Goal: Information Seeking & Learning: Learn about a topic

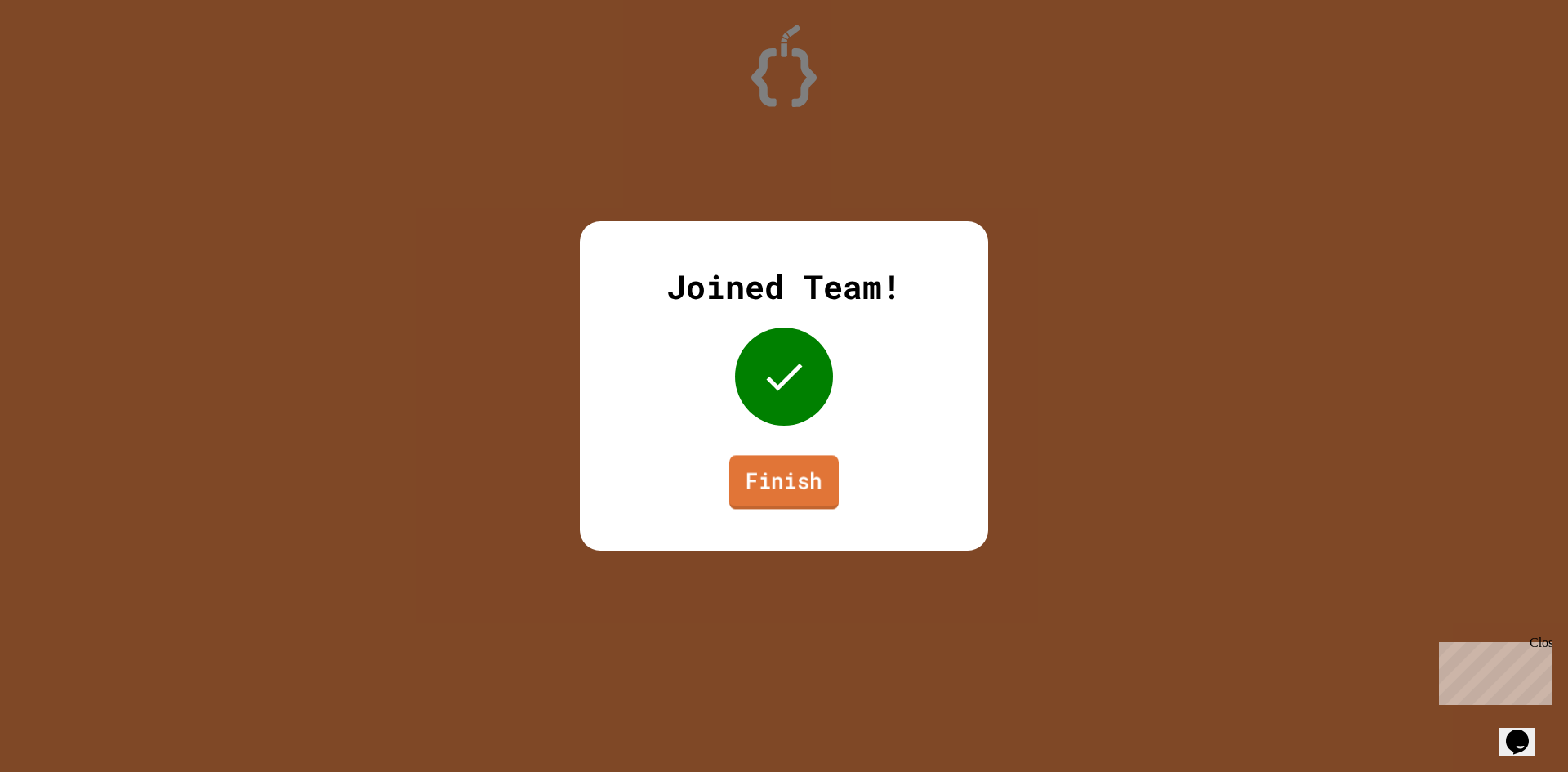
click at [776, 499] on link "Finish" at bounding box center [784, 481] width 109 height 54
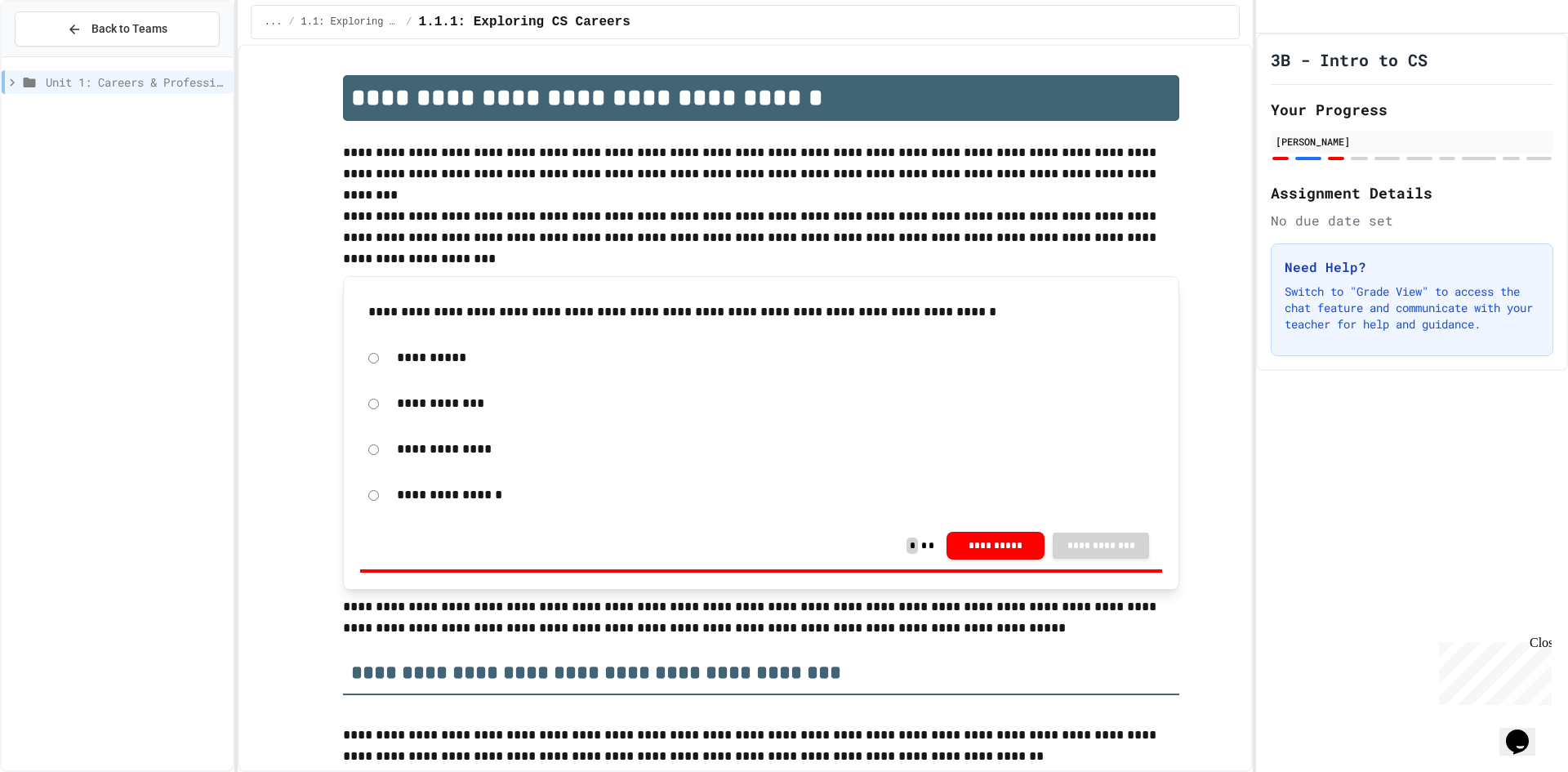
click at [15, 82] on icon at bounding box center [12, 82] width 15 height 15
click at [98, 130] on div "1.2: Professional Communication" at bounding box center [117, 141] width 231 height 24
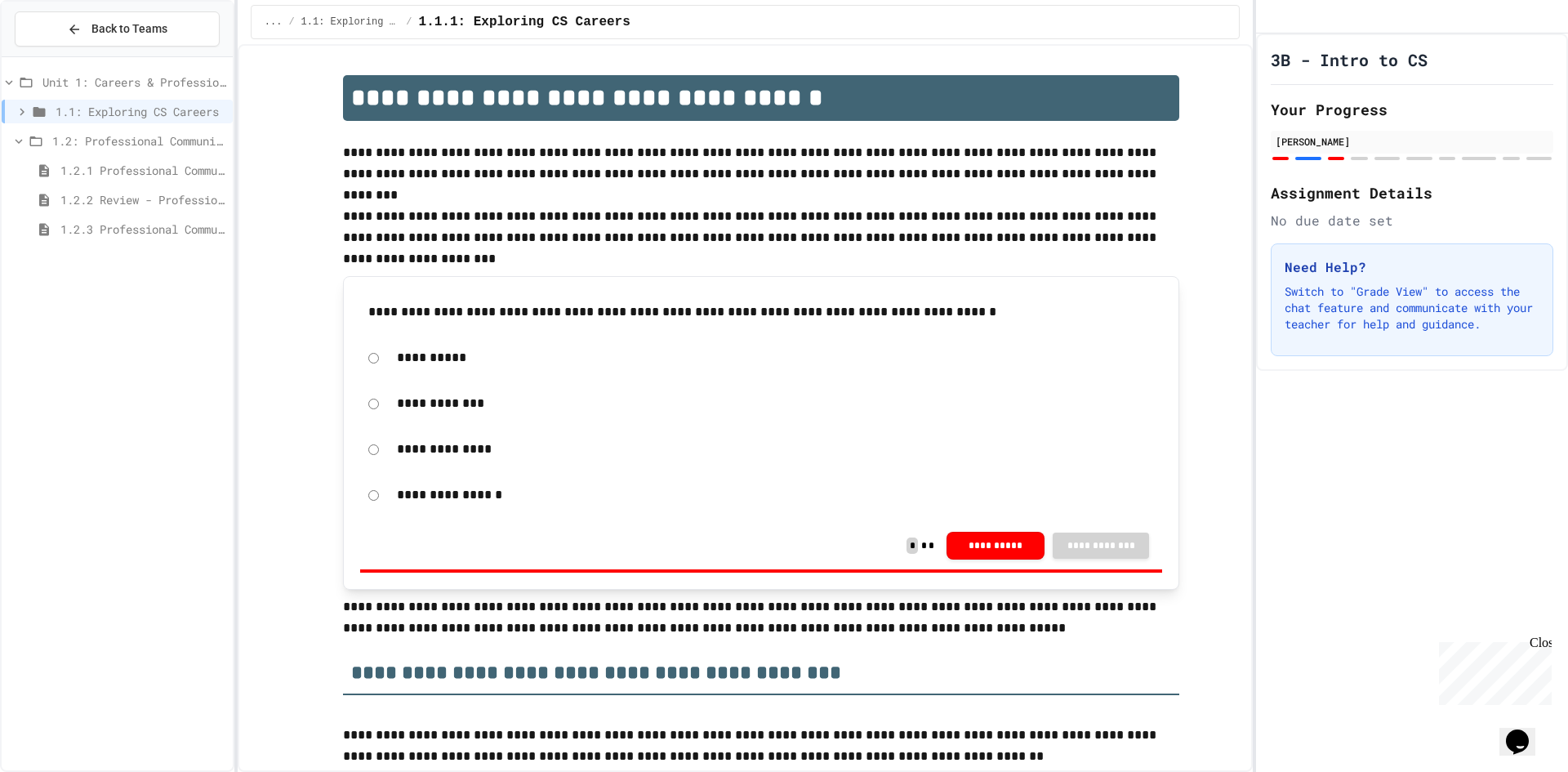
click at [19, 106] on icon at bounding box center [22, 112] width 15 height 15
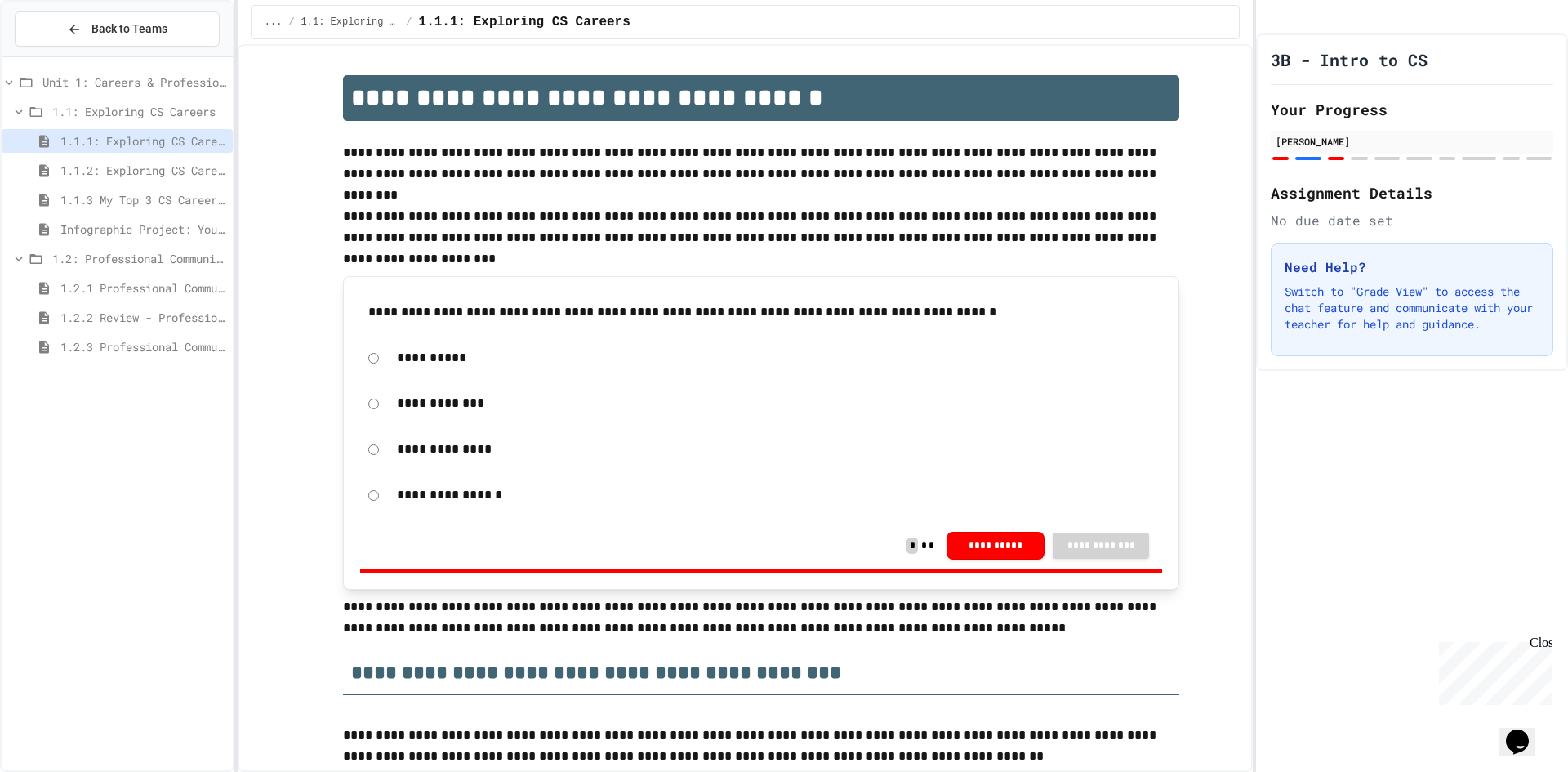
click at [129, 196] on span "1.1.3 My Top 3 CS Careers!" at bounding box center [143, 199] width 166 height 17
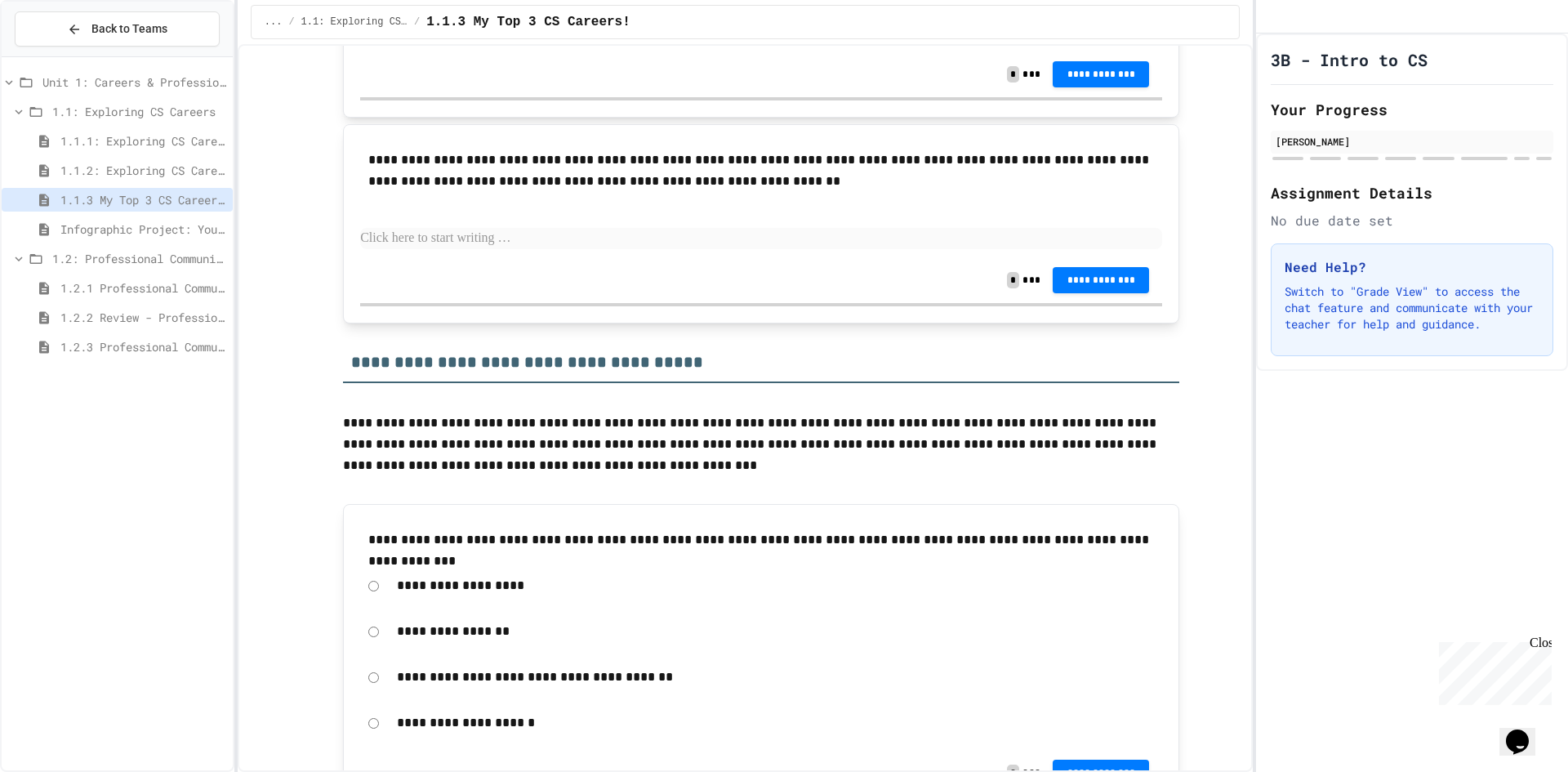
scroll to position [653, 0]
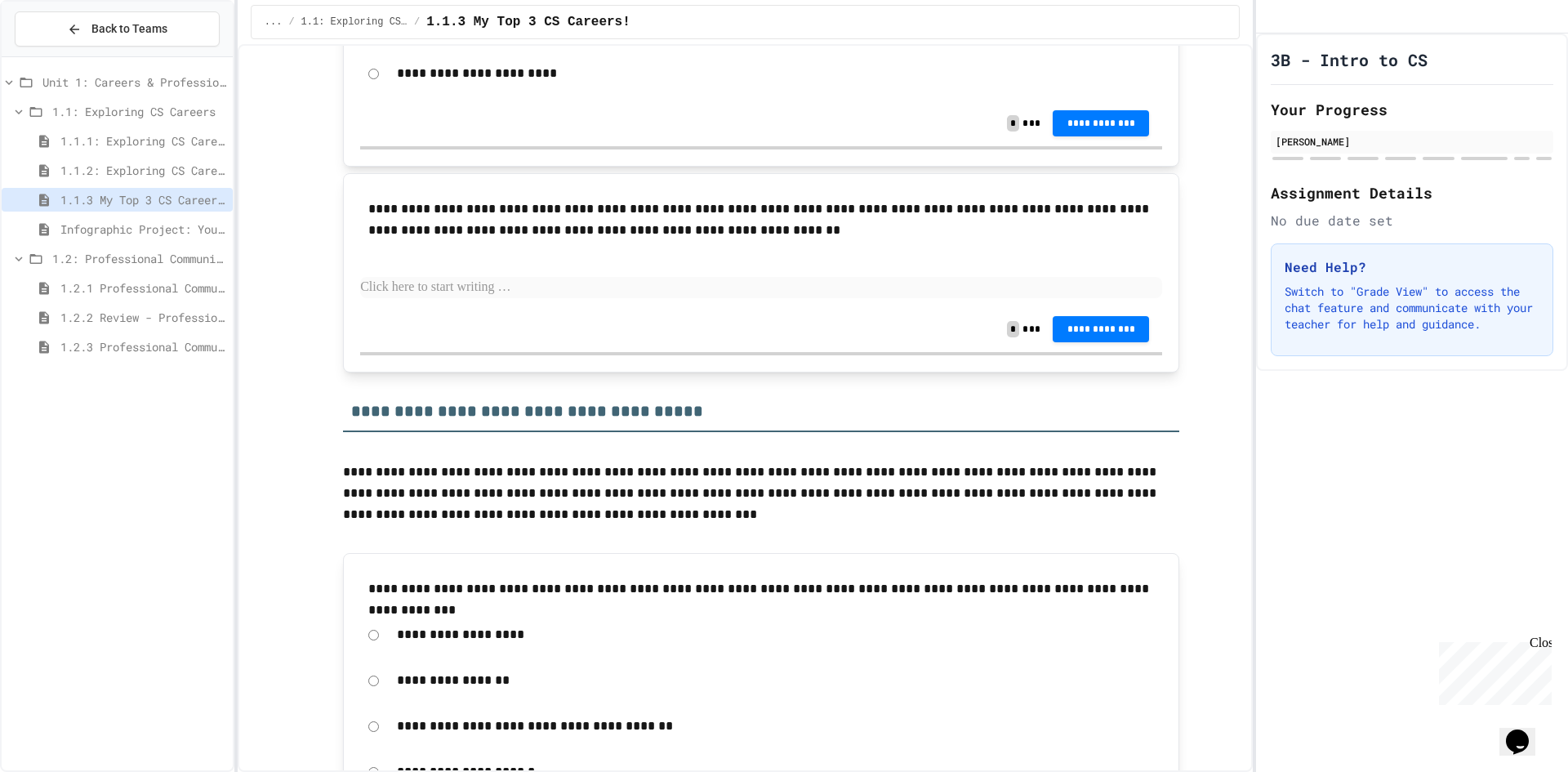
click at [76, 169] on span "1.1.2: Exploring CS Careers - Review" at bounding box center [143, 169] width 166 height 17
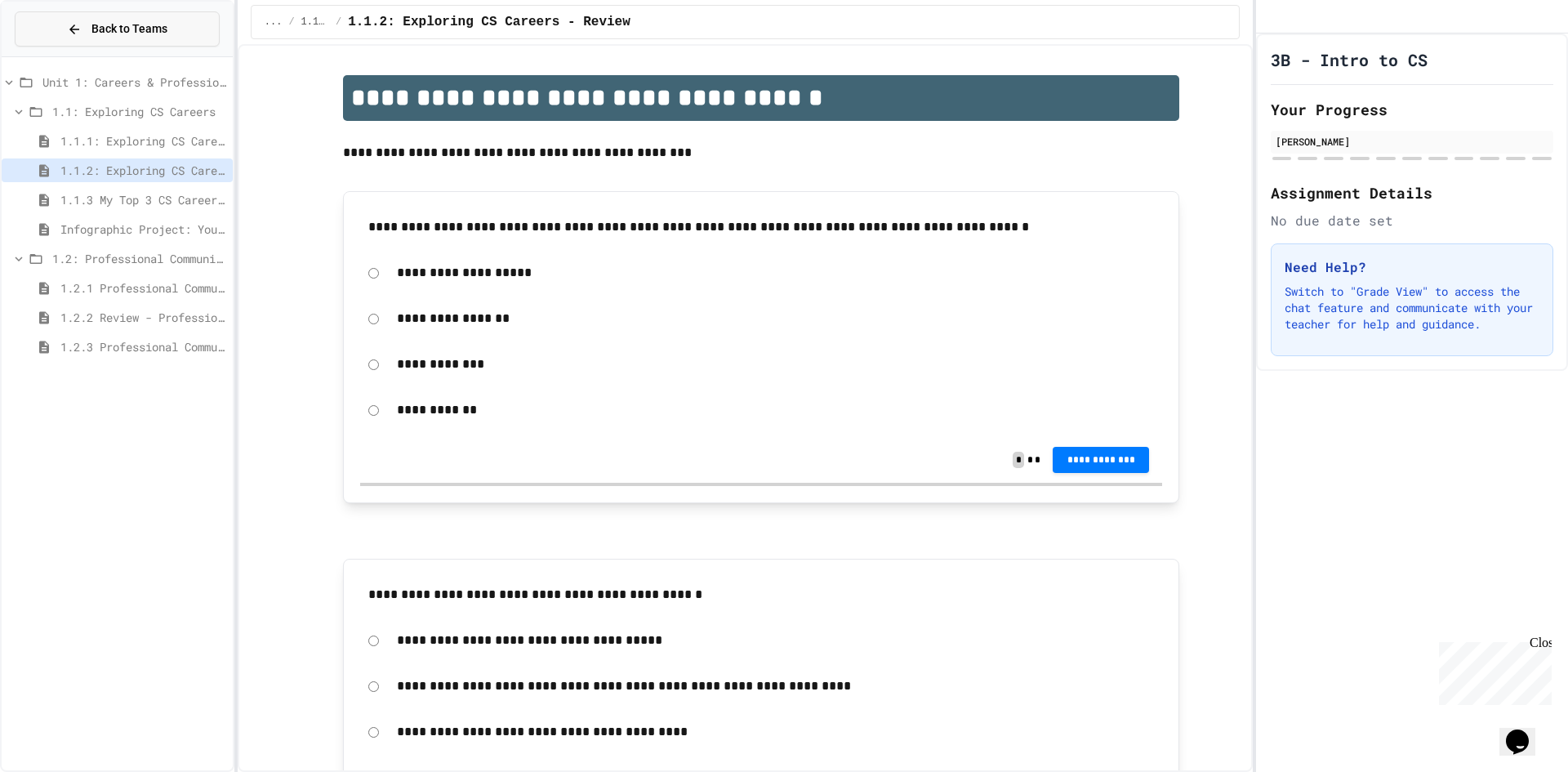
click at [66, 33] on button "Back to Teams" at bounding box center [117, 29] width 205 height 35
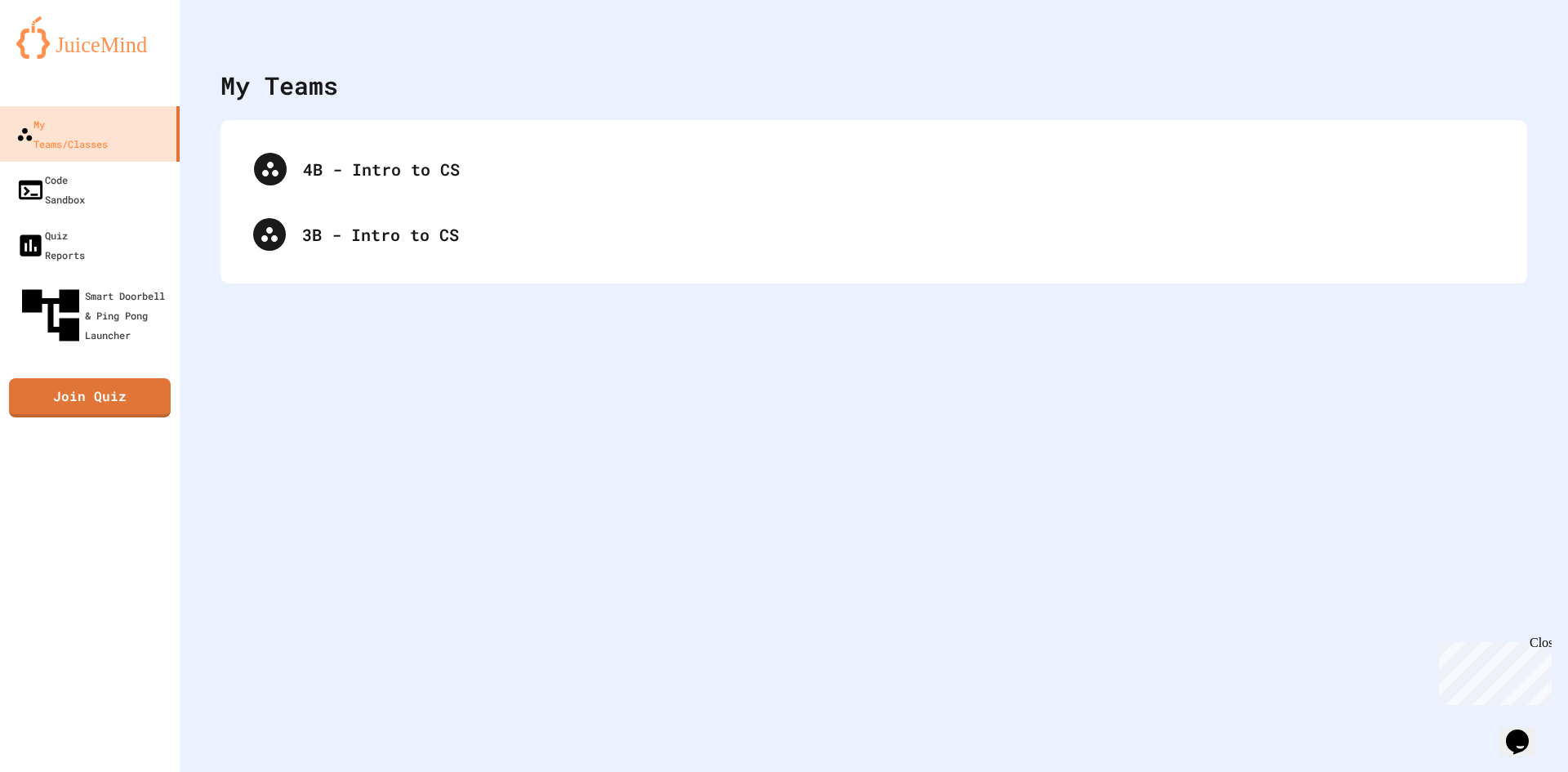
click at [325, 172] on div "4B - Intro to CS 3B - Intro to CS" at bounding box center [874, 201] width 1275 height 130
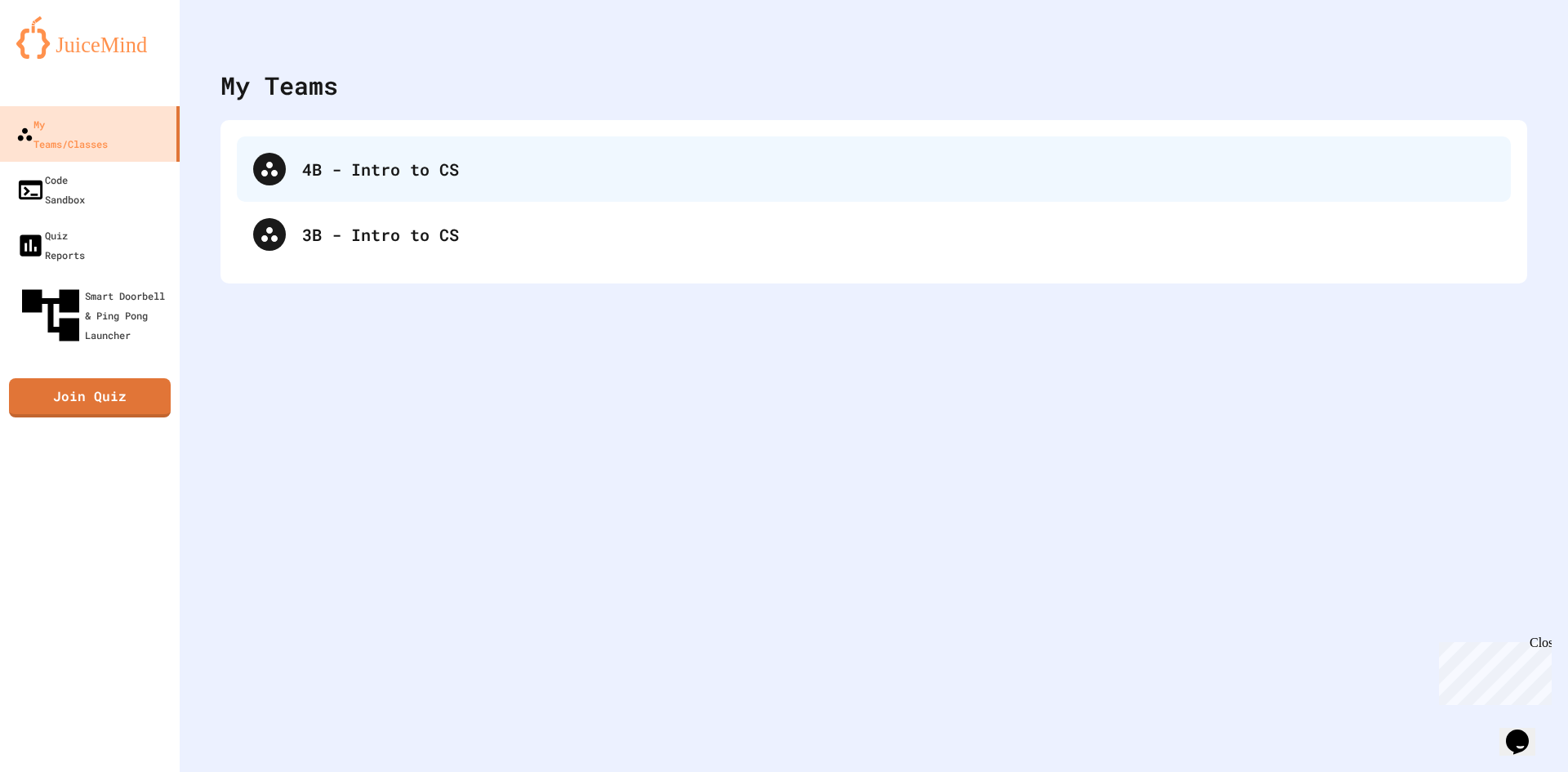
click at [363, 159] on div "4B - Intro to CS" at bounding box center [899, 169] width 1193 height 25
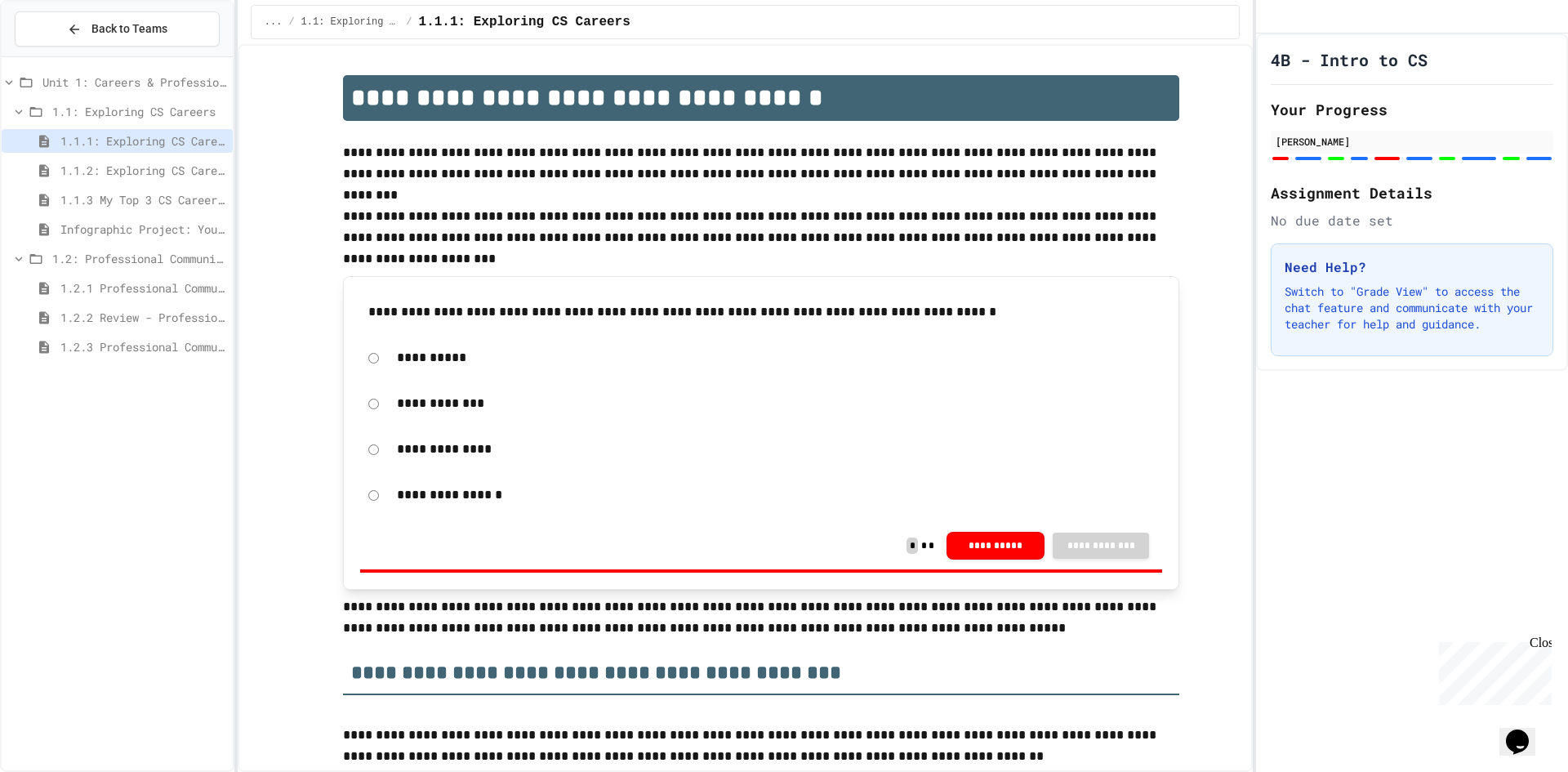
click at [191, 169] on span "1.1.2: Exploring CS Careers - Review" at bounding box center [143, 169] width 166 height 17
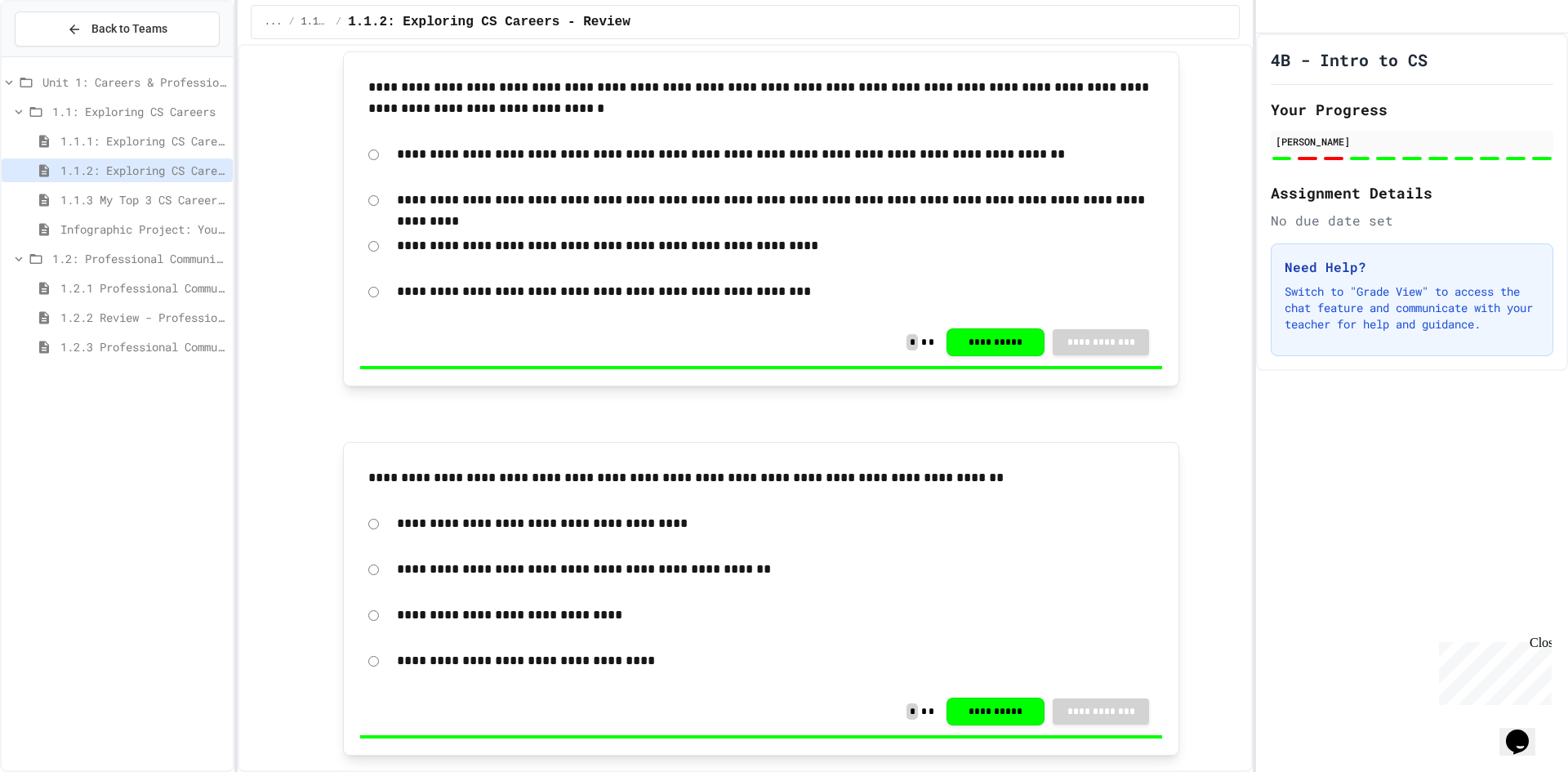
scroll to position [3466, 0]
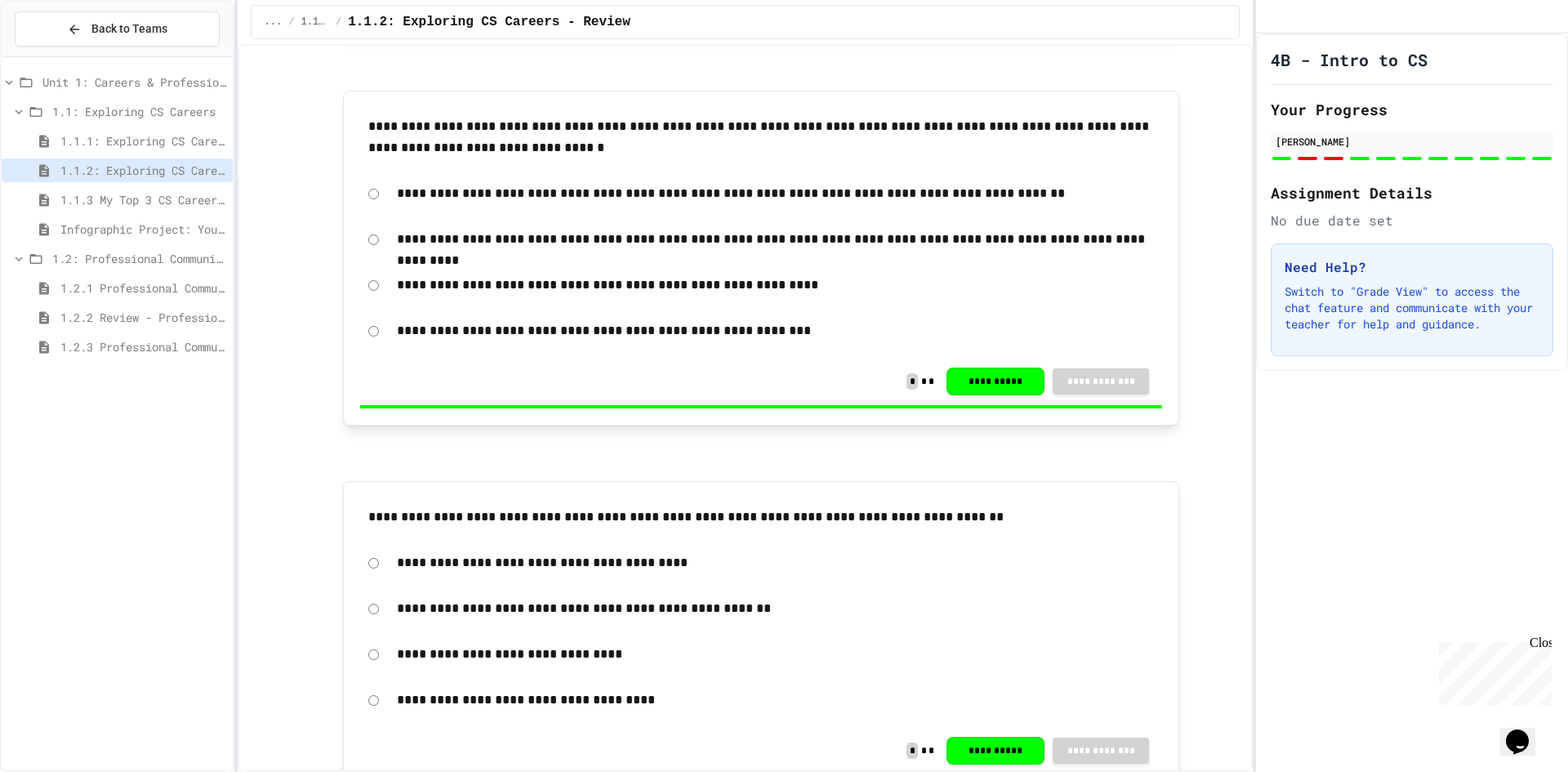
click at [138, 195] on span "1.1.3 My Top 3 CS Careers!" at bounding box center [143, 199] width 166 height 17
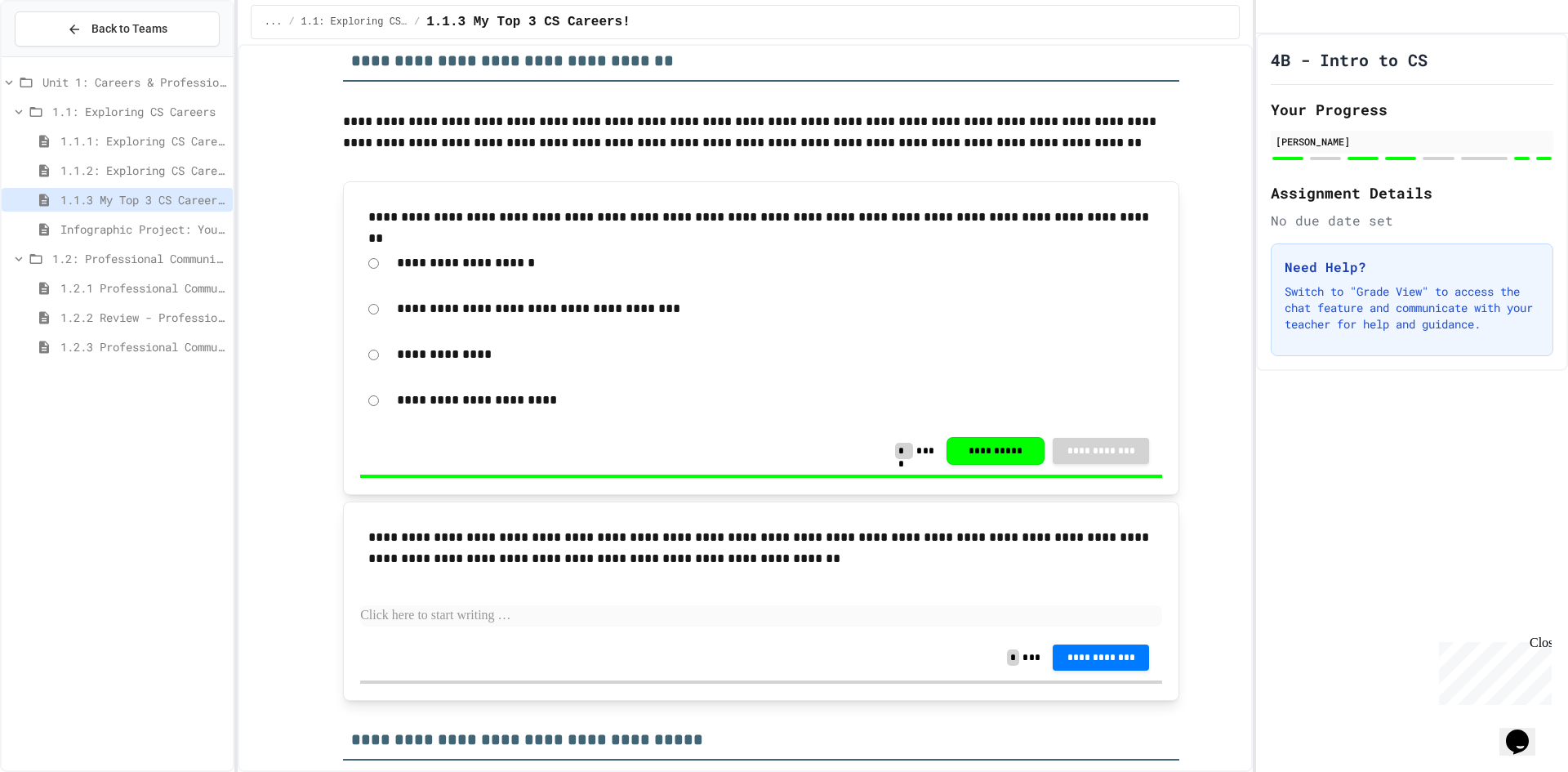
scroll to position [653, 0]
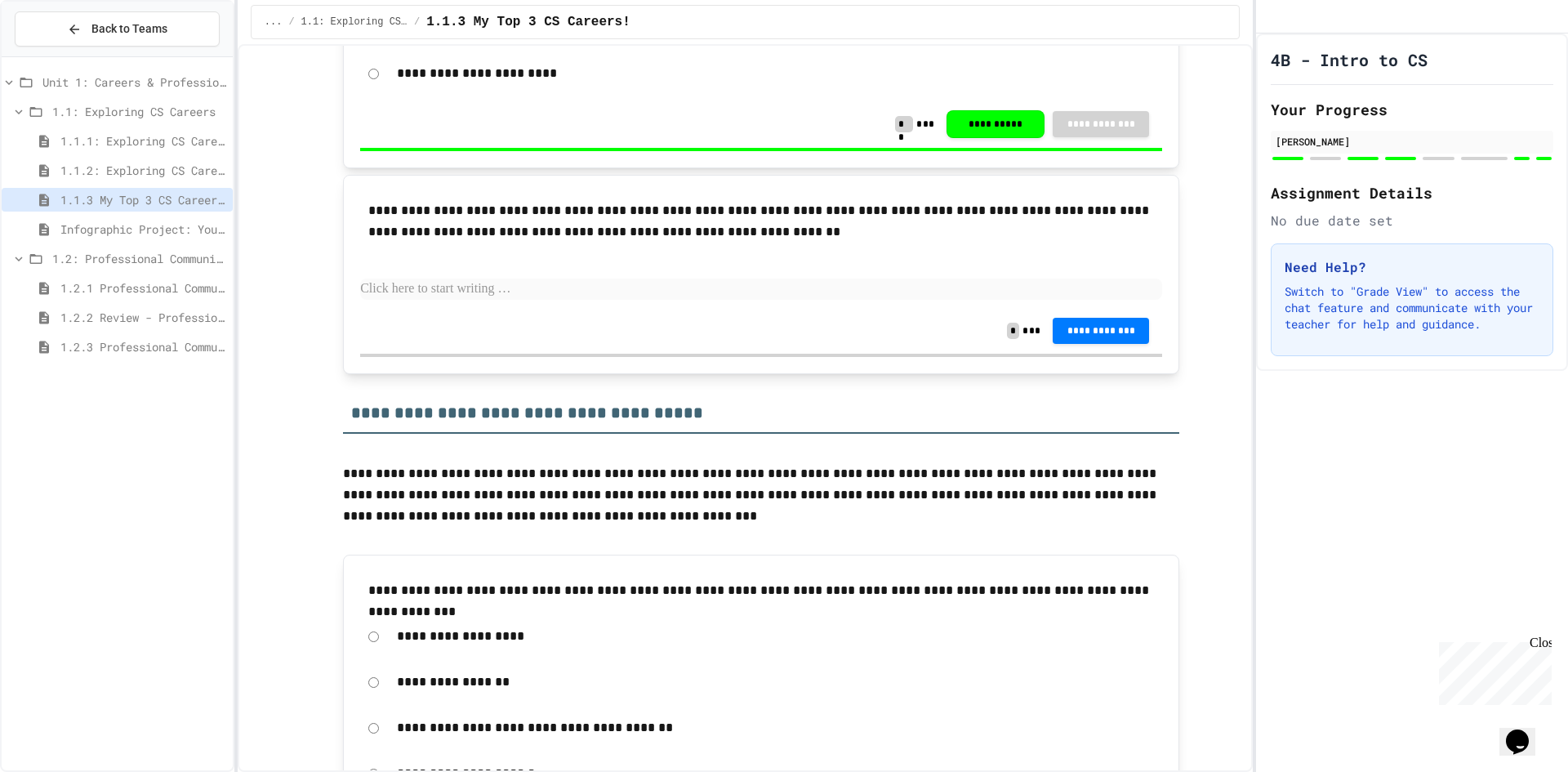
click at [144, 145] on span "1.1.1: Exploring CS Careers" at bounding box center [143, 140] width 166 height 17
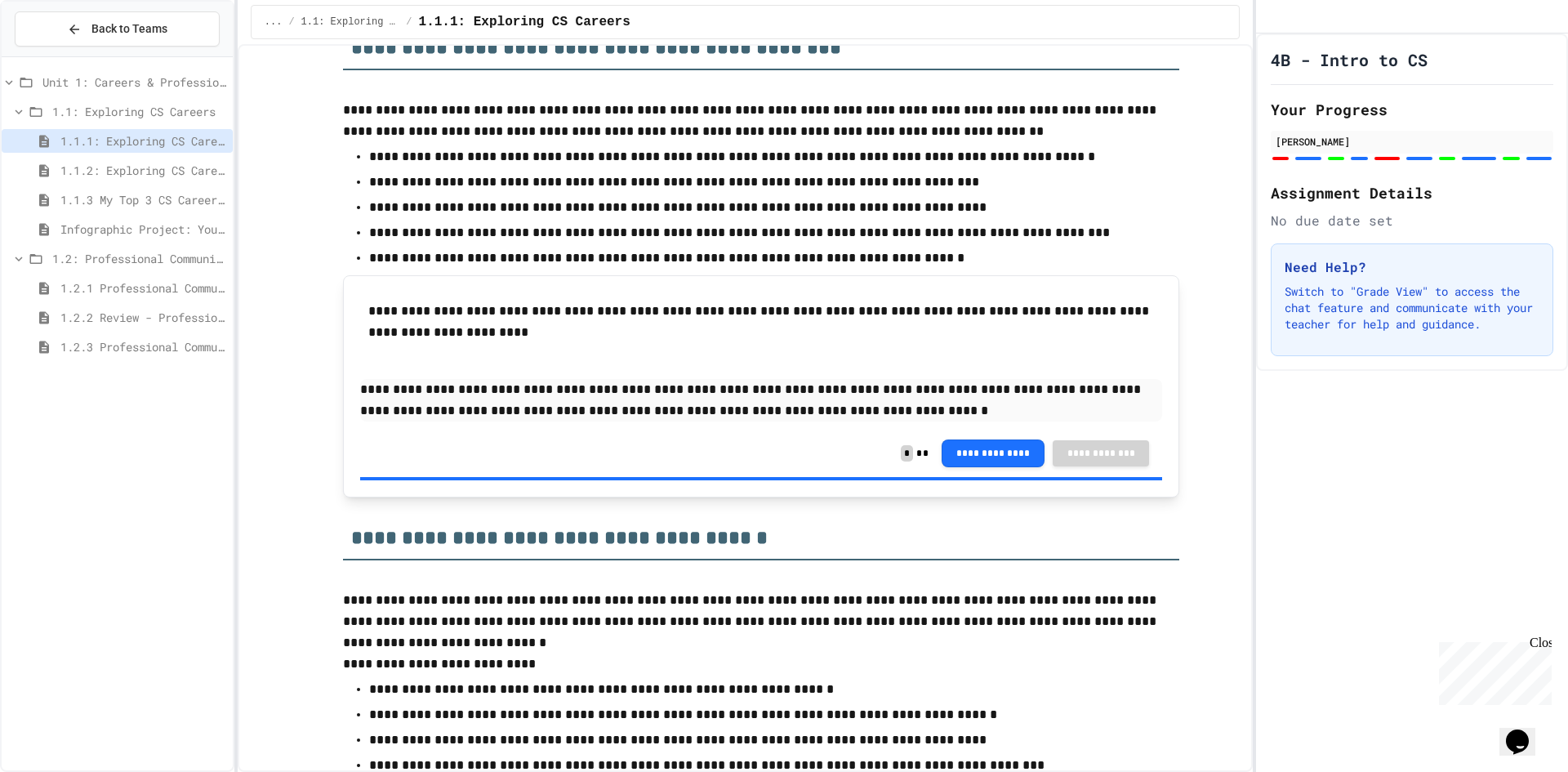
scroll to position [653, 0]
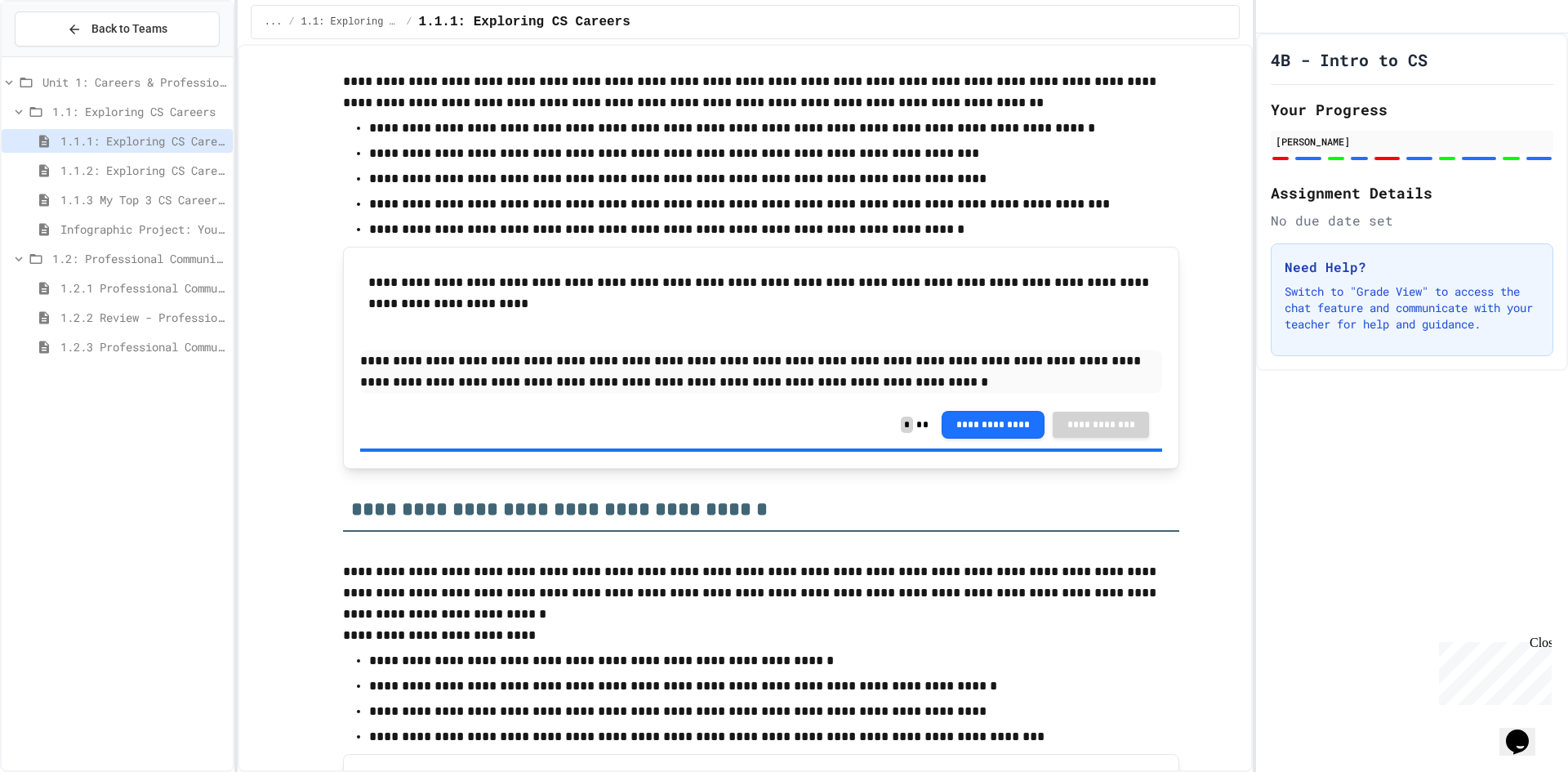
click at [166, 109] on span "1.1: Exploring CS Careers" at bounding box center [139, 111] width 174 height 17
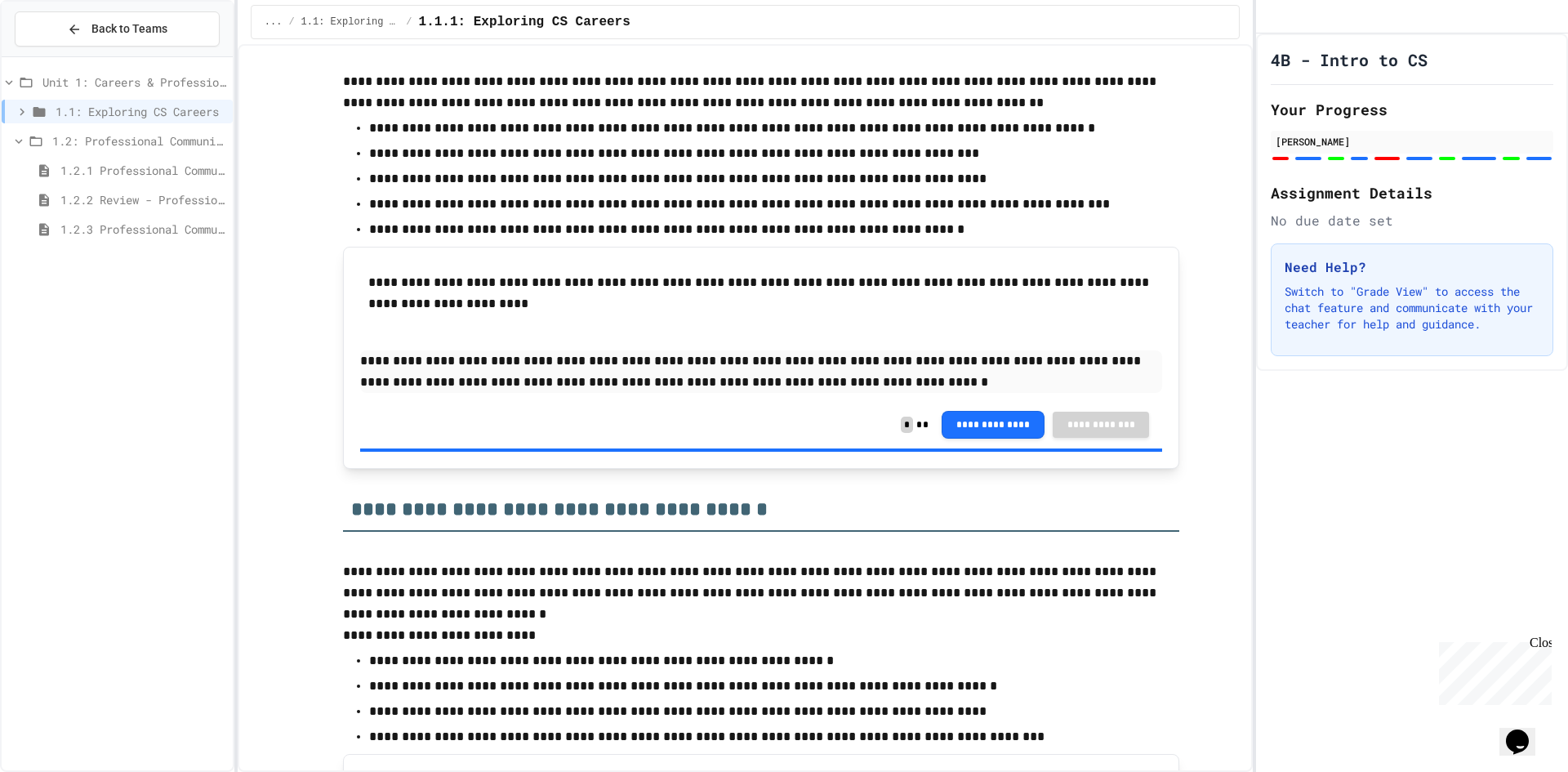
click at [162, 99] on div "Unit 1: Careers & Professionalism" at bounding box center [117, 84] width 231 height 29
click at [133, 109] on span "1.1: Exploring CS Careers" at bounding box center [141, 111] width 171 height 17
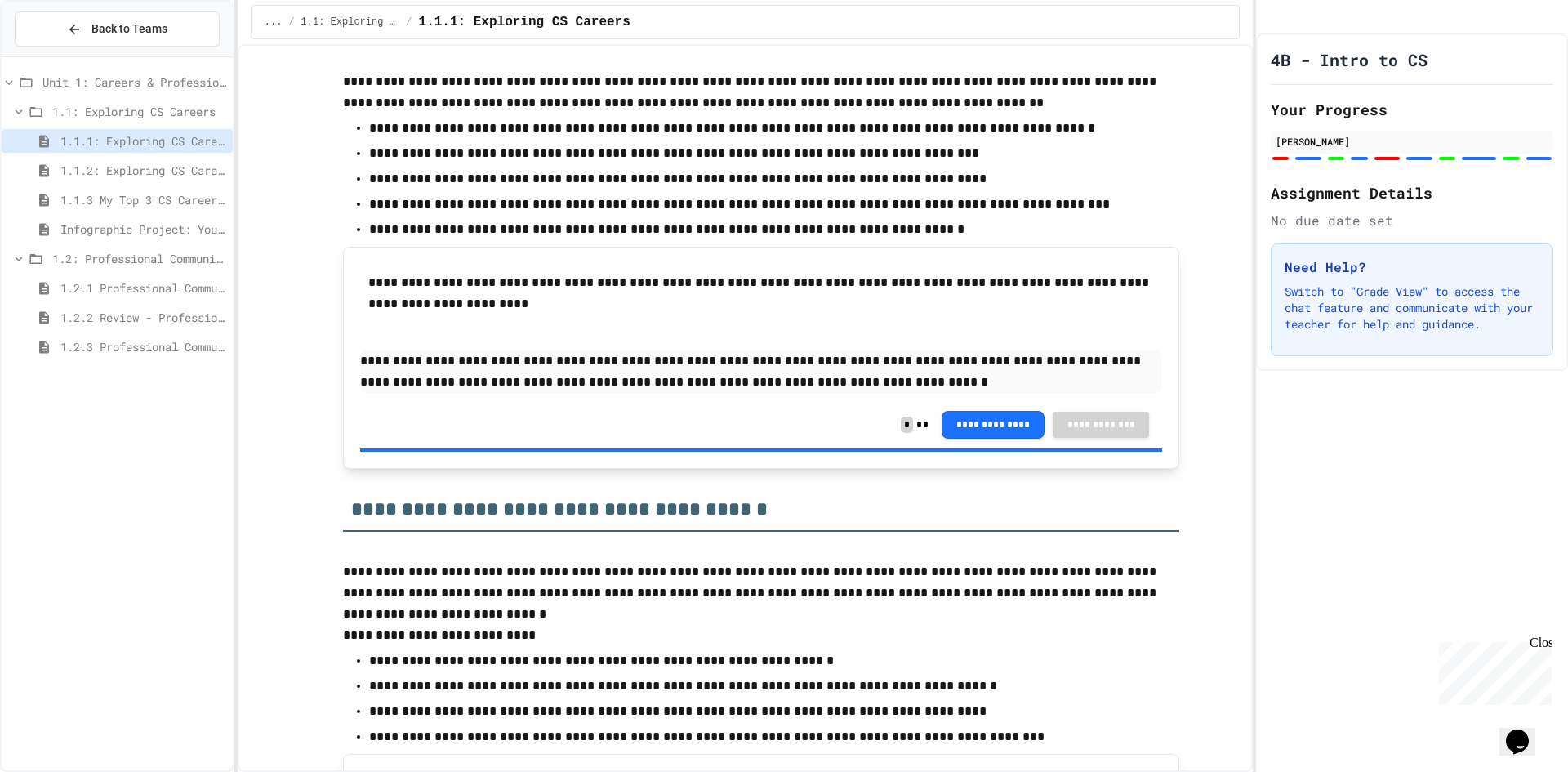
click at [90, 162] on span "1.1.2: Exploring CS Careers - Review" at bounding box center [143, 169] width 166 height 17
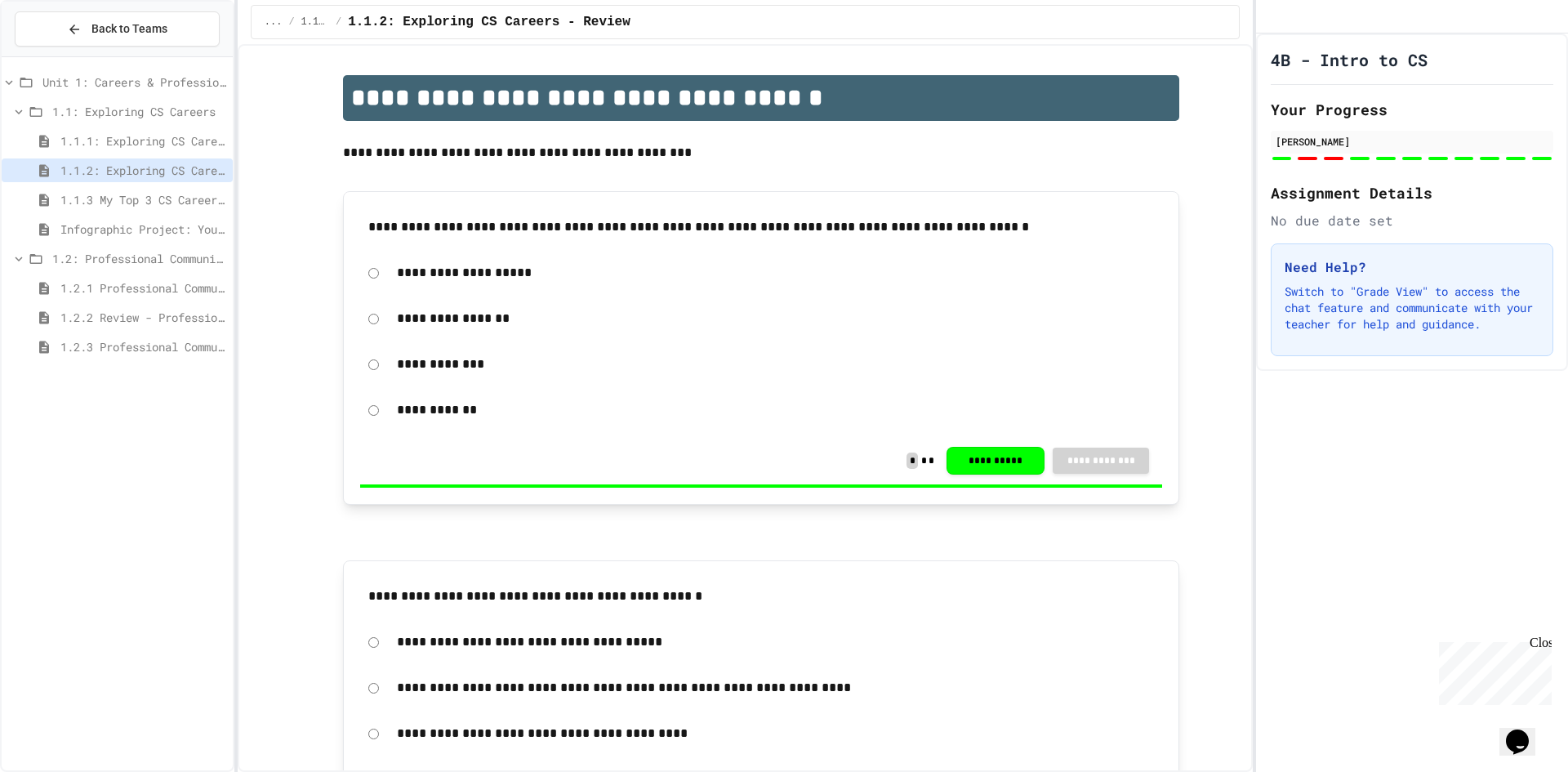
click at [121, 191] on span "1.1.3 My Top 3 CS Careers!" at bounding box center [143, 199] width 166 height 17
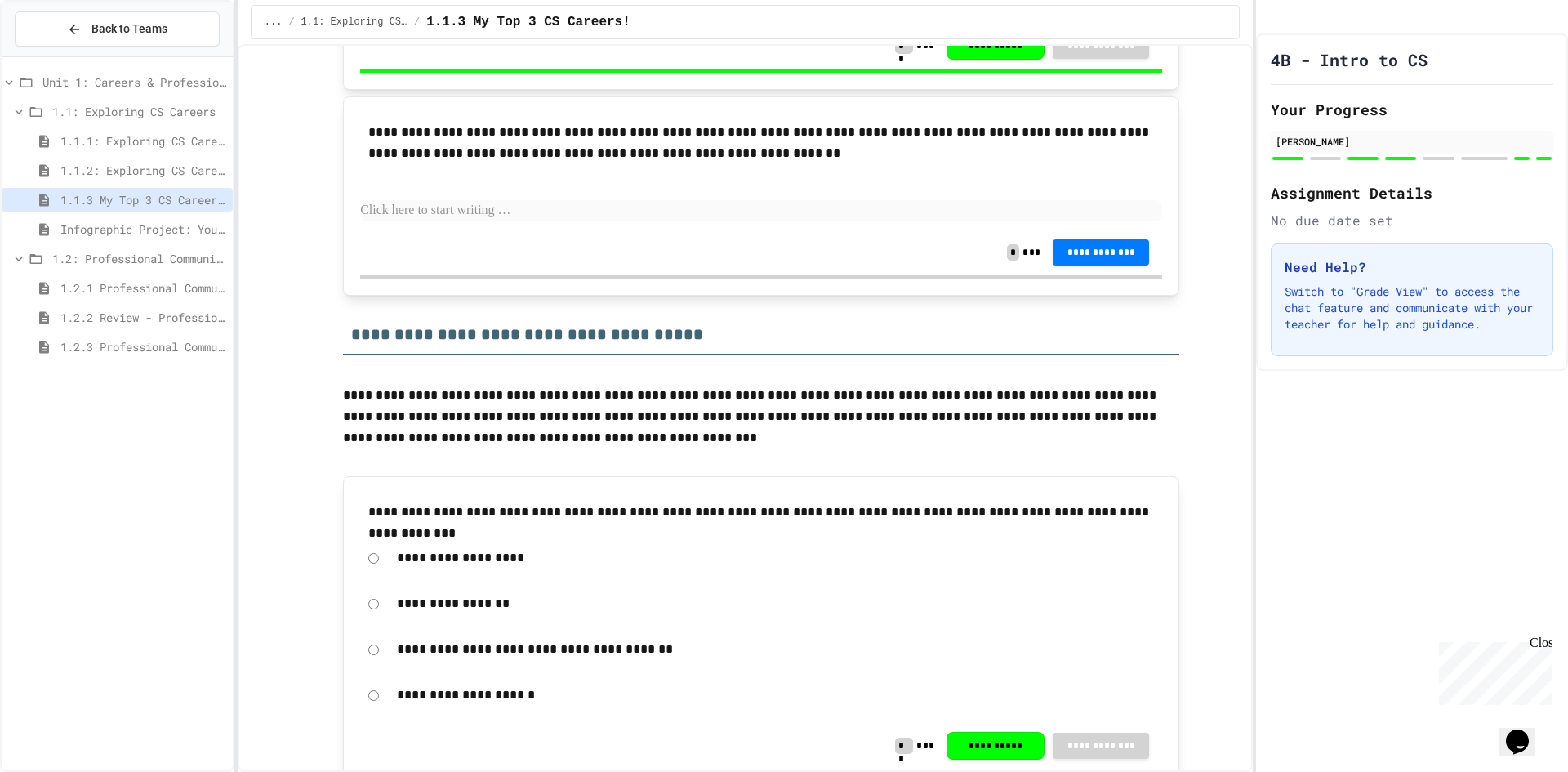
scroll to position [653, 0]
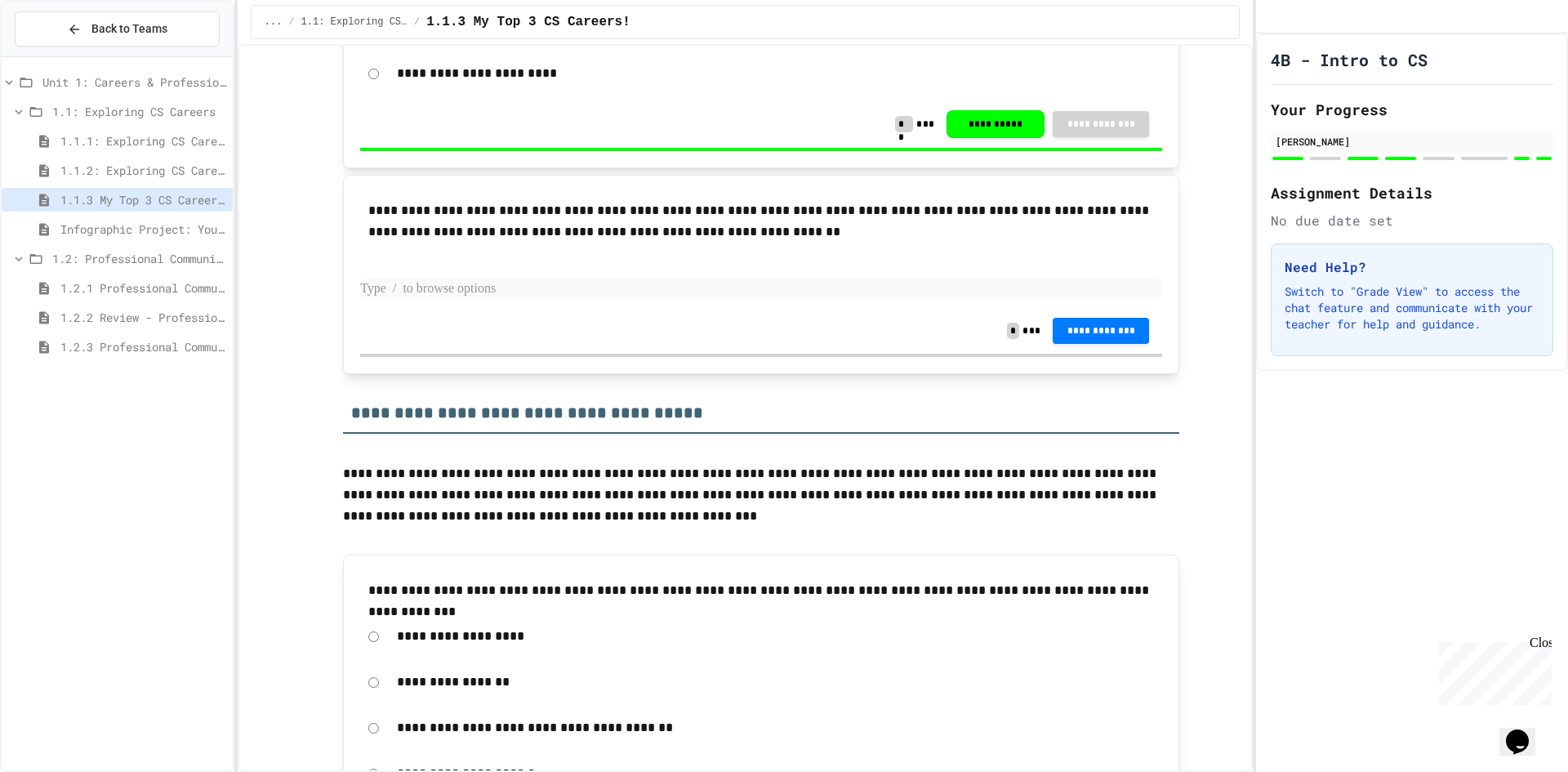
click at [620, 281] on p at bounding box center [761, 289] width 802 height 21
click at [162, 144] on span "1.1.1: Exploring CS Careers" at bounding box center [143, 140] width 166 height 17
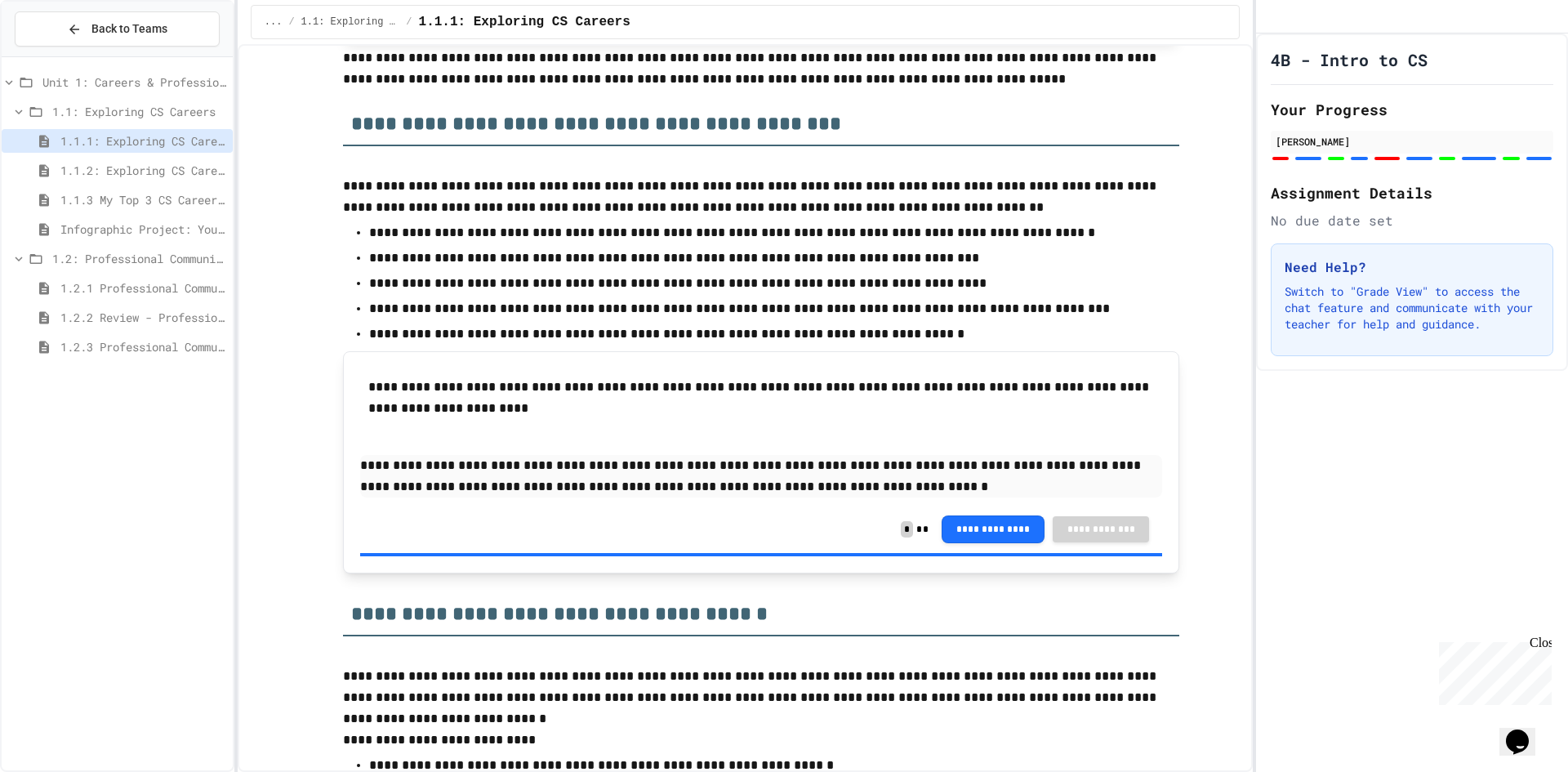
scroll to position [572, 0]
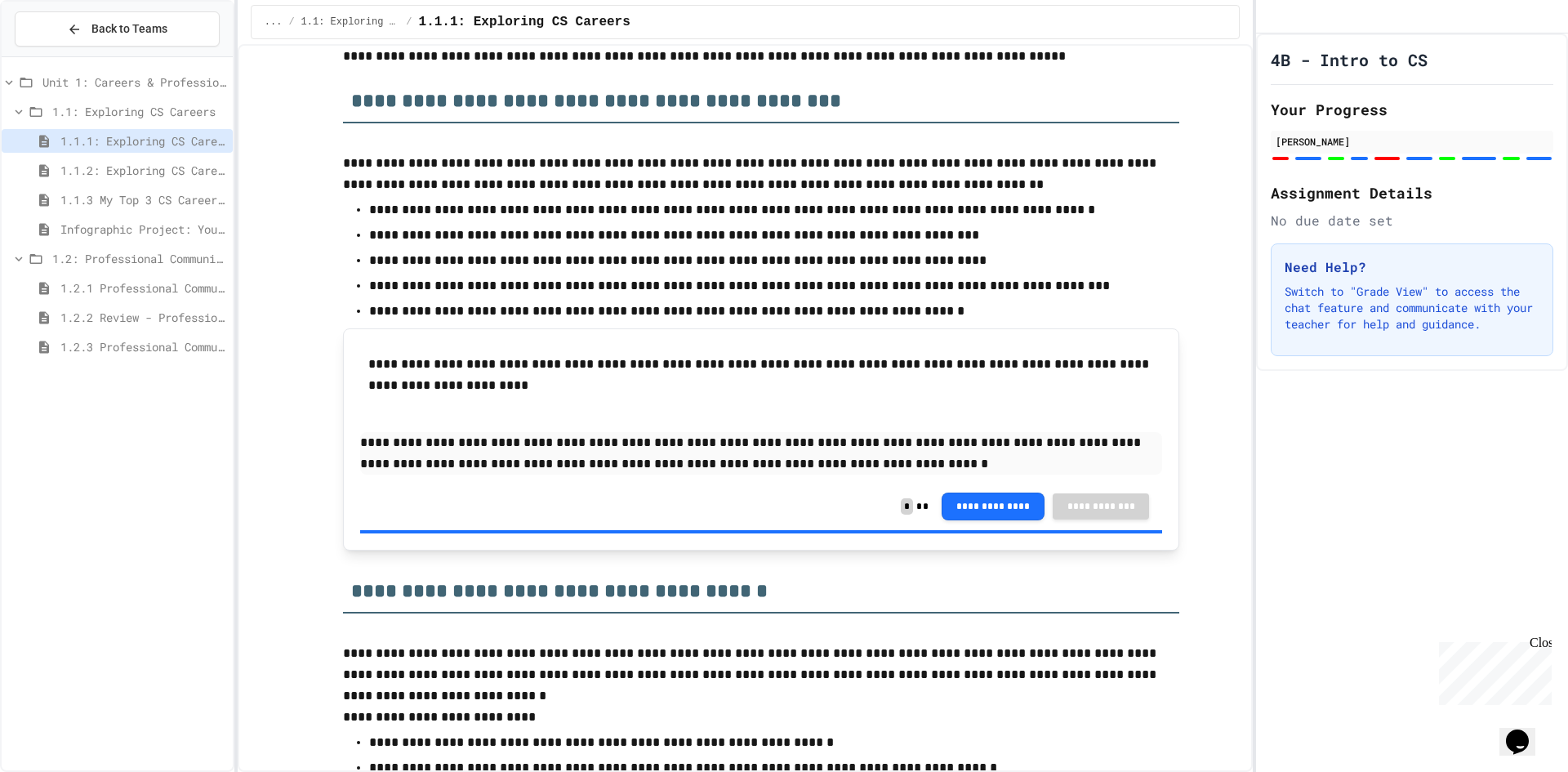
click at [161, 207] on span "1.1.3 My Top 3 CS Careers!" at bounding box center [143, 199] width 166 height 17
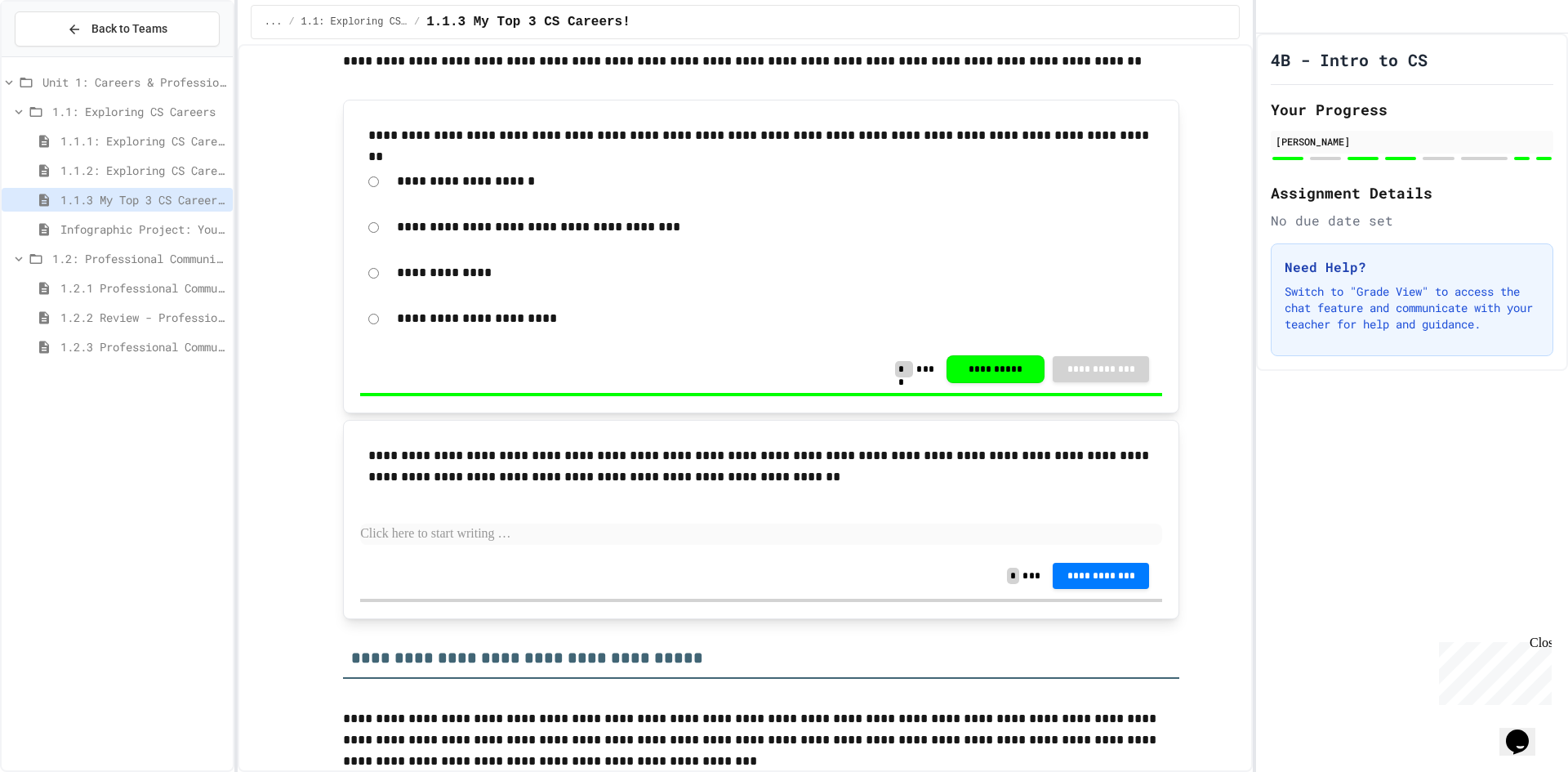
scroll to position [735, 0]
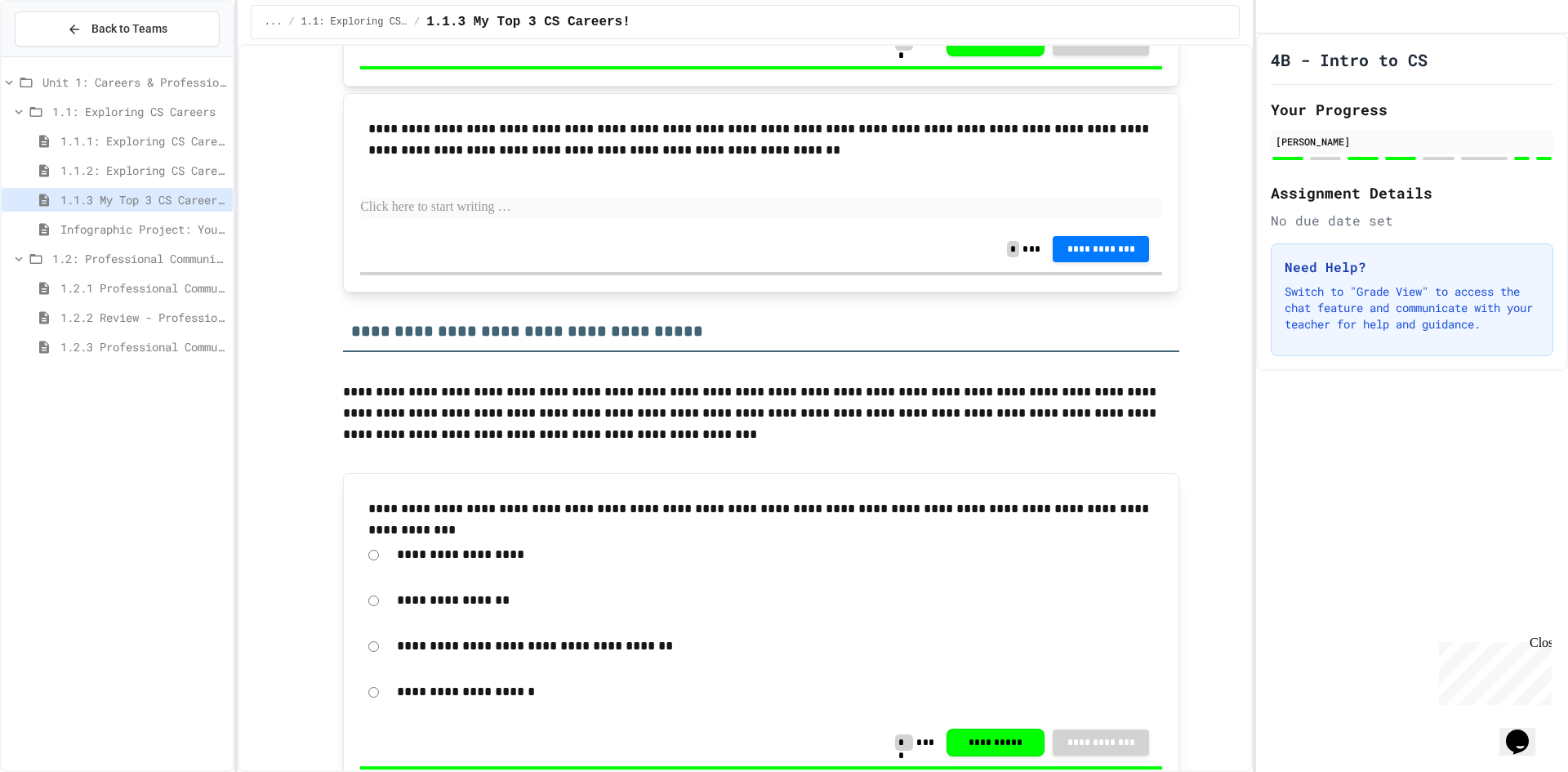
click at [642, 214] on p at bounding box center [761, 207] width 802 height 21
click at [422, 208] on p "**********" at bounding box center [761, 207] width 802 height 21
click at [425, 208] on p "**********" at bounding box center [761, 207] width 802 height 21
click at [396, 211] on p "**********" at bounding box center [761, 207] width 802 height 21
click at [489, 211] on p "**********" at bounding box center [761, 207] width 802 height 21
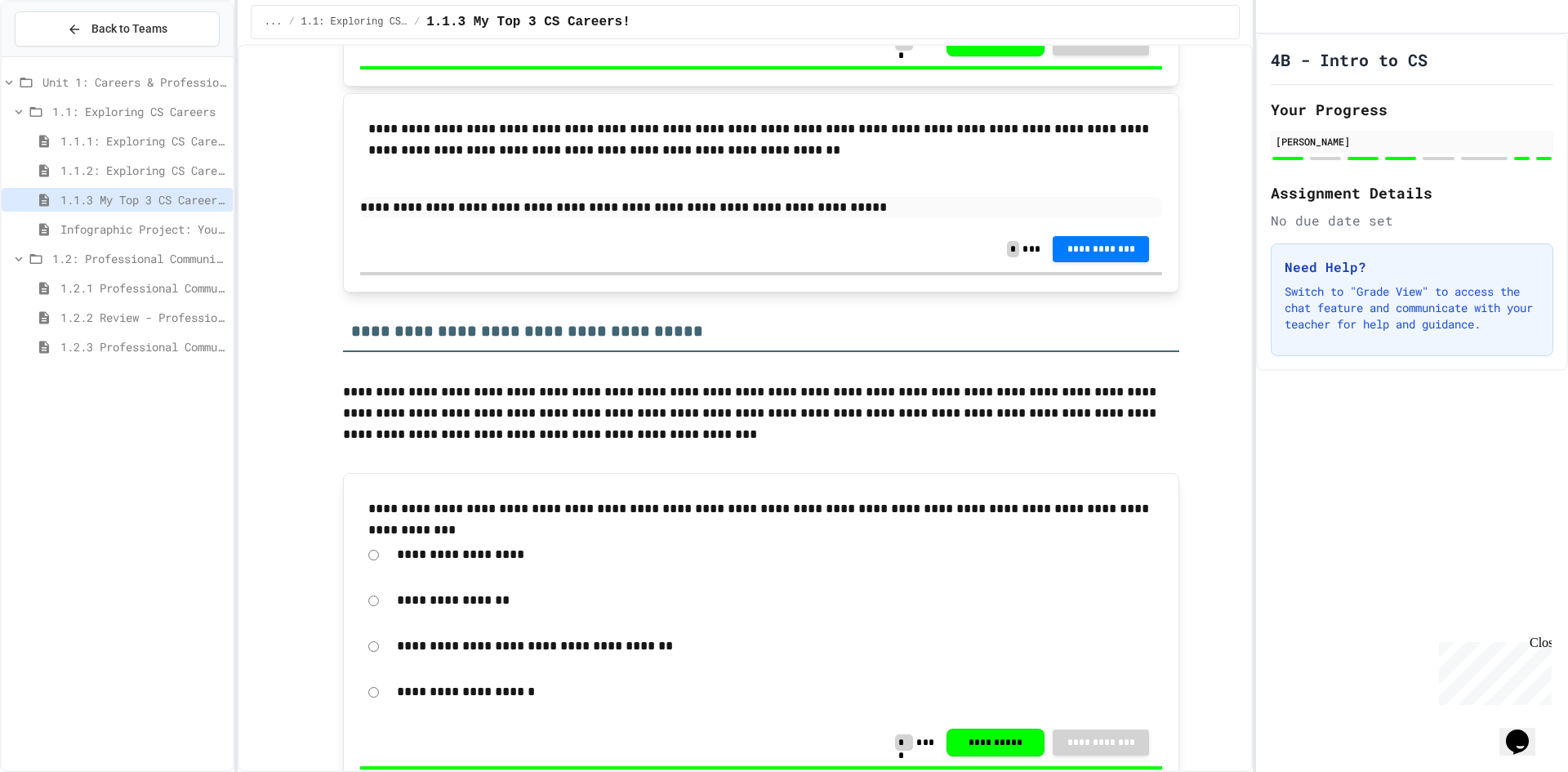
click at [194, 236] on span "Infographic Project: Your favorite CS" at bounding box center [143, 229] width 166 height 17
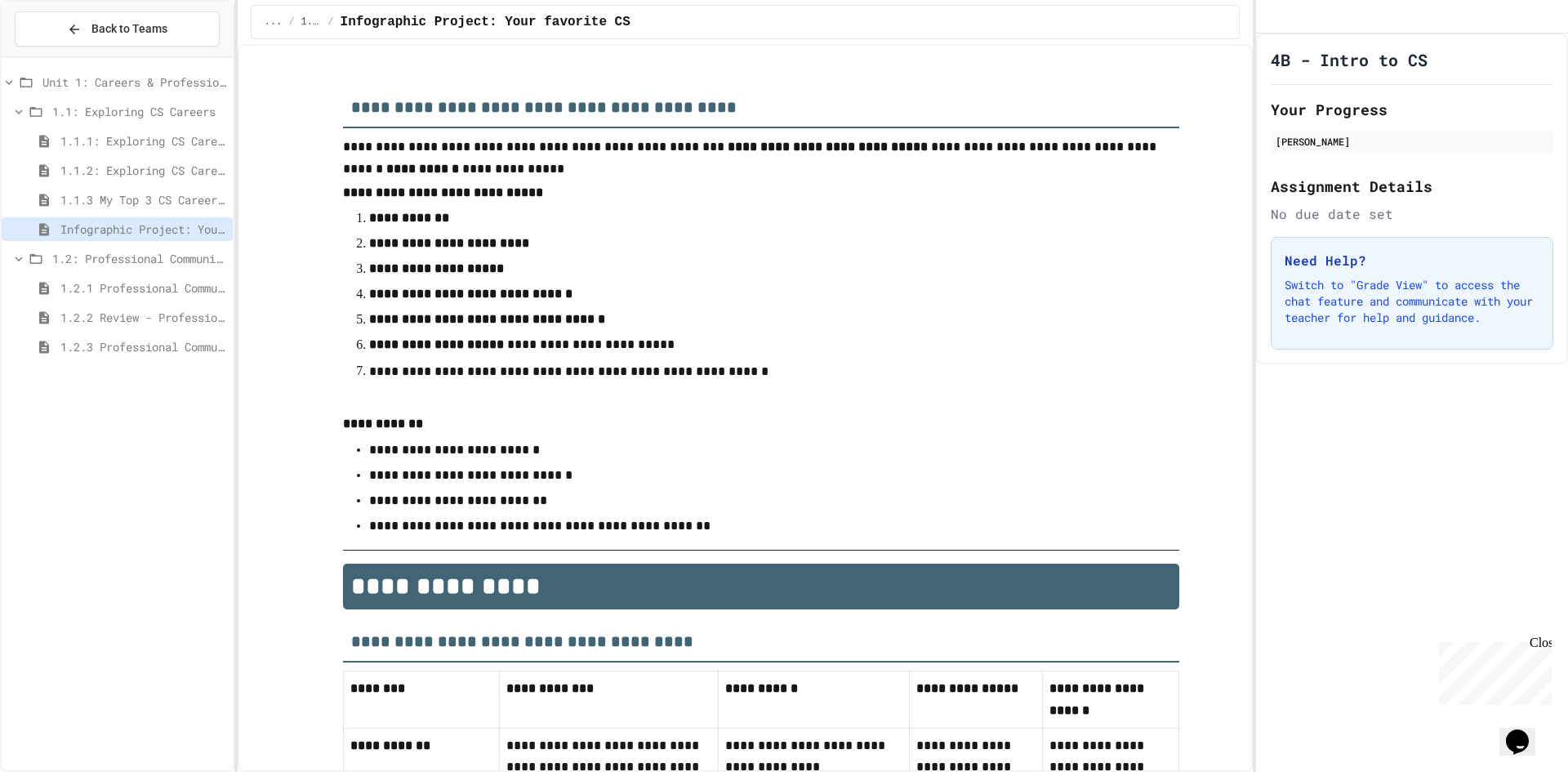
click at [405, 224] on strong "**********" at bounding box center [410, 218] width 80 height 12
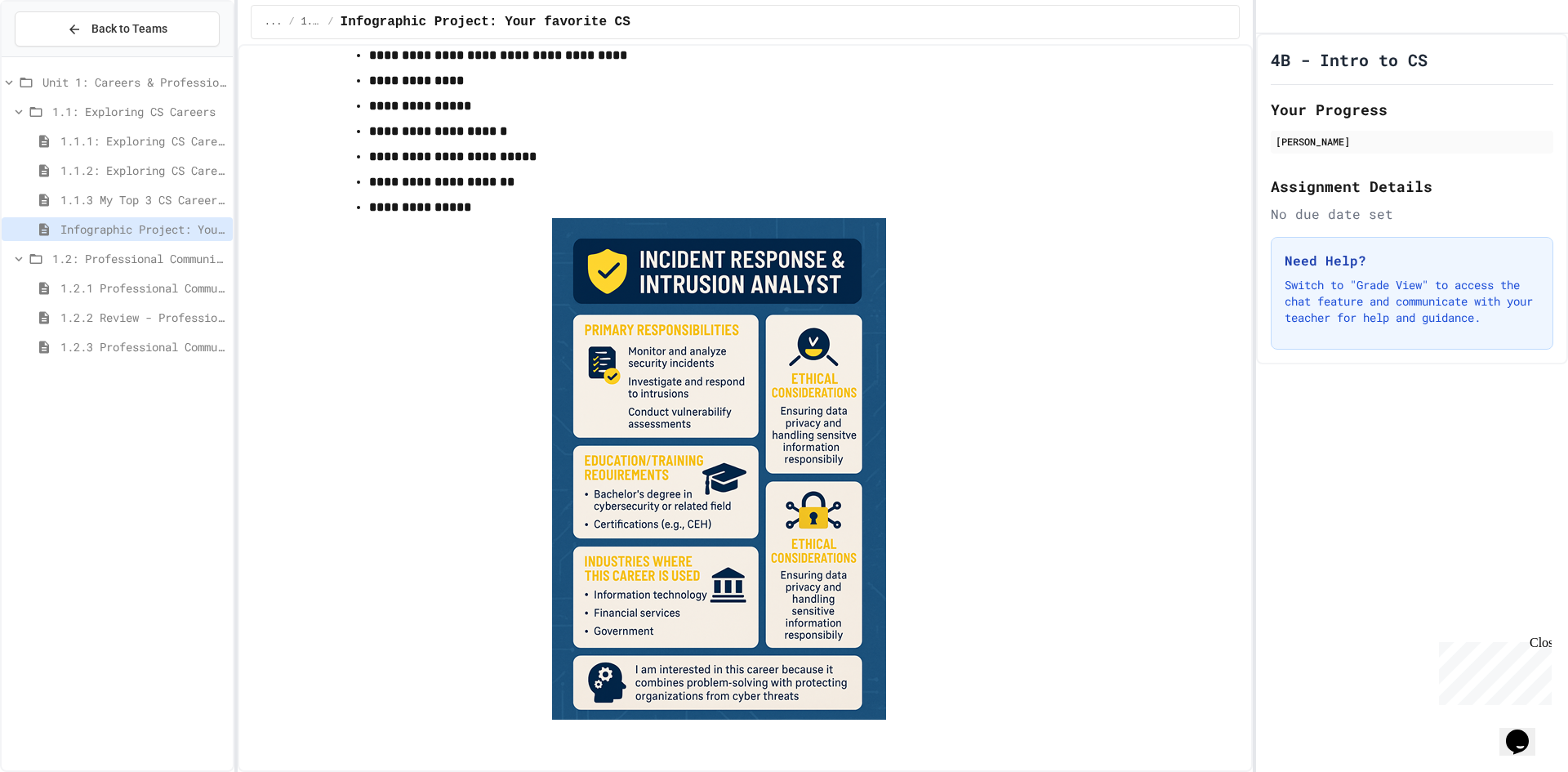
scroll to position [1683, 0]
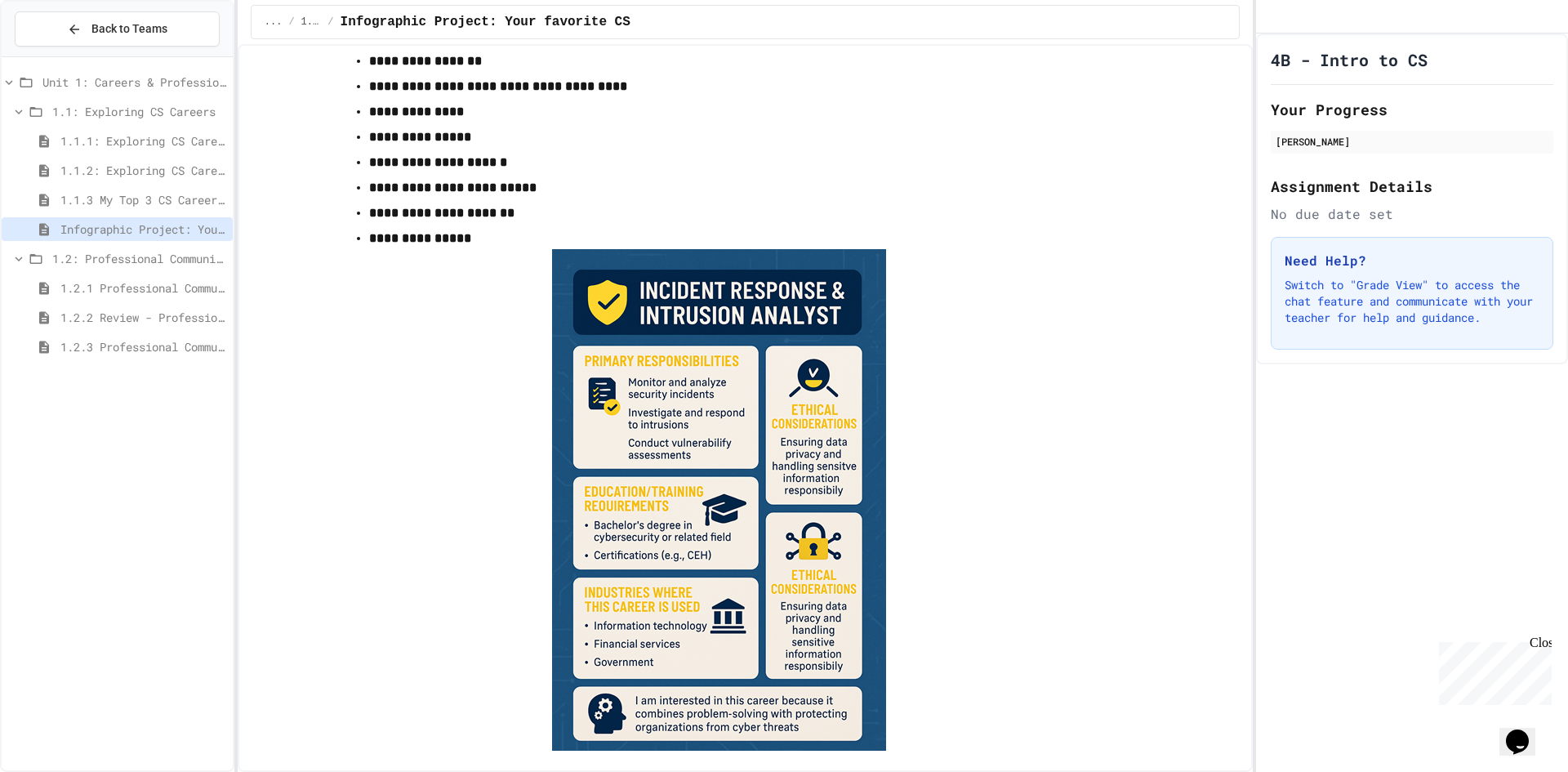
click at [160, 285] on span "1.2.1 Professional Communication" at bounding box center [143, 287] width 166 height 17
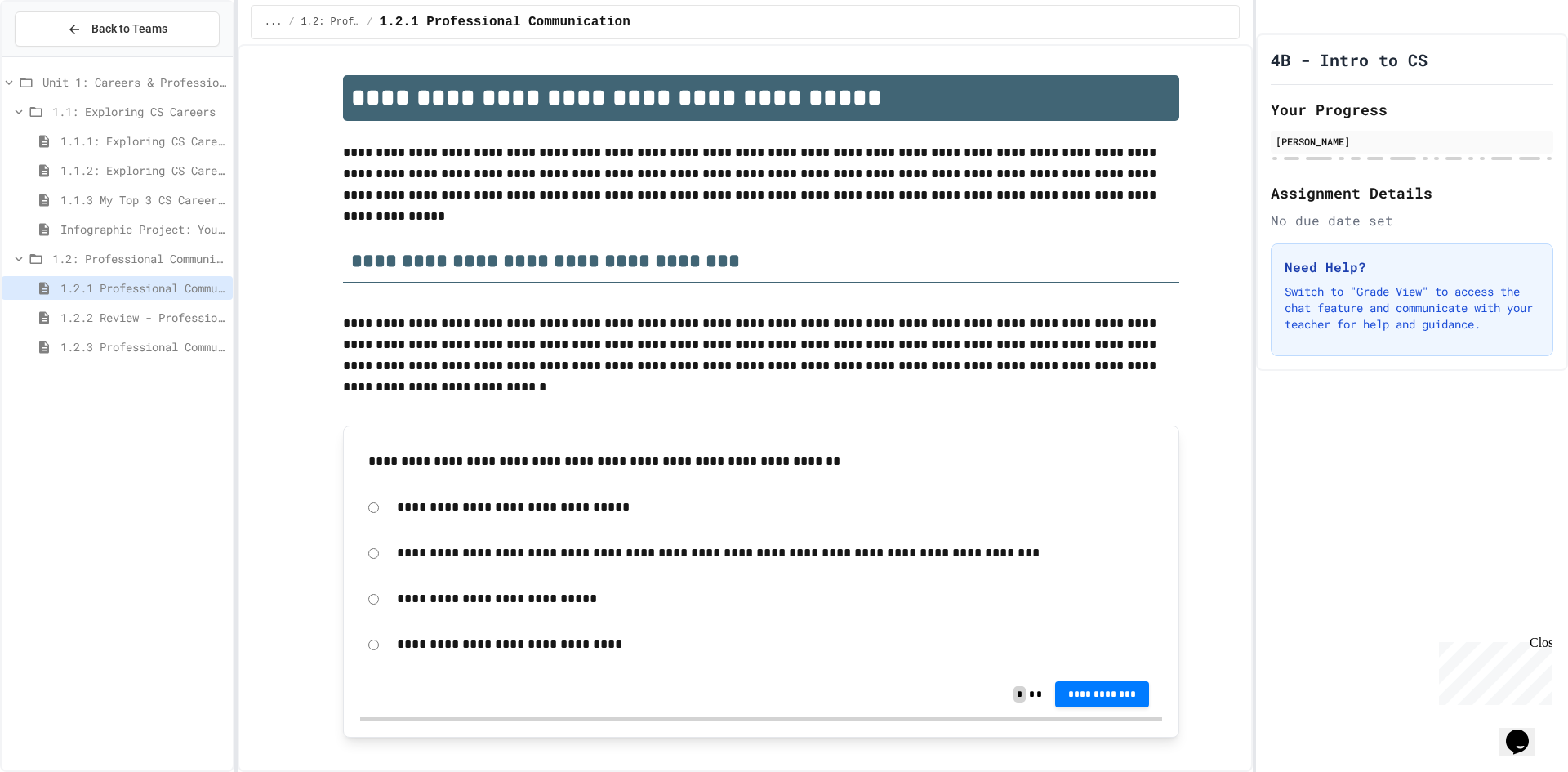
click at [150, 298] on div "1.2.1 Professional Communication" at bounding box center [117, 288] width 231 height 24
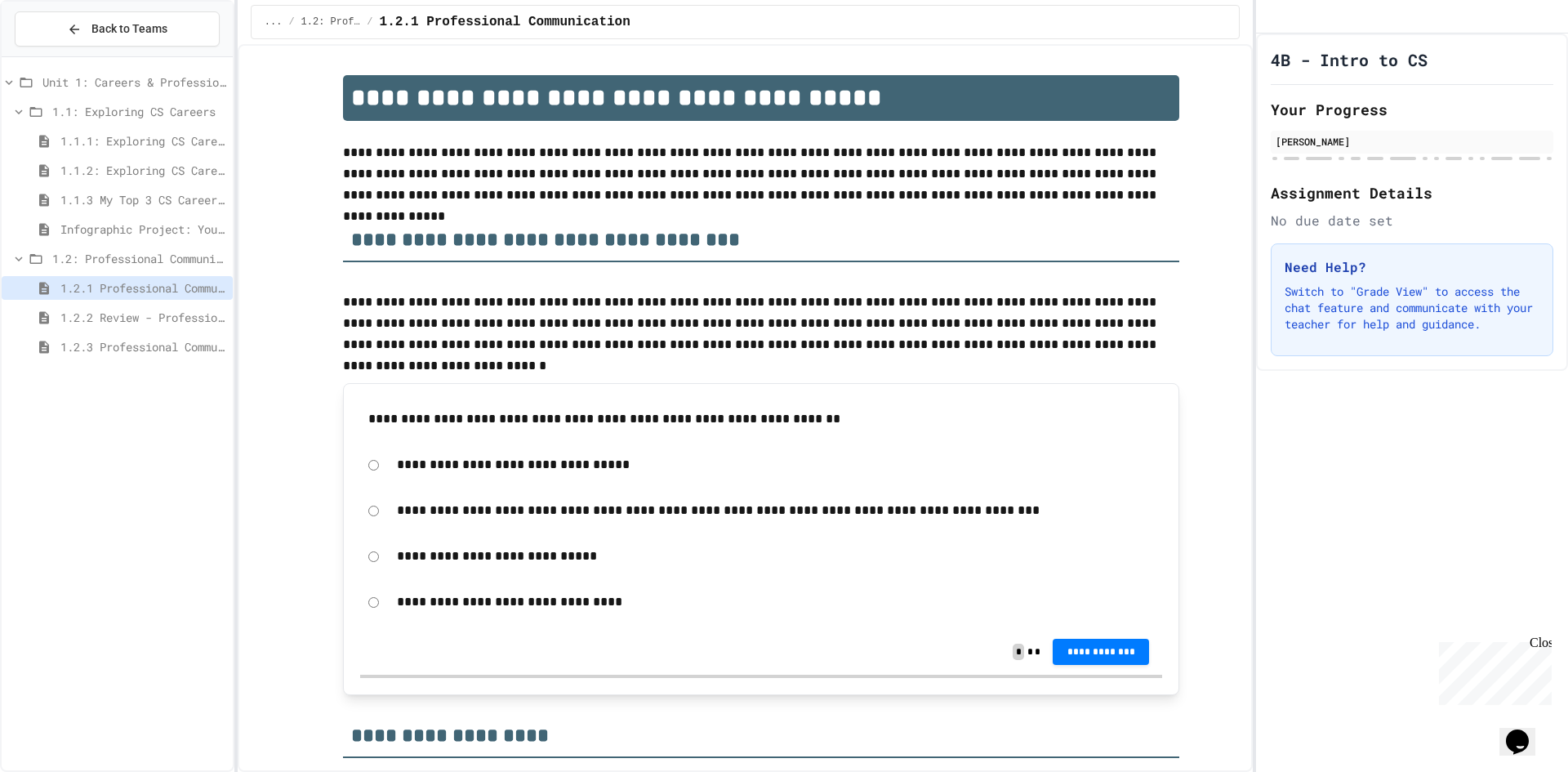
click at [147, 304] on div "1.2.1 Professional Communication" at bounding box center [117, 291] width 231 height 29
click at [143, 318] on span "1.2.2 Review - Professional Communication" at bounding box center [143, 316] width 166 height 17
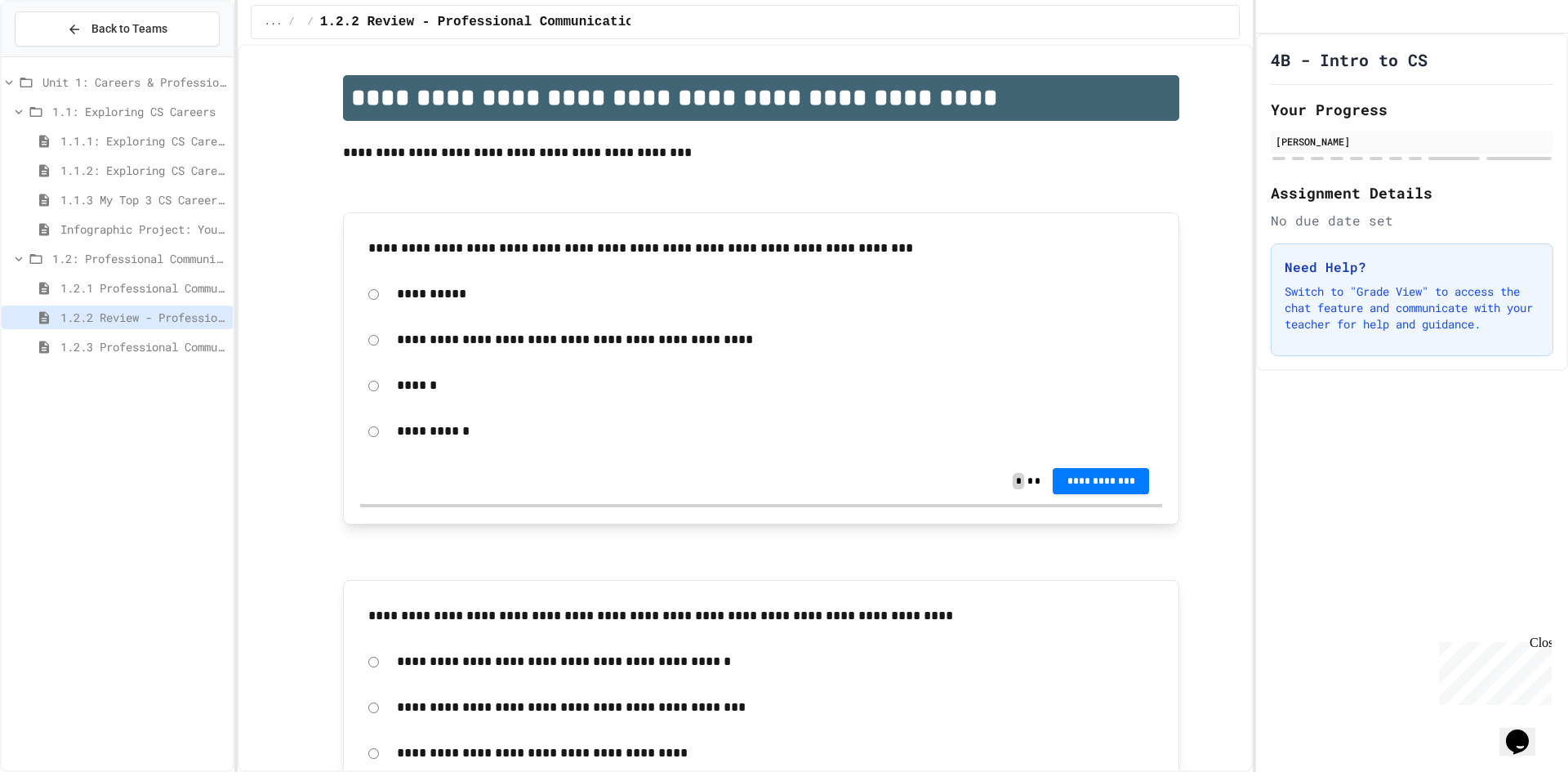
click at [188, 200] on span "1.1.3 My Top 3 CS Careers!" at bounding box center [143, 199] width 166 height 17
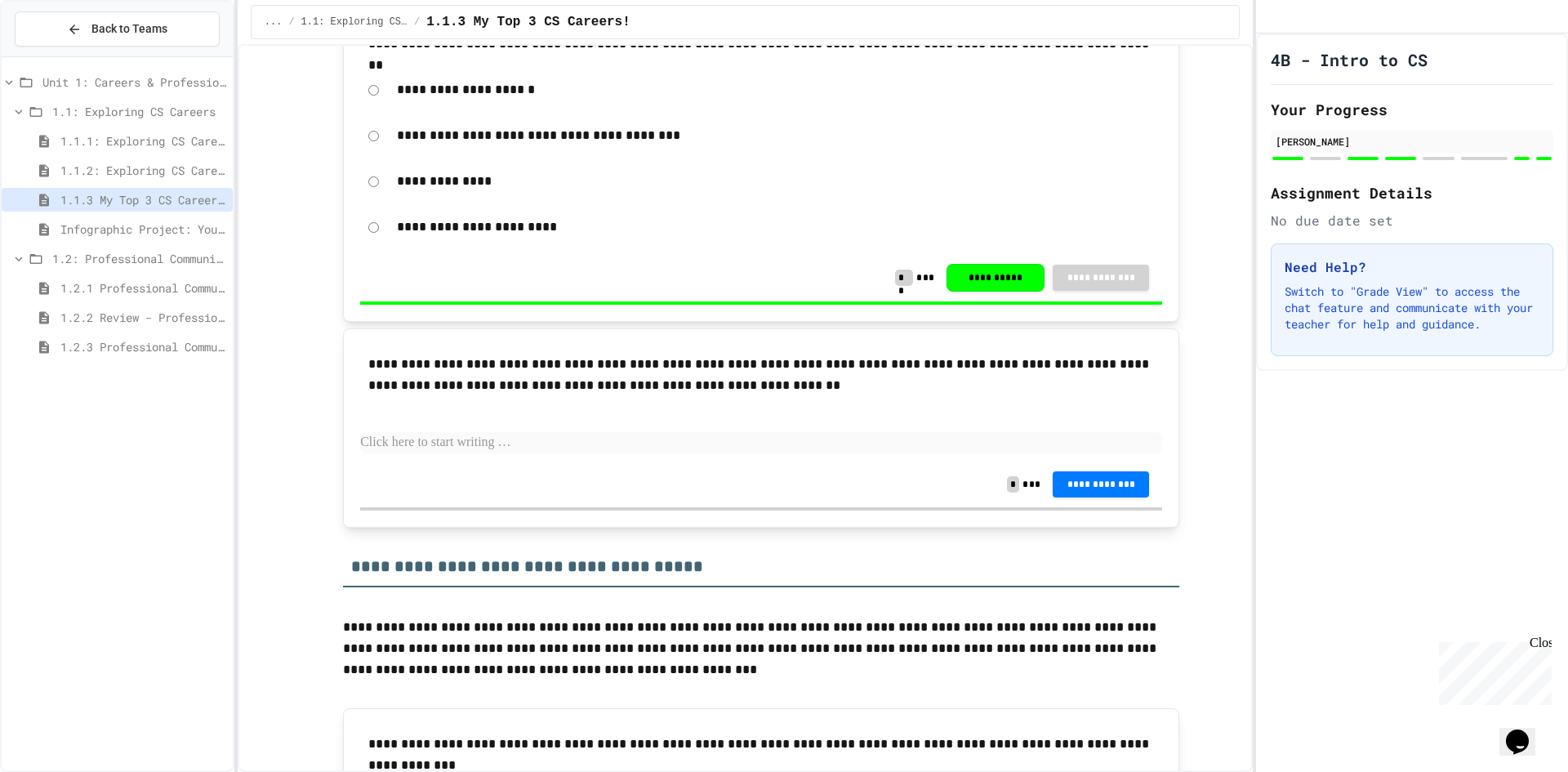
scroll to position [653, 0]
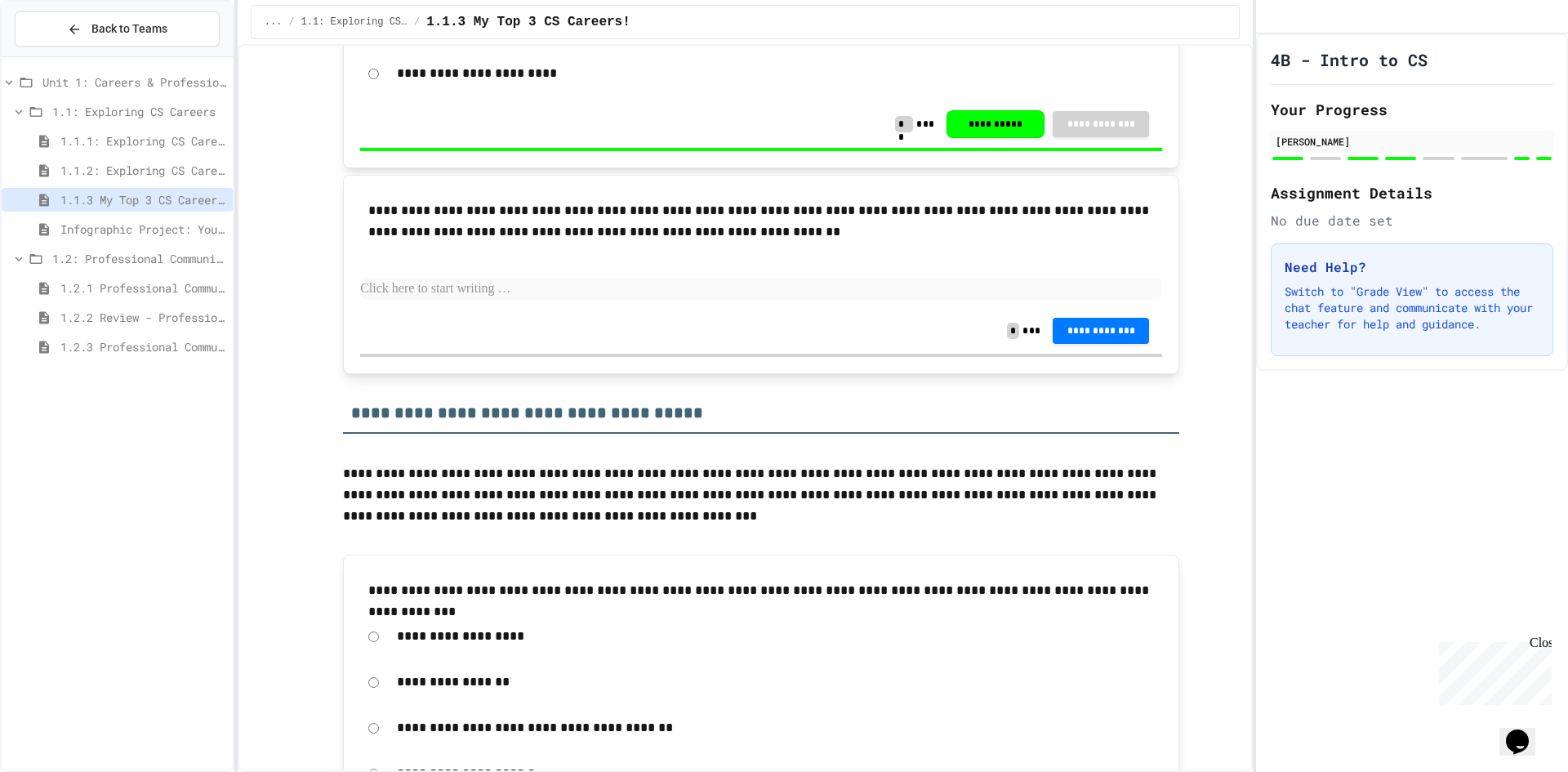
click at [152, 222] on span "Infographic Project: Your favorite CS" at bounding box center [143, 229] width 166 height 17
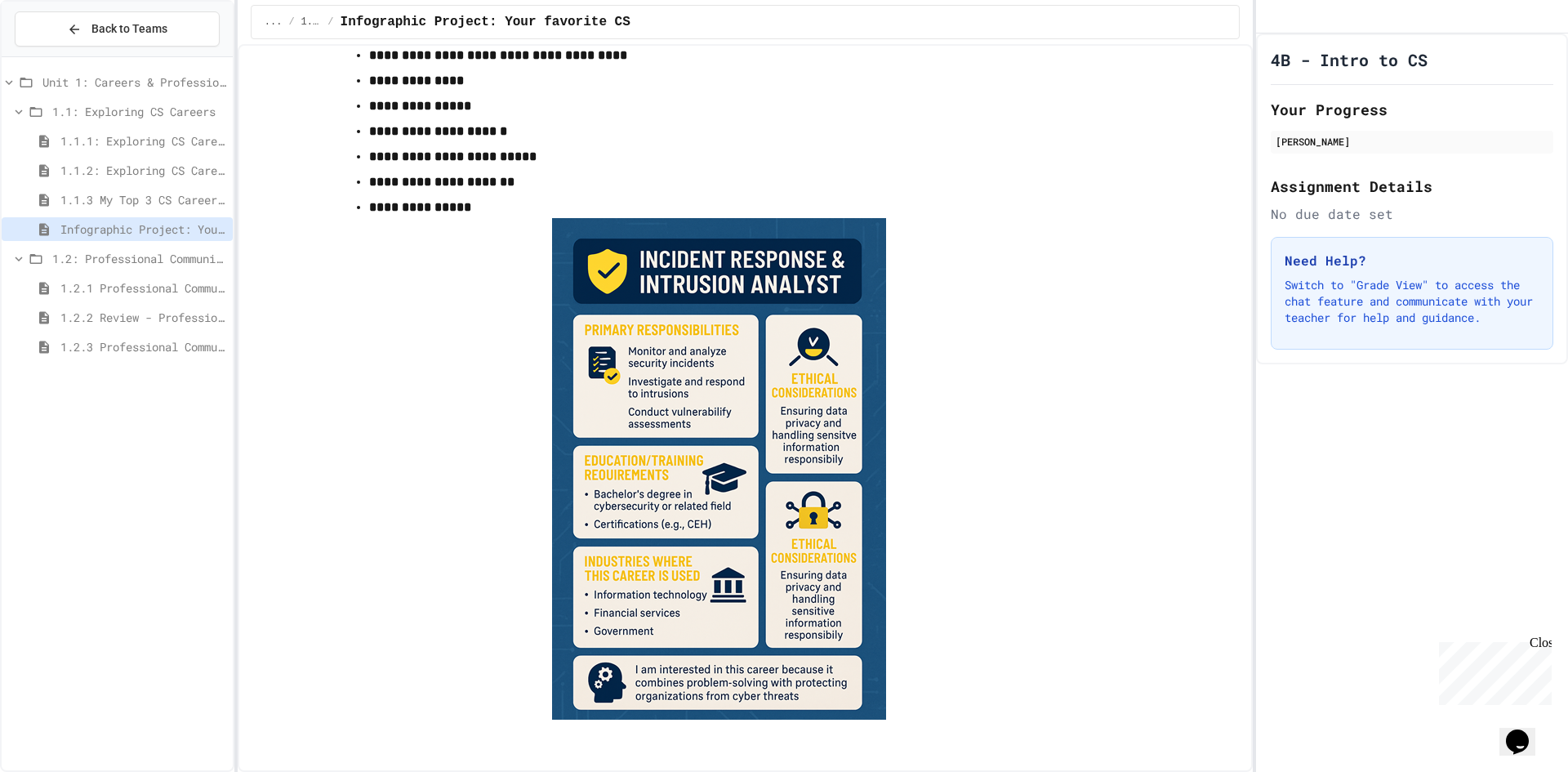
scroll to position [1765, 0]
click at [129, 304] on div "1.2.1 Professional Communication" at bounding box center [117, 291] width 231 height 29
click at [151, 285] on span "1.2.1 Professional Communication" at bounding box center [143, 287] width 166 height 17
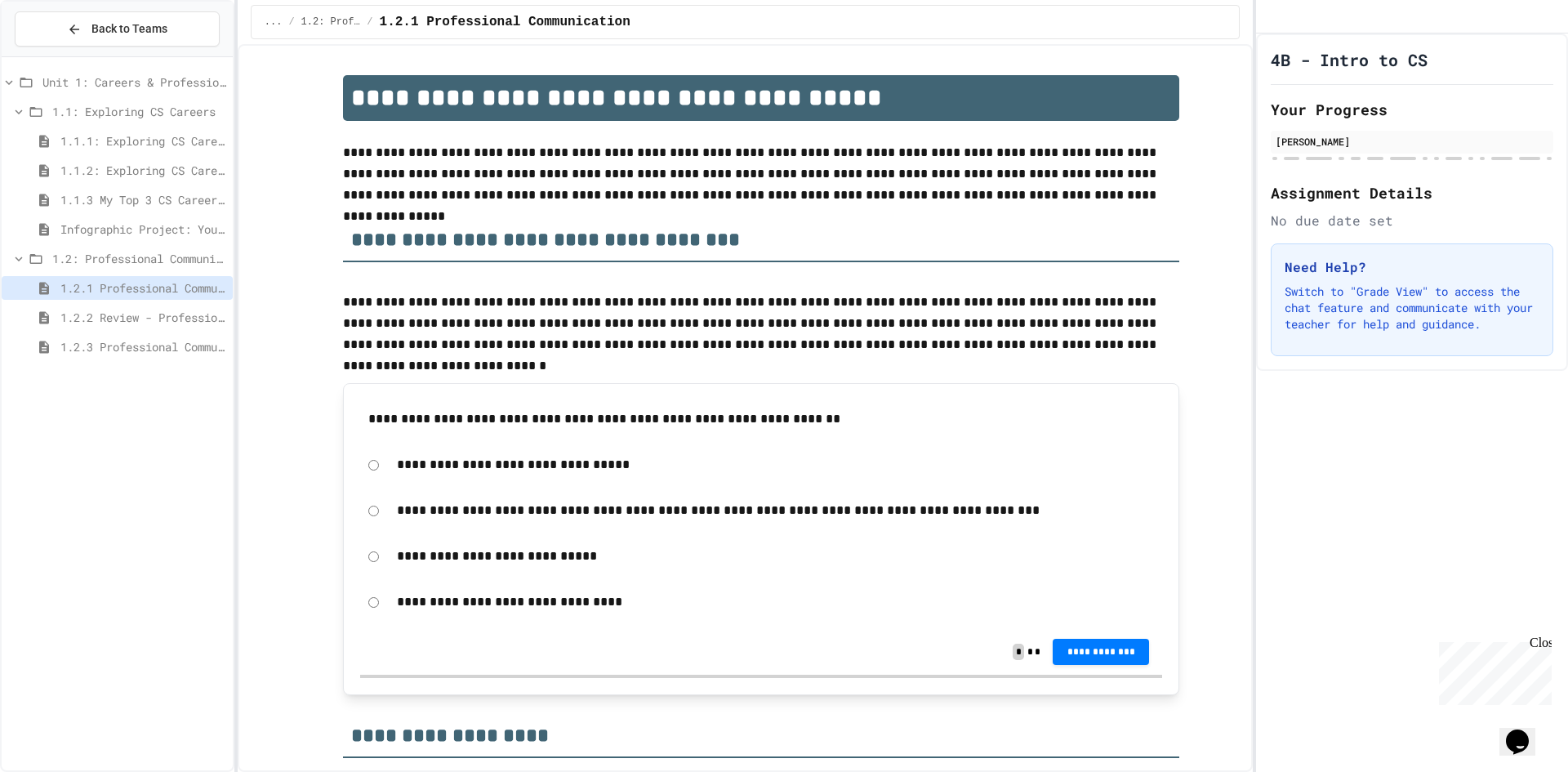
click at [186, 197] on span "1.1.3 My Top 3 CS Careers!" at bounding box center [143, 199] width 166 height 17
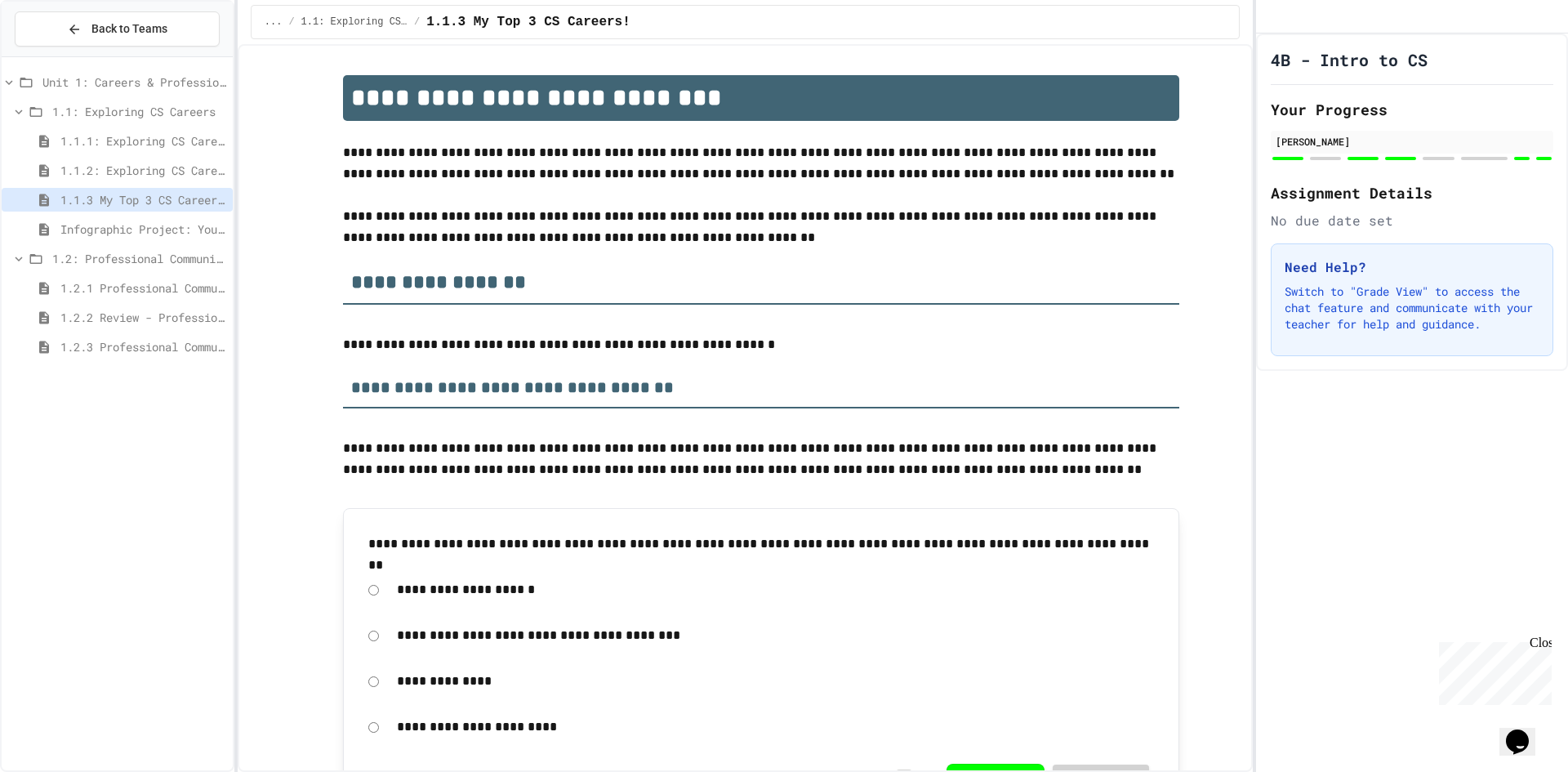
click at [187, 230] on span "Infographic Project: Your favorite CS" at bounding box center [143, 229] width 166 height 17
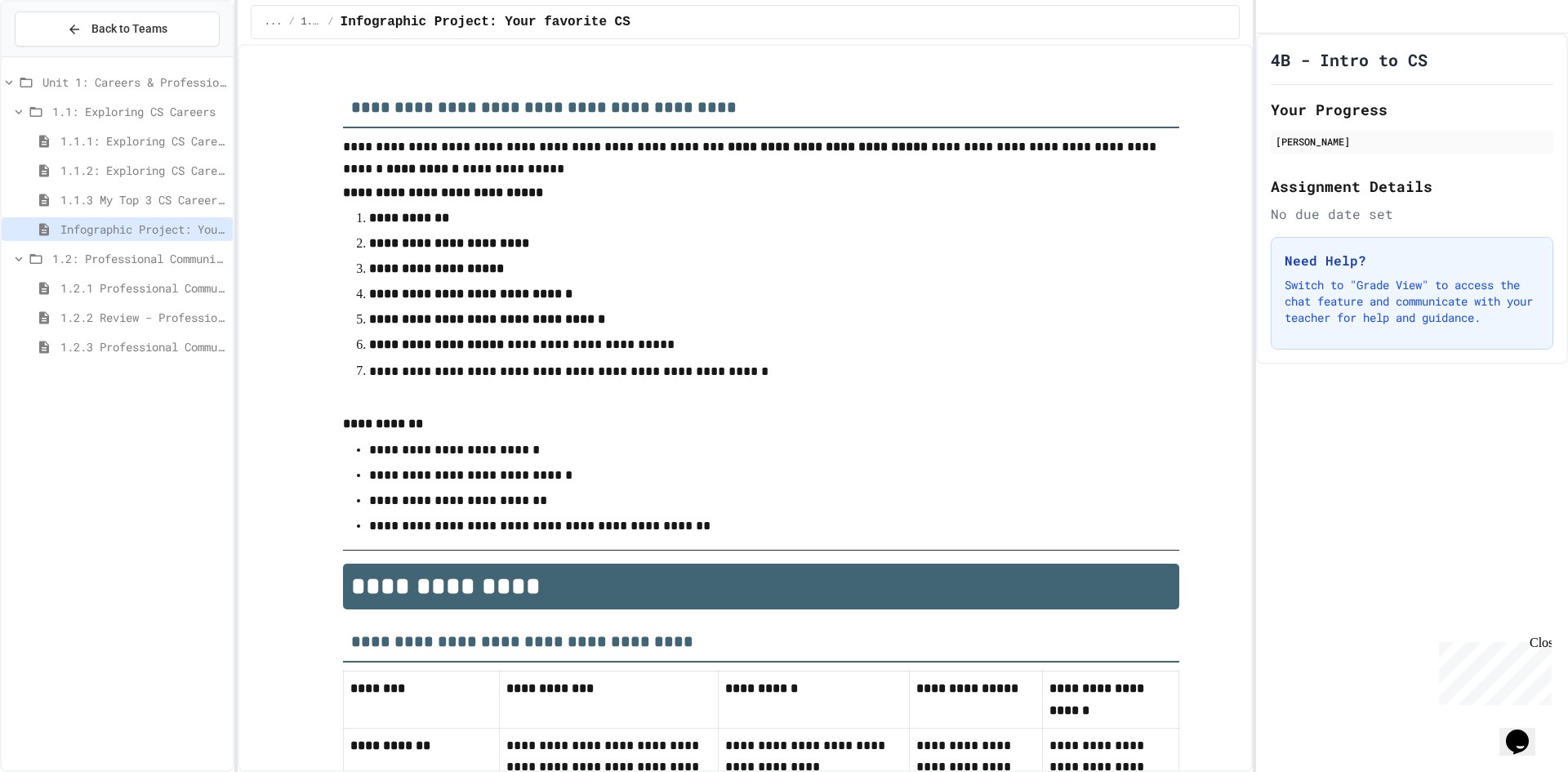
click at [168, 186] on div "1.1.2: Exploring CS Careers - Review" at bounding box center [117, 173] width 231 height 29
click at [169, 197] on span "1.1.3 My Top 3 CS Careers!" at bounding box center [143, 199] width 166 height 17
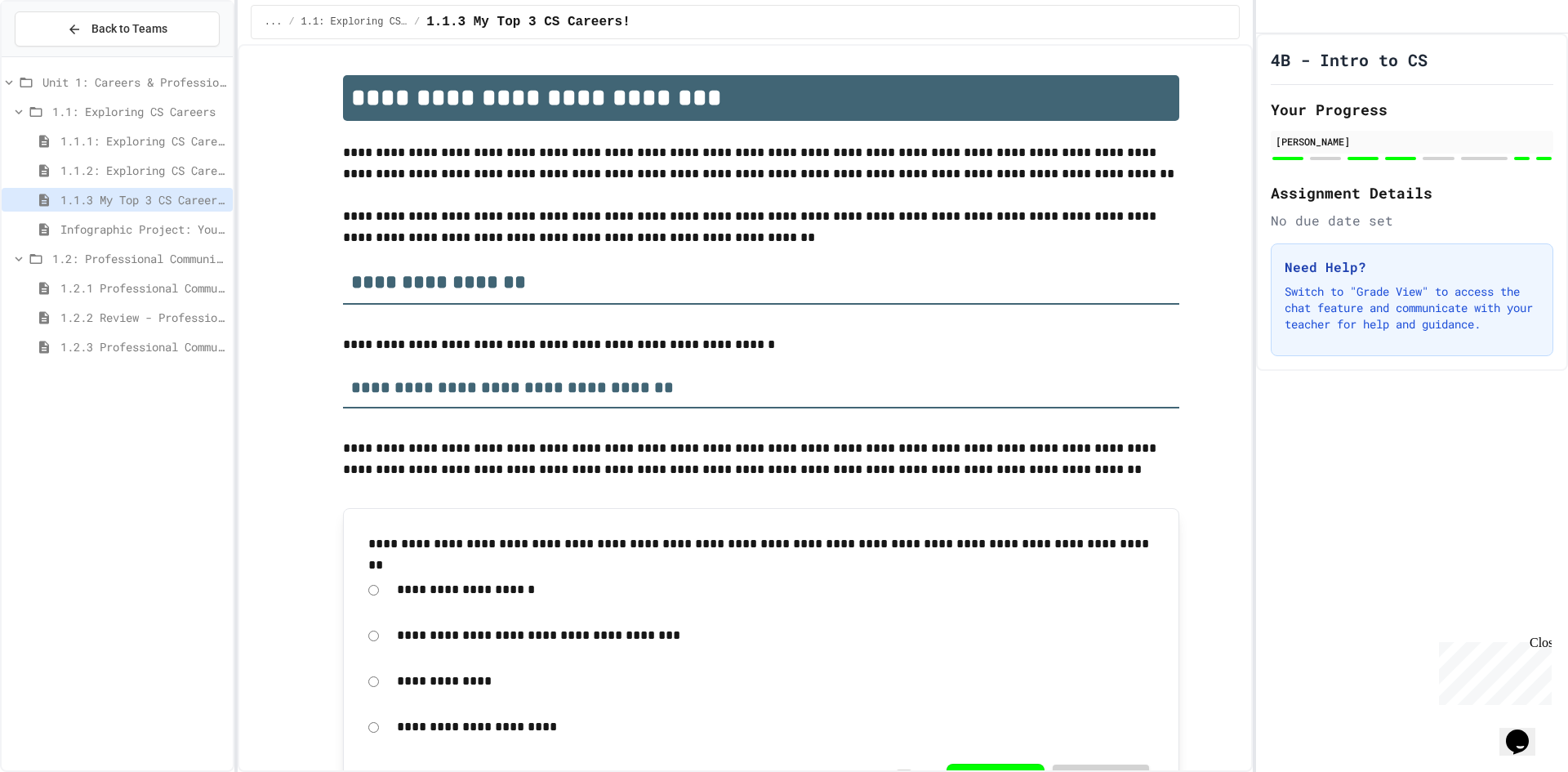
click at [121, 274] on div "1.2: Professional Communication" at bounding box center [117, 261] width 231 height 29
click at [115, 292] on span "1.2.1 Professional Communication" at bounding box center [143, 287] width 166 height 17
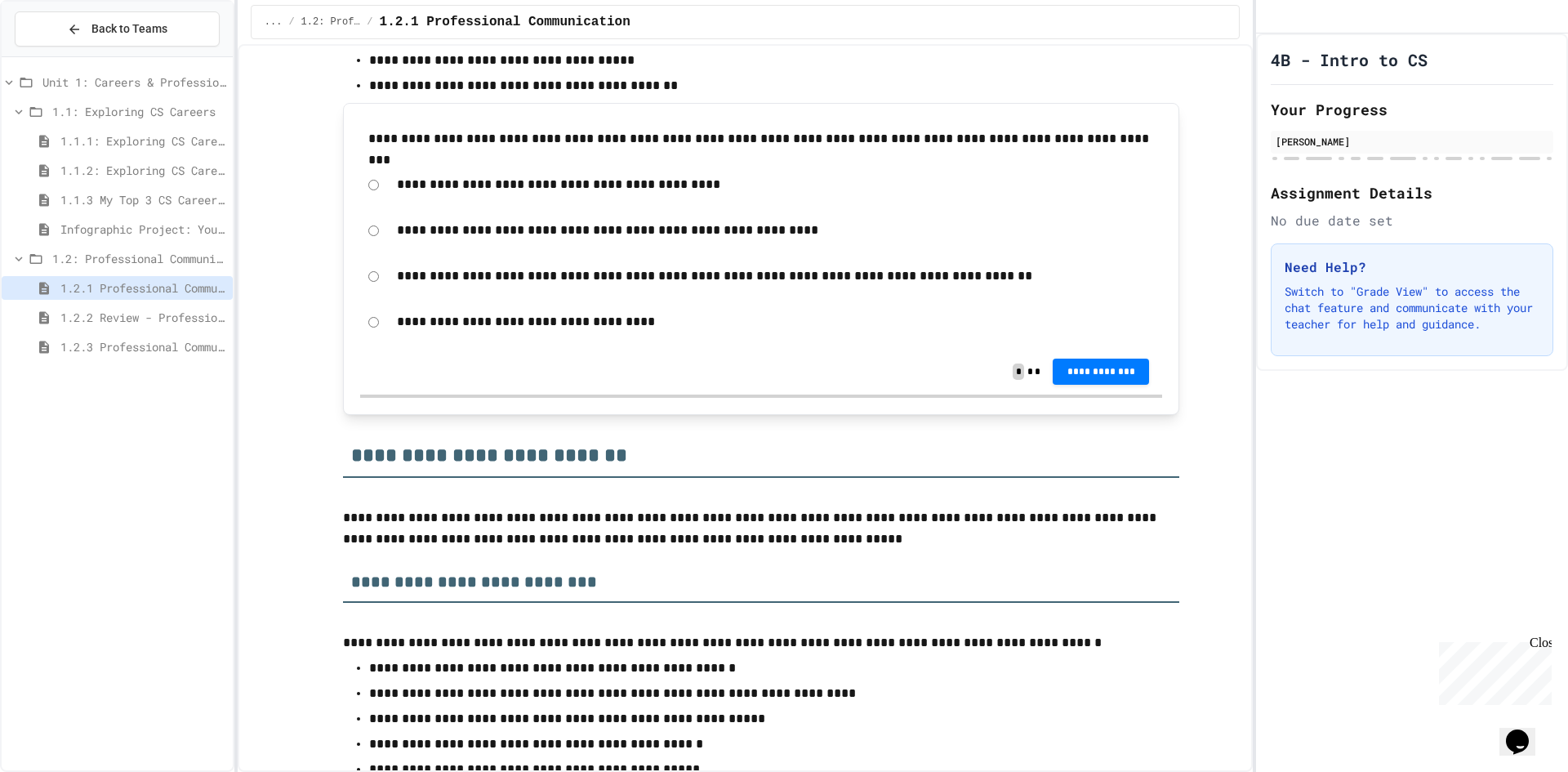
scroll to position [5309, 0]
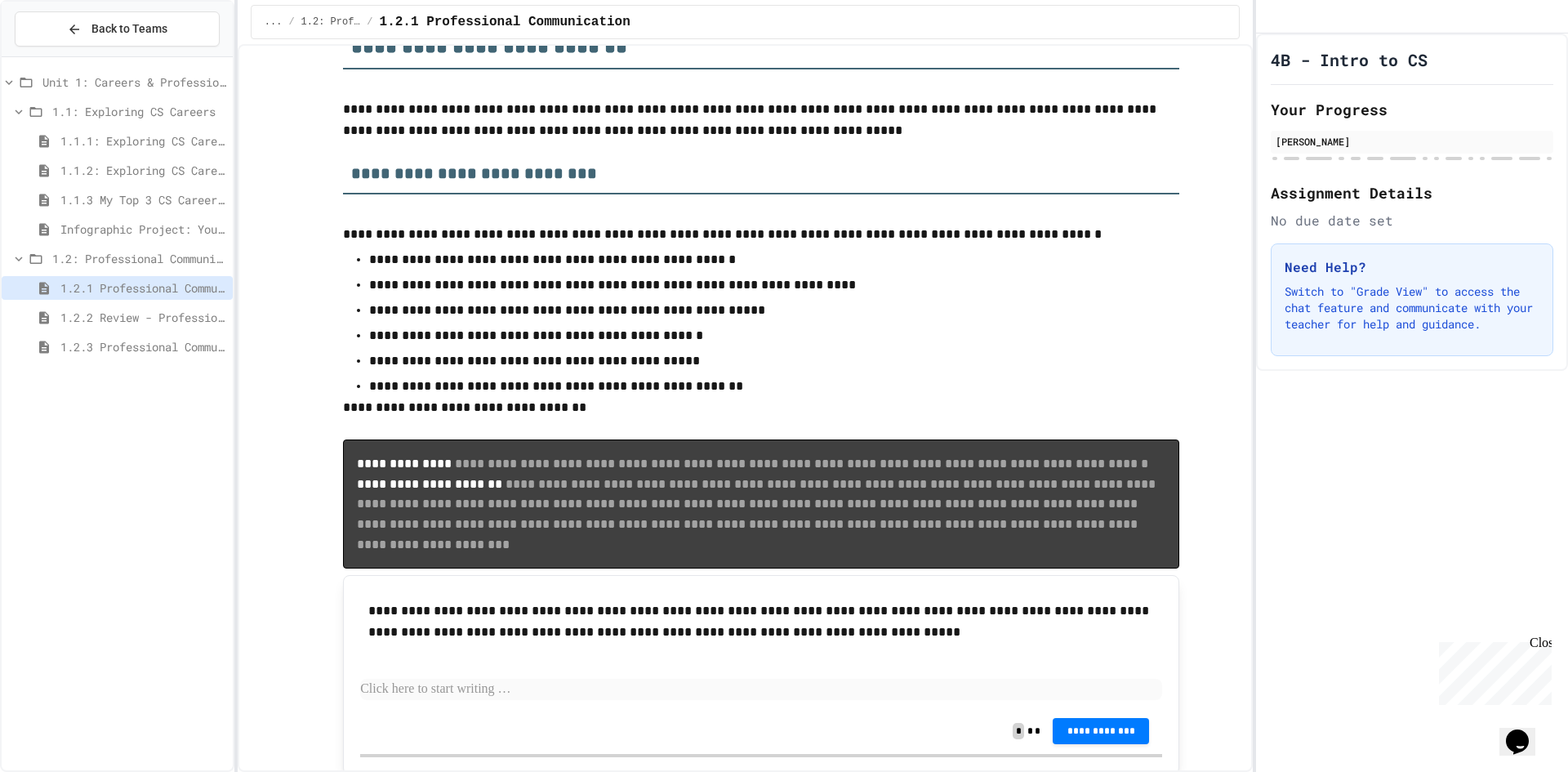
click at [139, 194] on span "1.1.3 My Top 3 CS Careers!" at bounding box center [143, 199] width 166 height 17
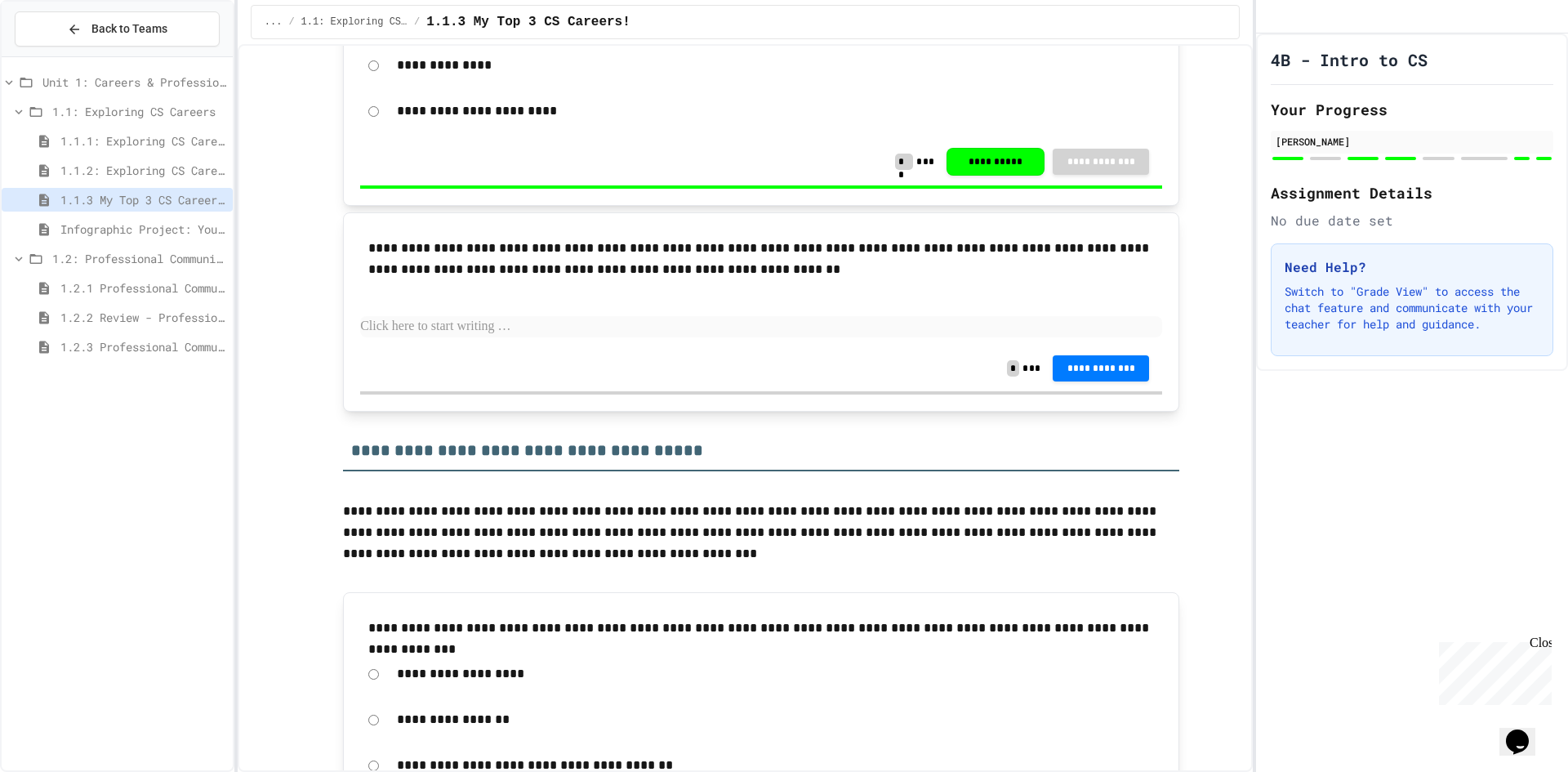
scroll to position [572, 0]
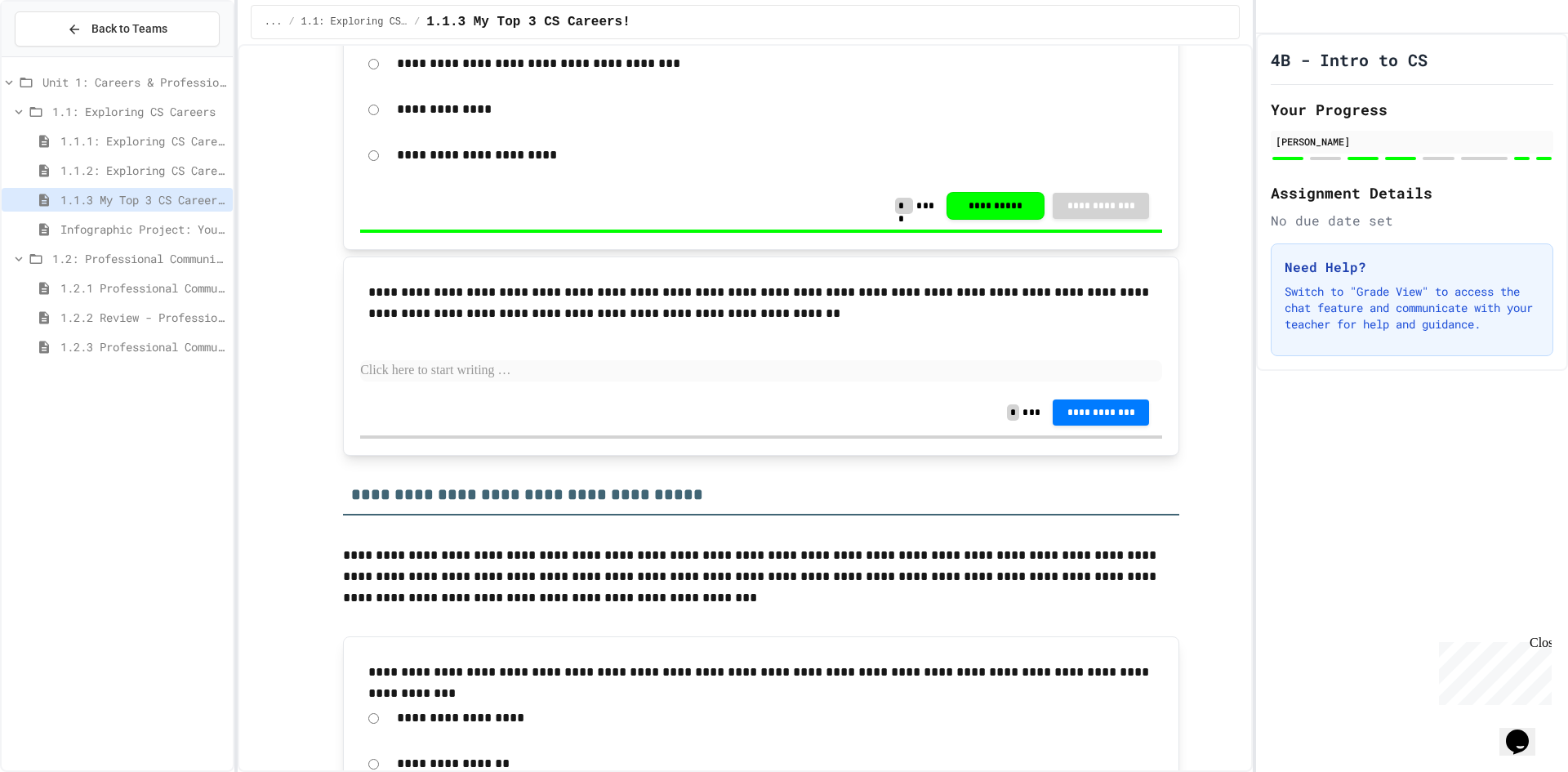
click at [544, 372] on p at bounding box center [761, 370] width 802 height 21
click at [80, 160] on div "1.1.2: Exploring CS Careers - Review" at bounding box center [117, 170] width 231 height 24
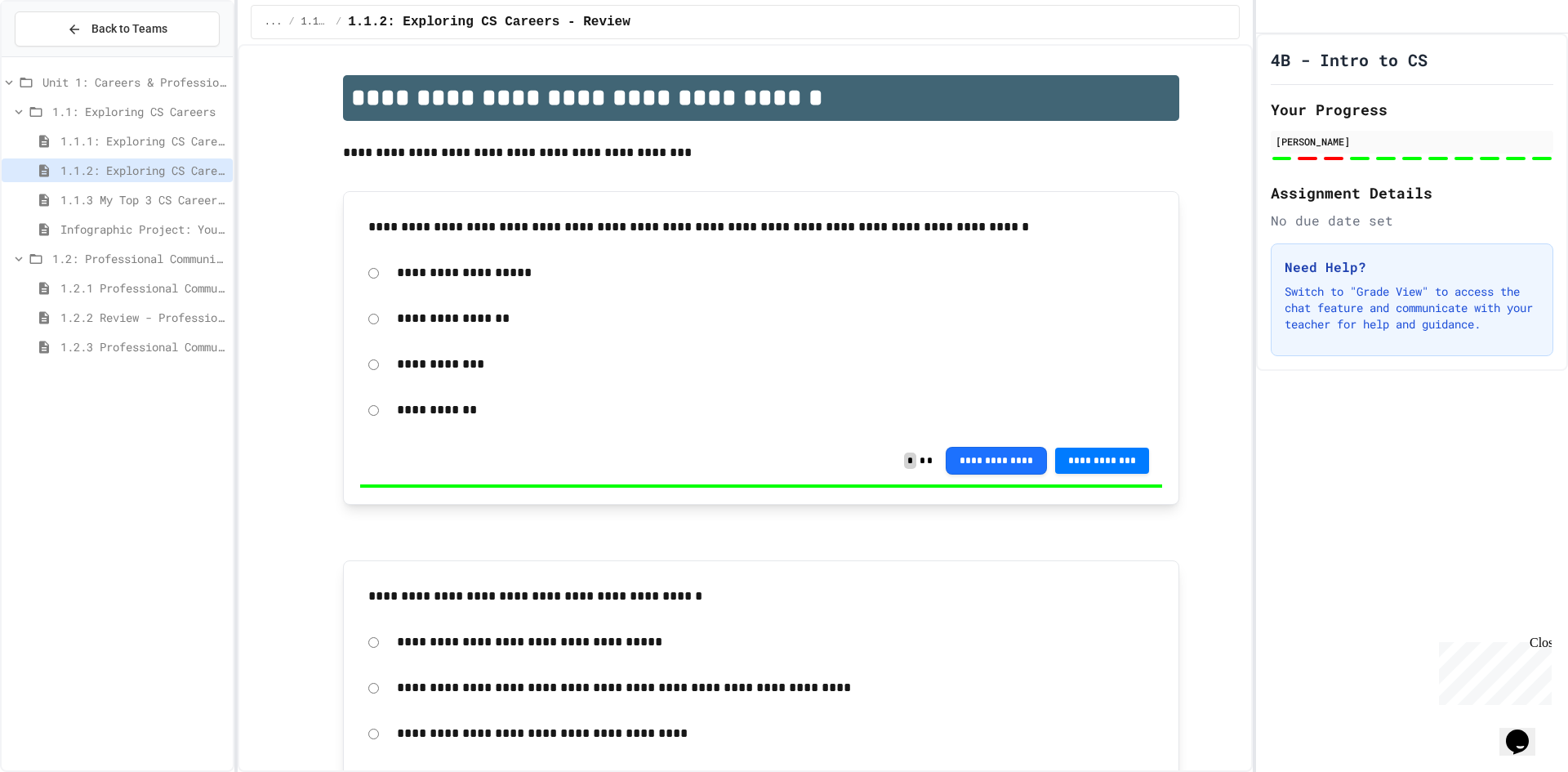
click at [157, 144] on span "1.1.1: Exploring CS Careers" at bounding box center [143, 140] width 166 height 17
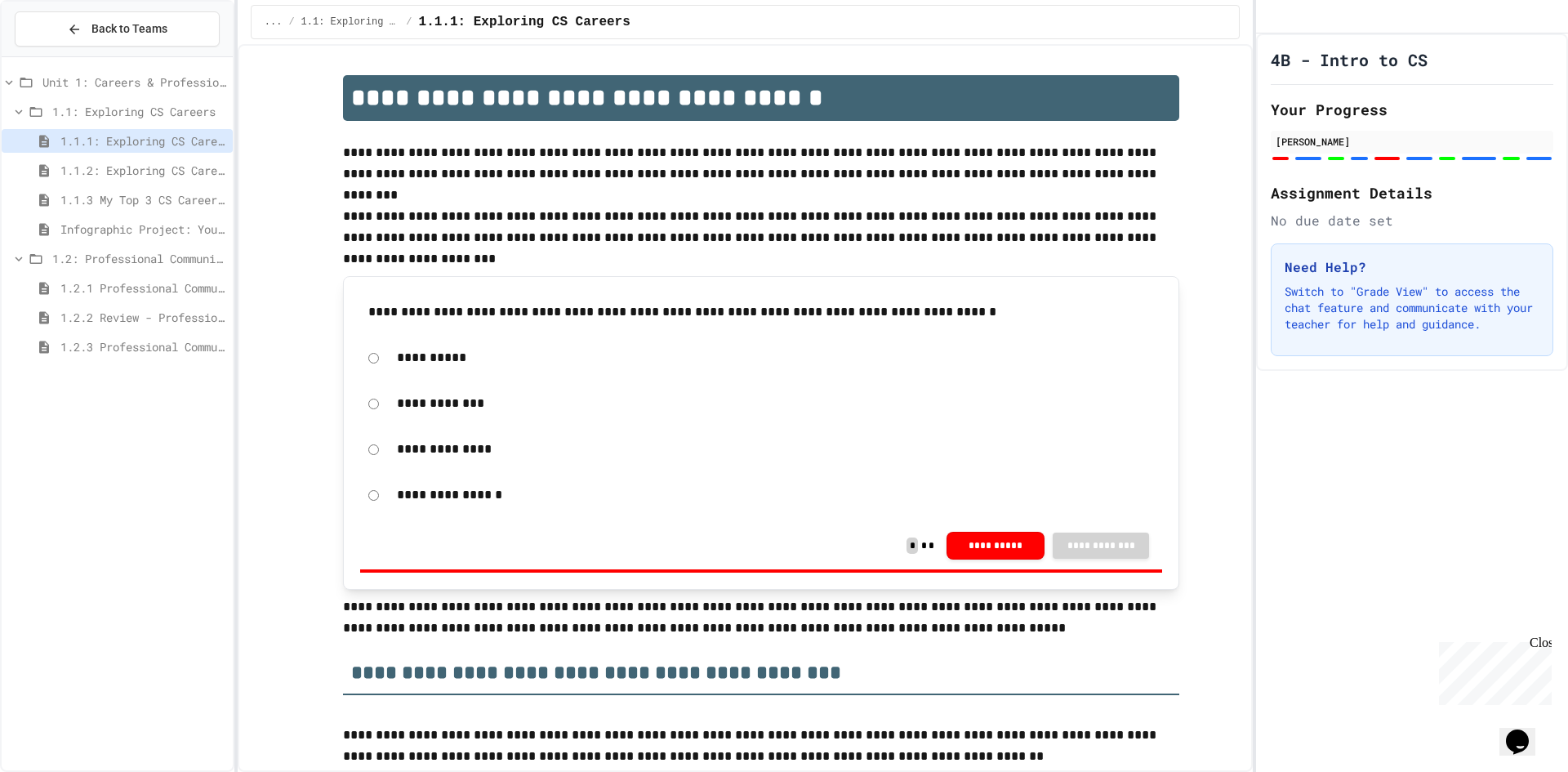
click at [128, 109] on span "1.1: Exploring CS Careers" at bounding box center [139, 111] width 174 height 17
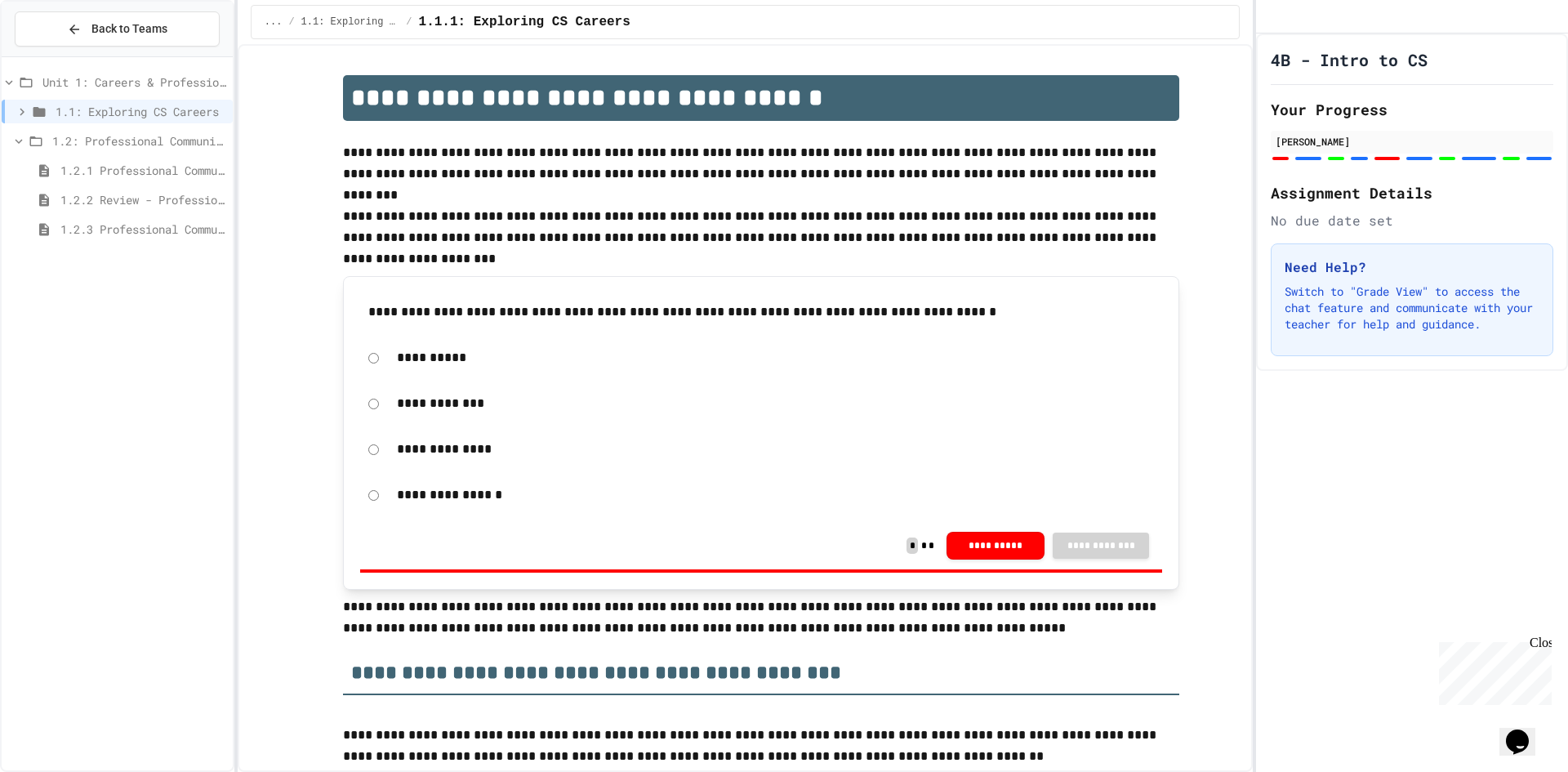
click at [128, 109] on span "1.1: Exploring CS Careers" at bounding box center [141, 111] width 171 height 17
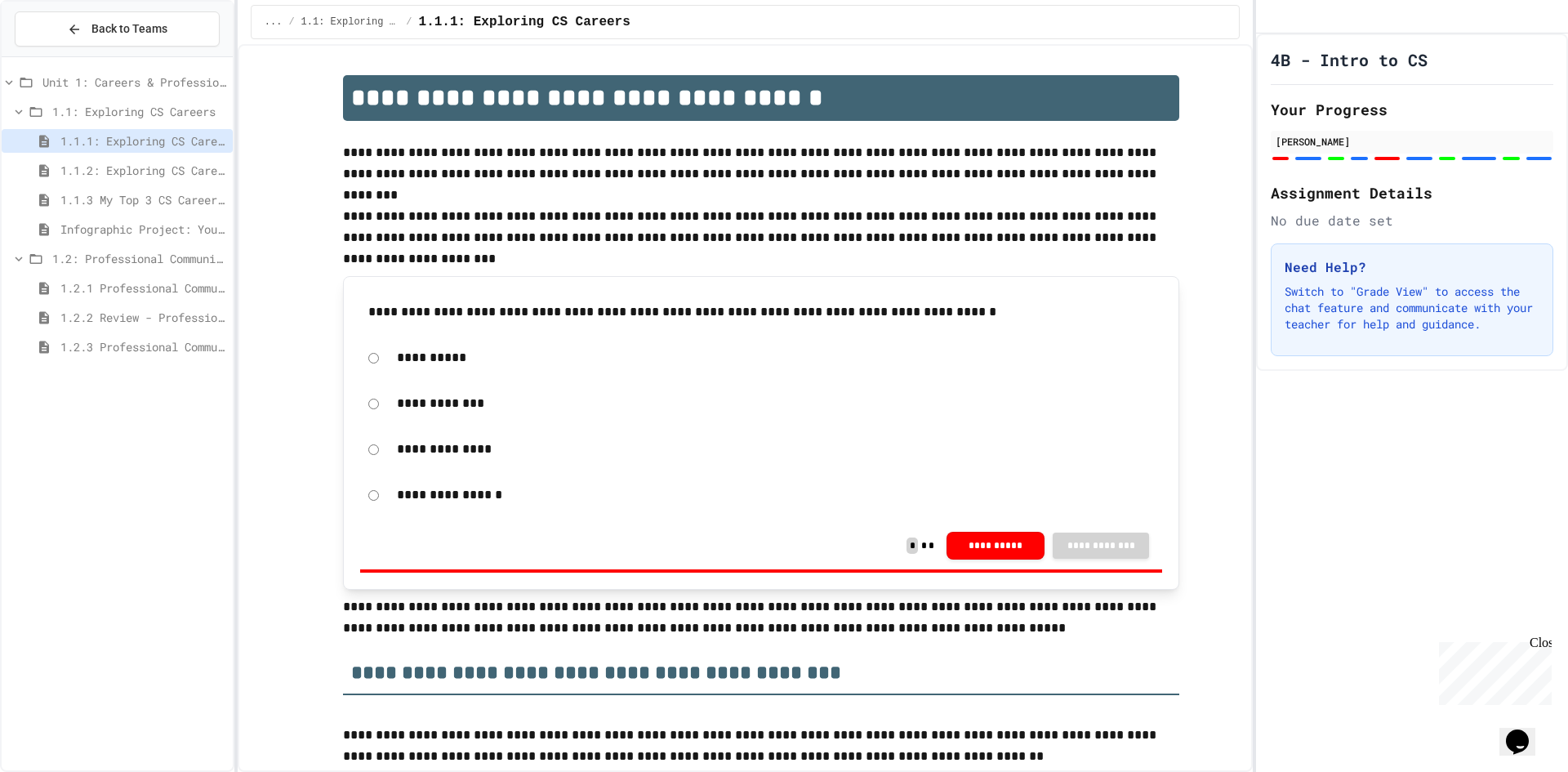
click at [141, 156] on div "1.1.1: Exploring CS Careers" at bounding box center [117, 144] width 231 height 29
click at [139, 163] on span "1.1.2: Exploring CS Careers - Review" at bounding box center [143, 169] width 166 height 17
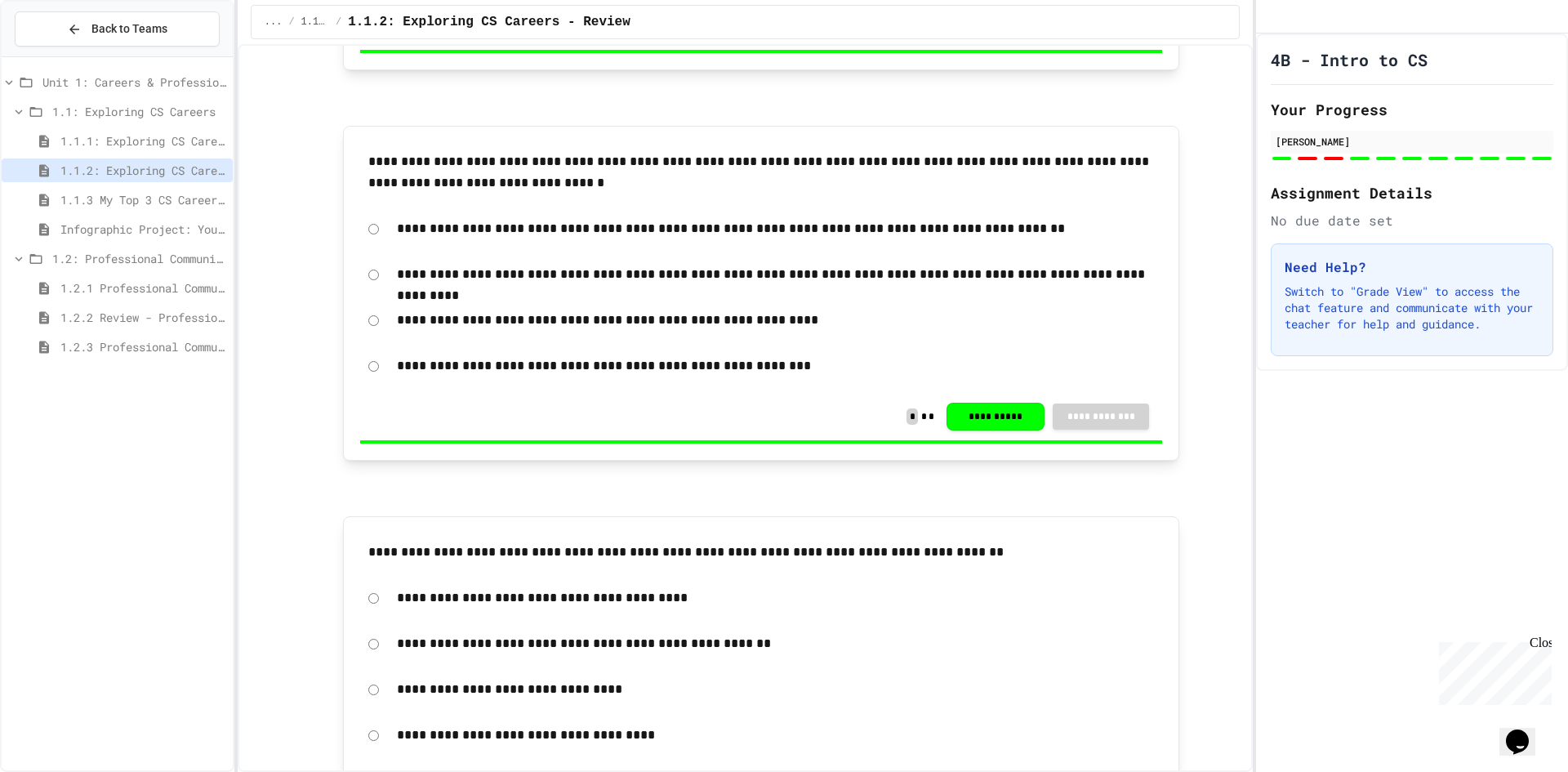
scroll to position [3548, 0]
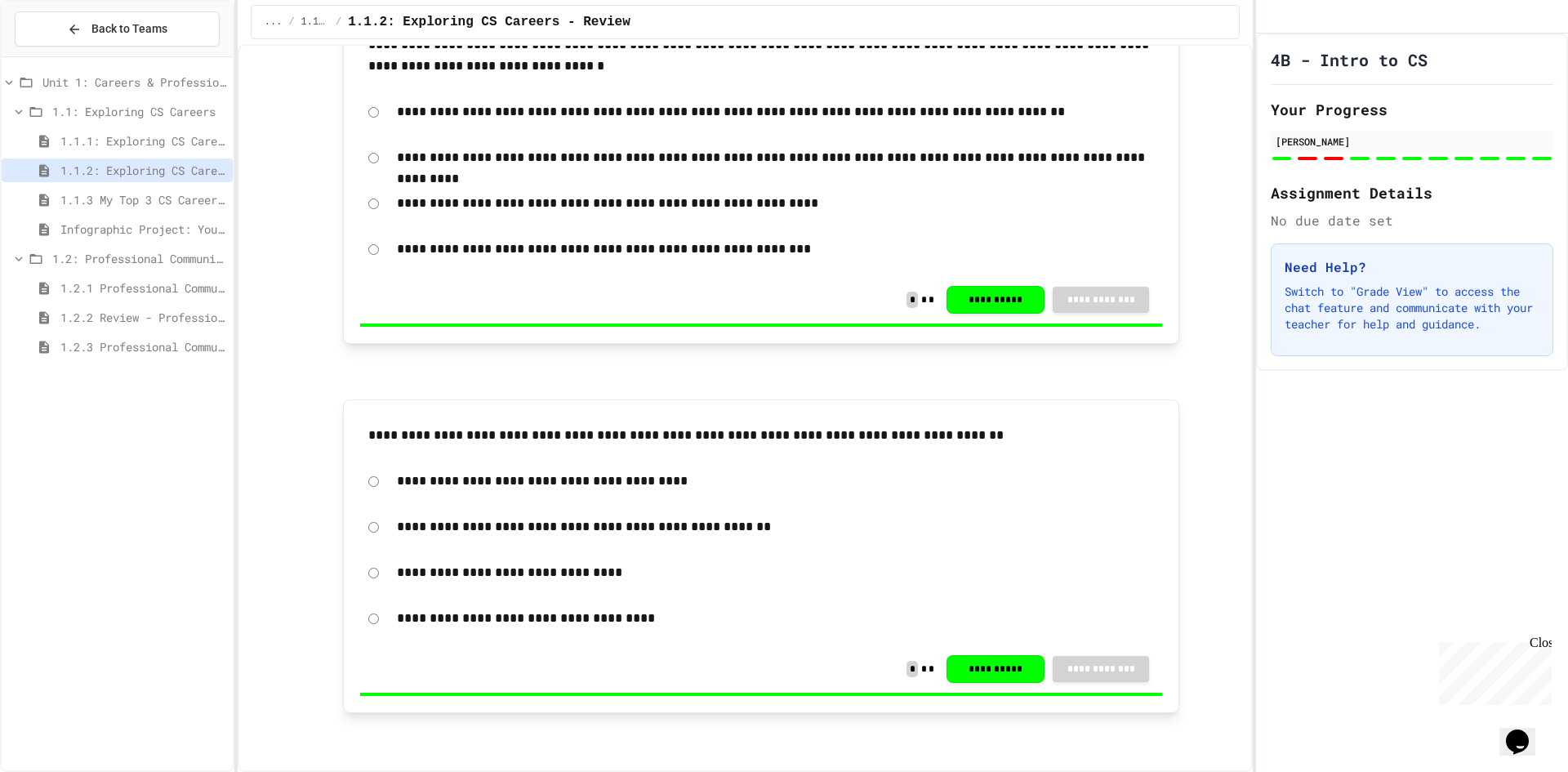
click at [144, 194] on span "1.1.3 My Top 3 CS Careers!" at bounding box center [143, 199] width 166 height 17
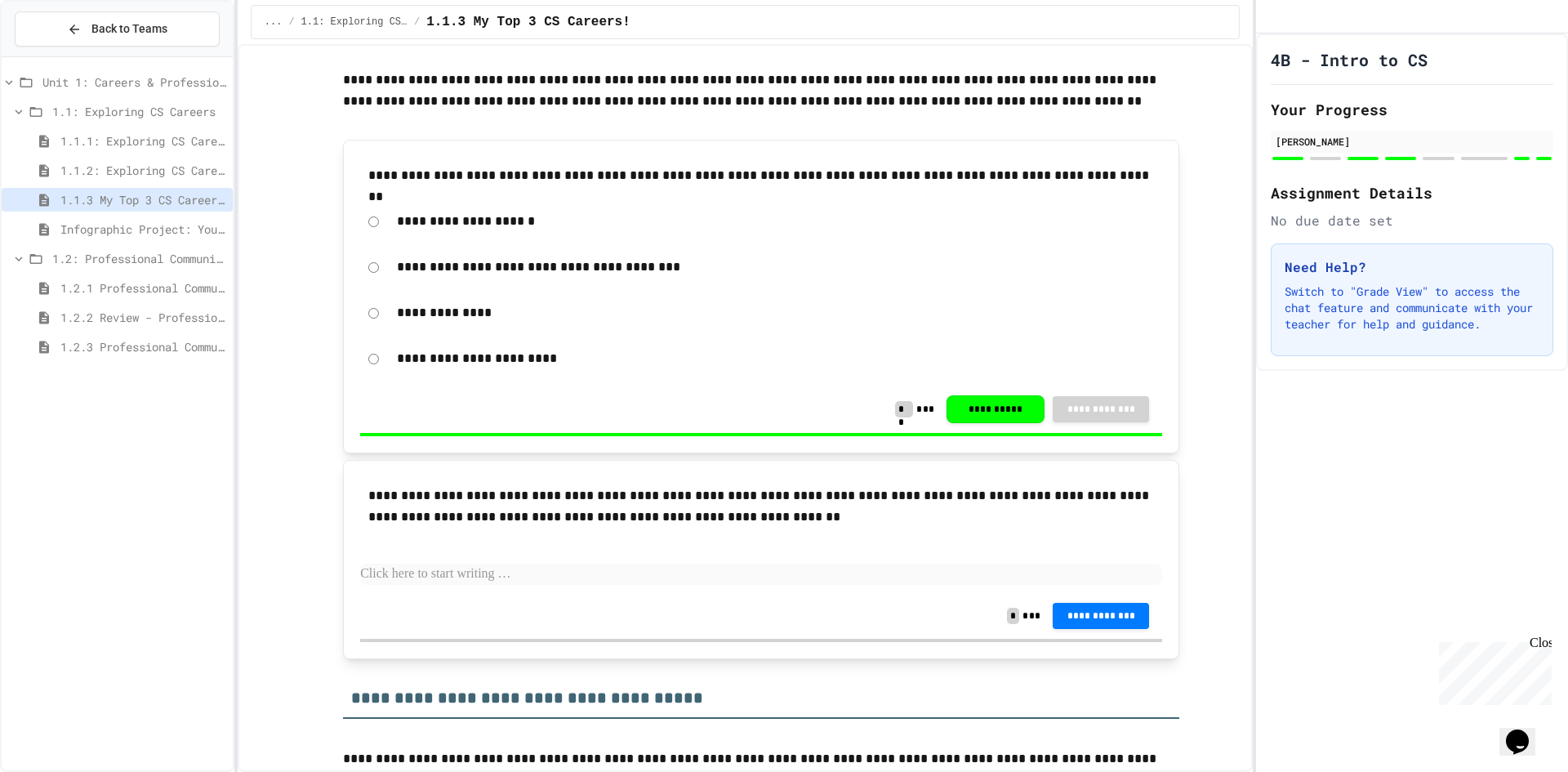
scroll to position [409, 0]
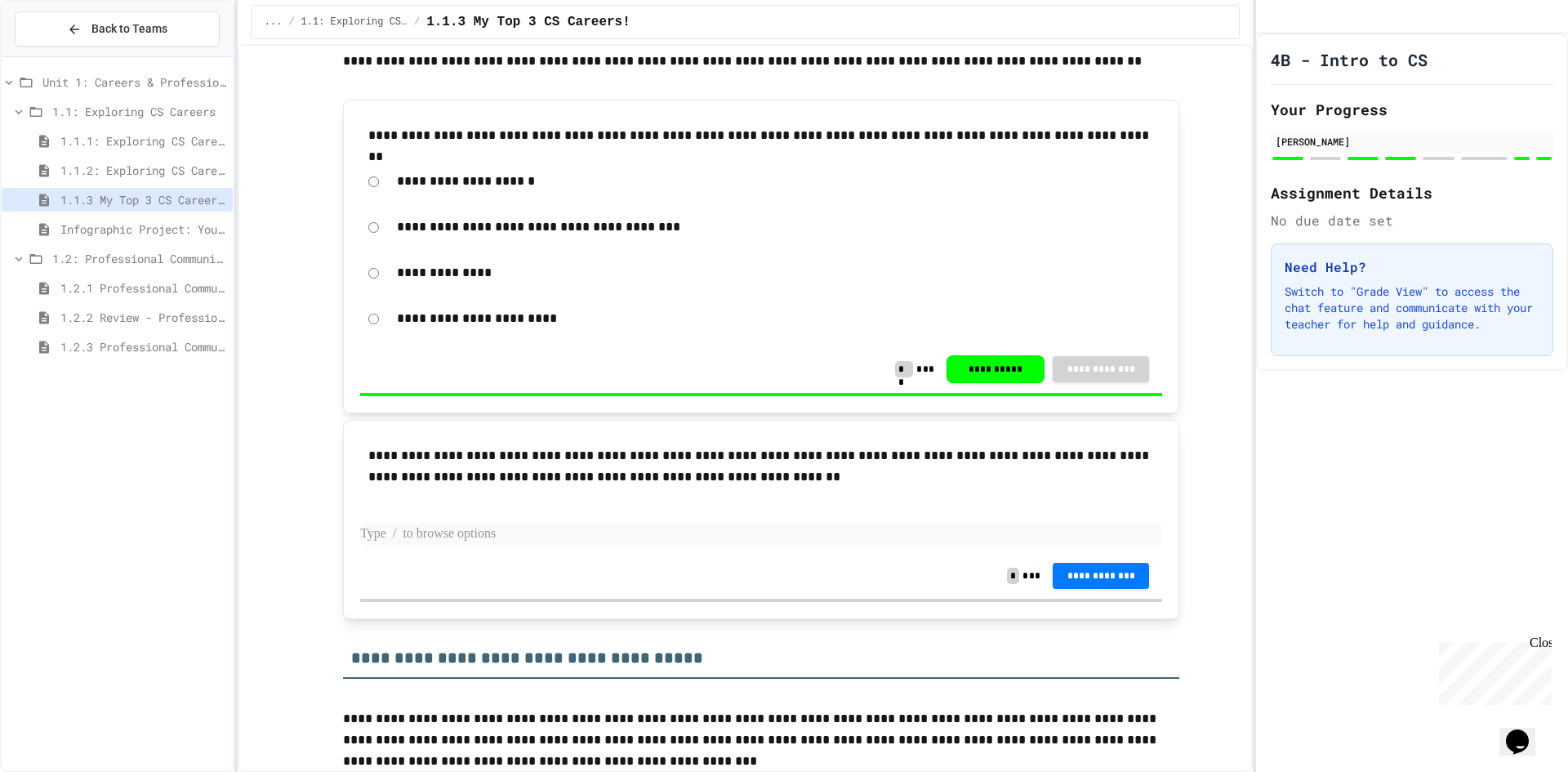
click at [463, 532] on p at bounding box center [761, 534] width 802 height 21
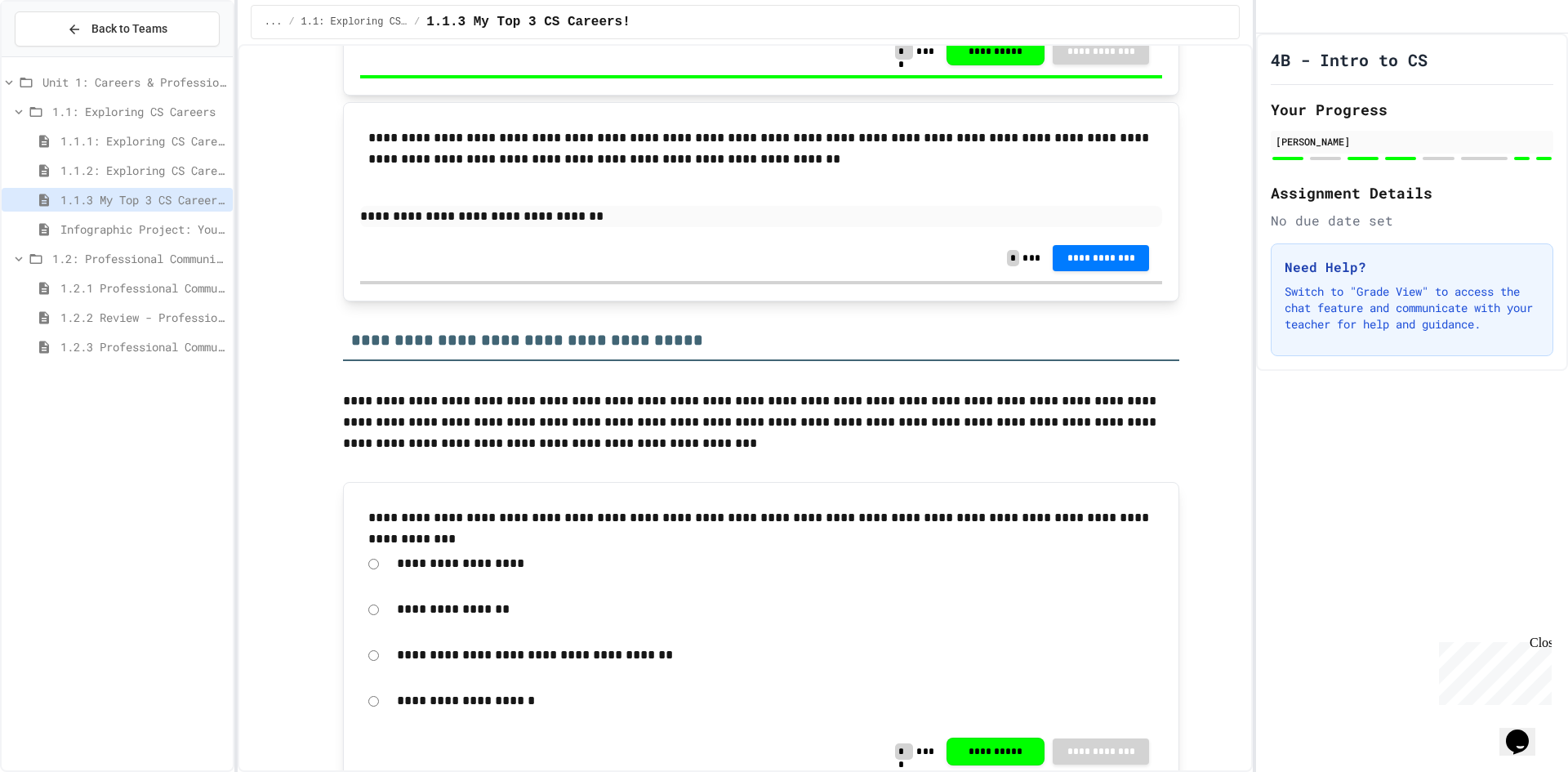
scroll to position [755, 0]
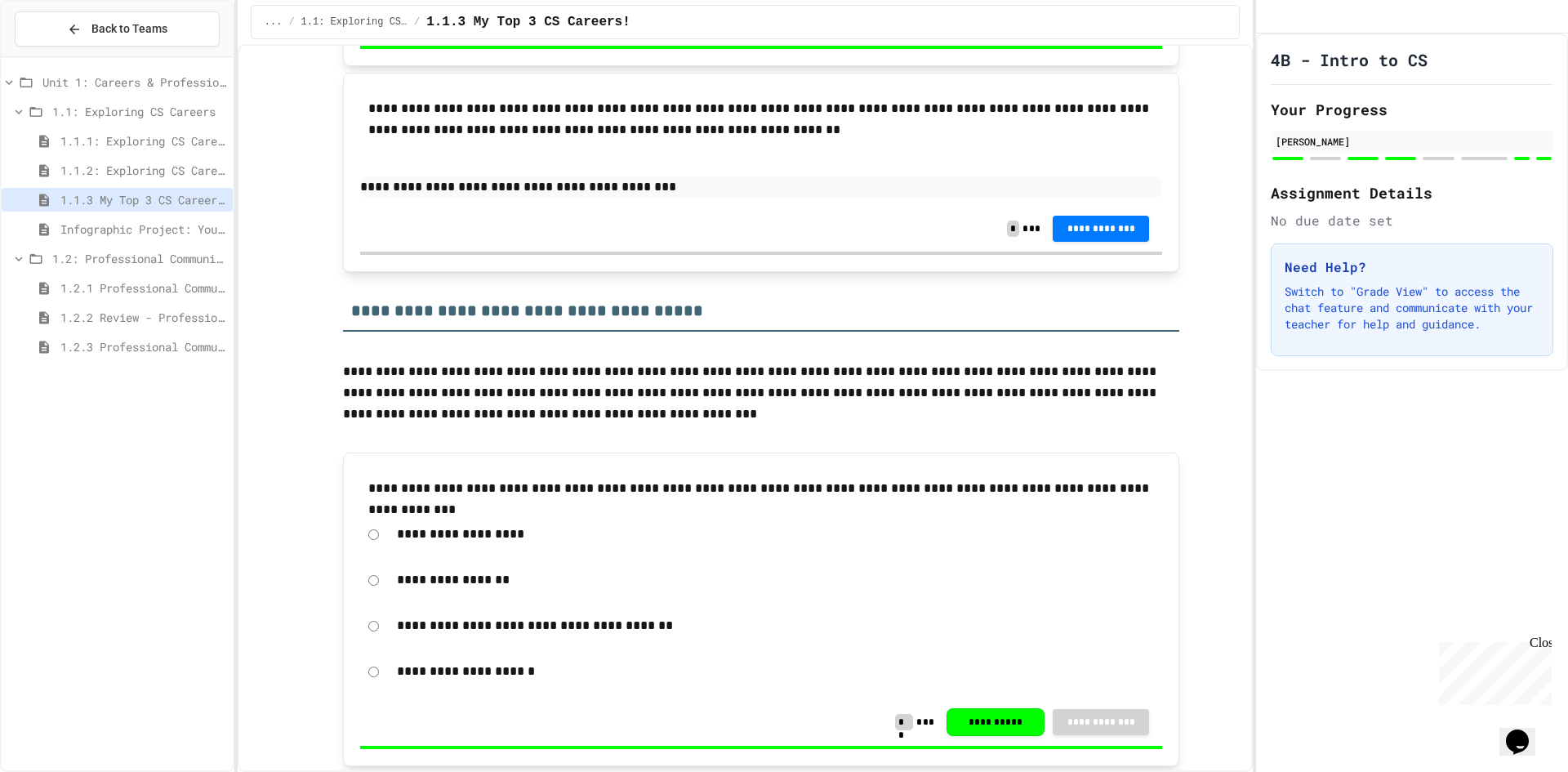
click at [591, 183] on p "**********" at bounding box center [761, 187] width 802 height 21
click at [628, 185] on p "**********" at bounding box center [761, 187] width 802 height 21
click at [1083, 238] on button "**********" at bounding box center [1101, 226] width 97 height 26
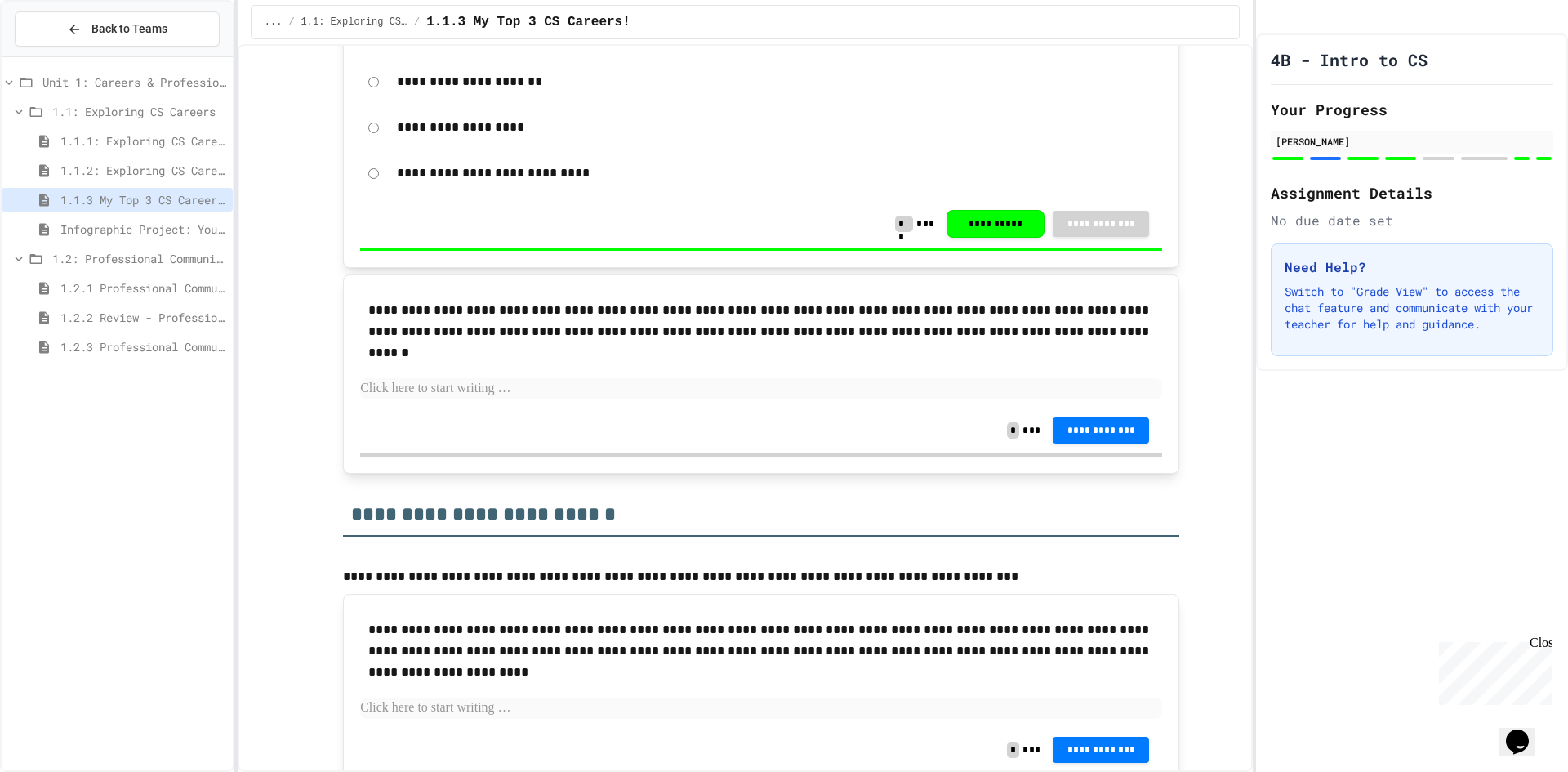
scroll to position [1735, 0]
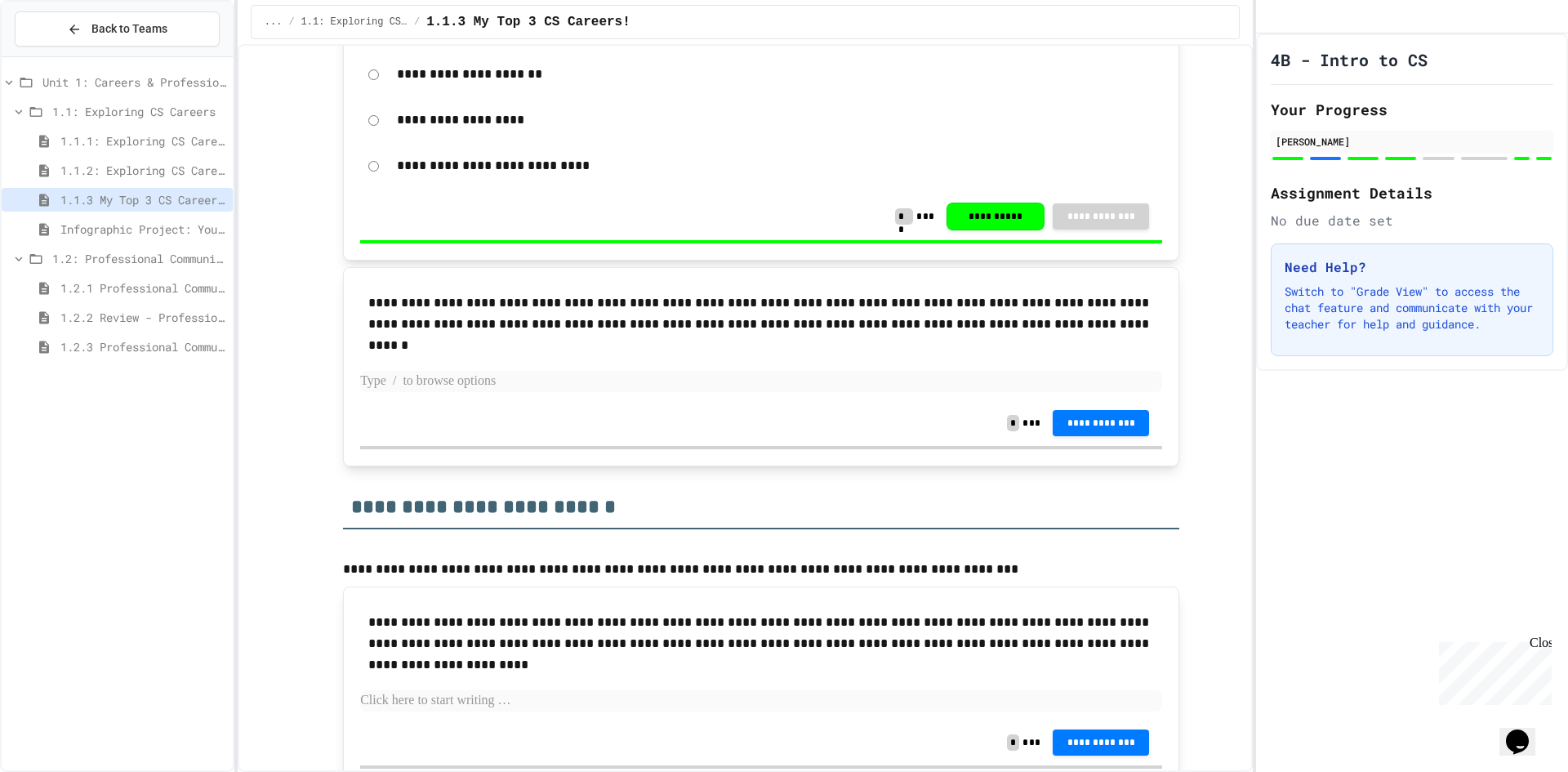
click at [589, 388] on p at bounding box center [761, 381] width 802 height 21
click at [111, 224] on span "Infographic Project: Your favorite CS" at bounding box center [143, 229] width 166 height 17
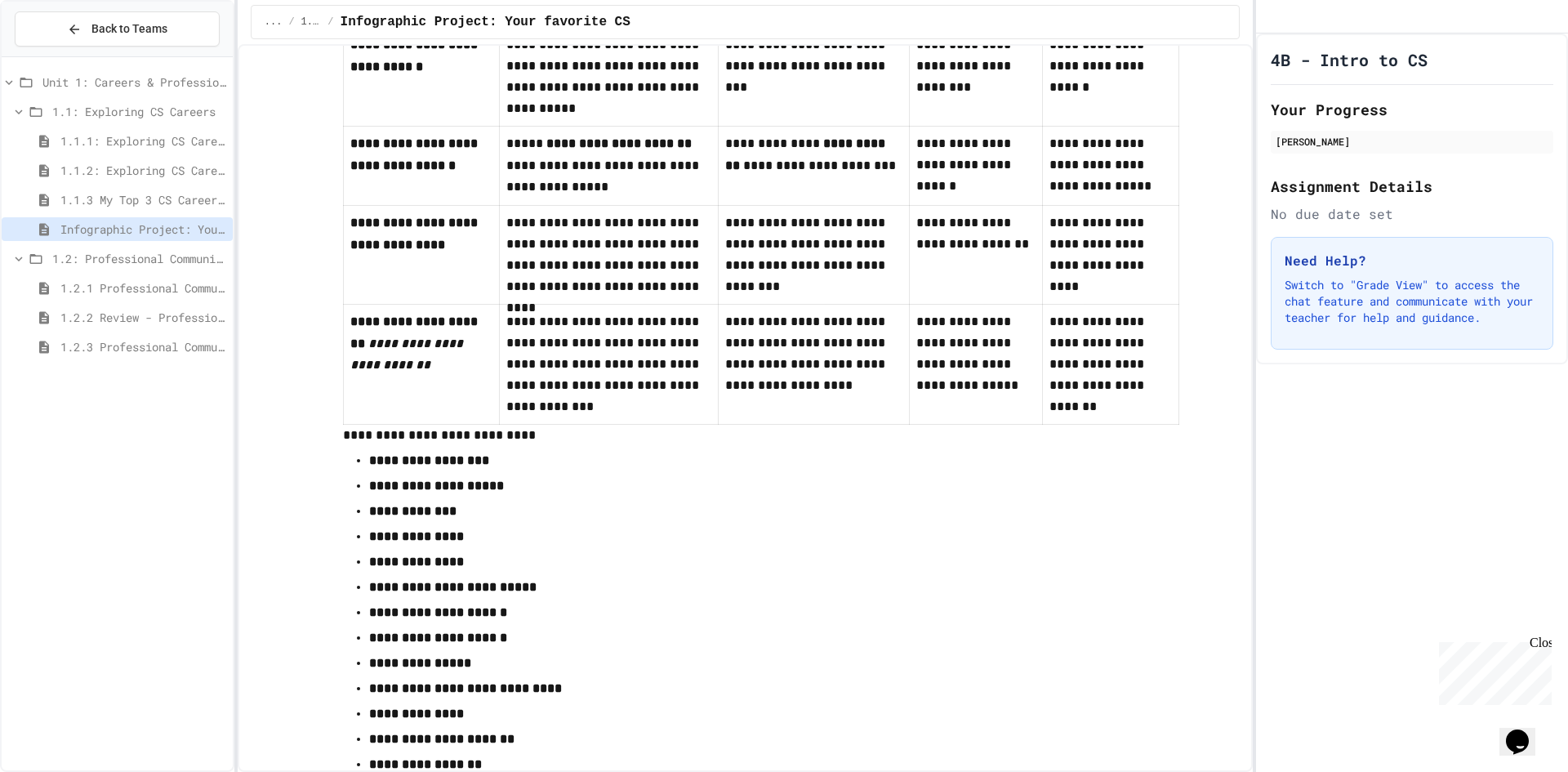
scroll to position [980, 0]
click at [190, 204] on span "1.1.3 My Top 3 CS Careers!" at bounding box center [143, 199] width 166 height 17
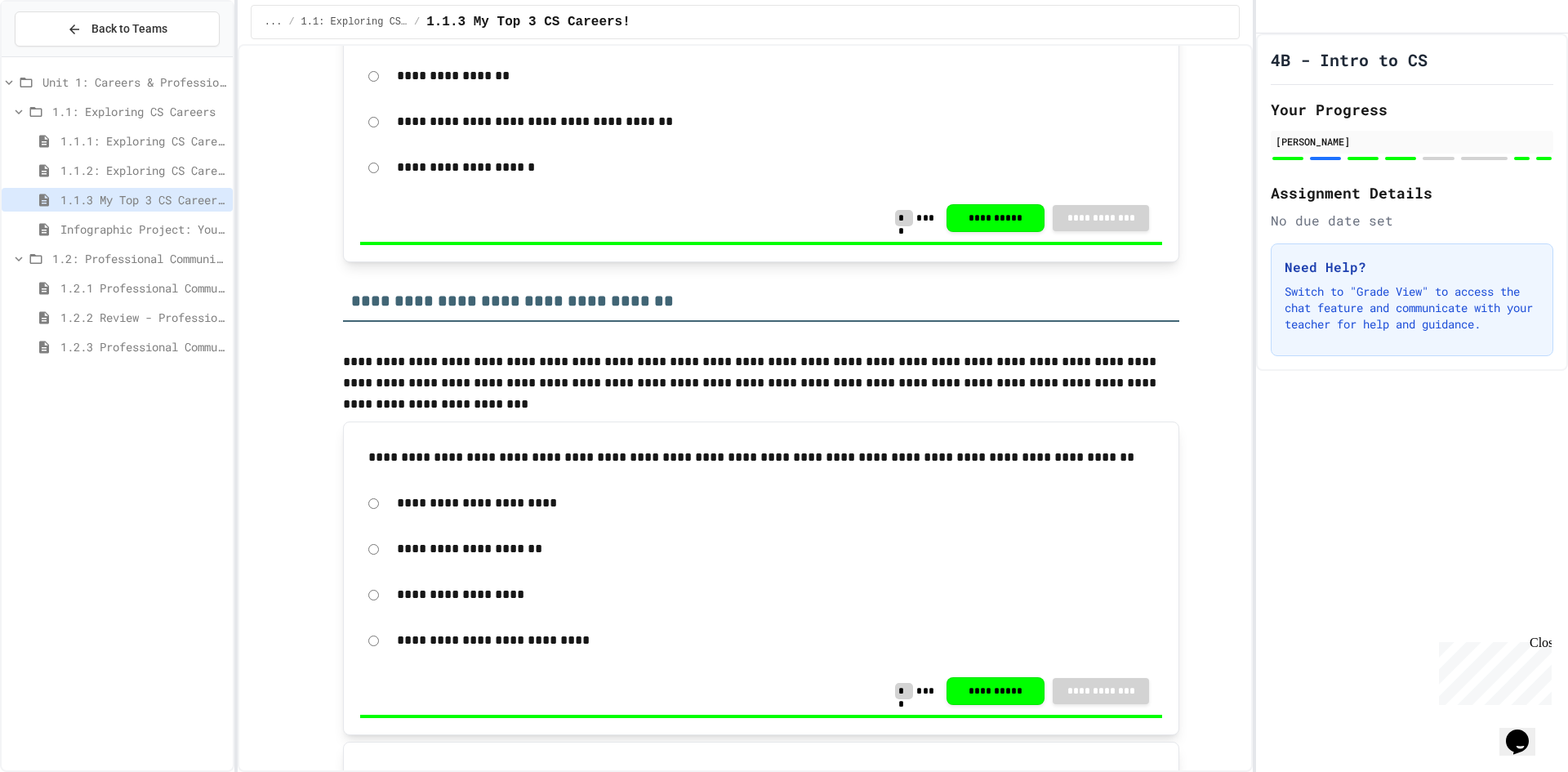
scroll to position [1552, 0]
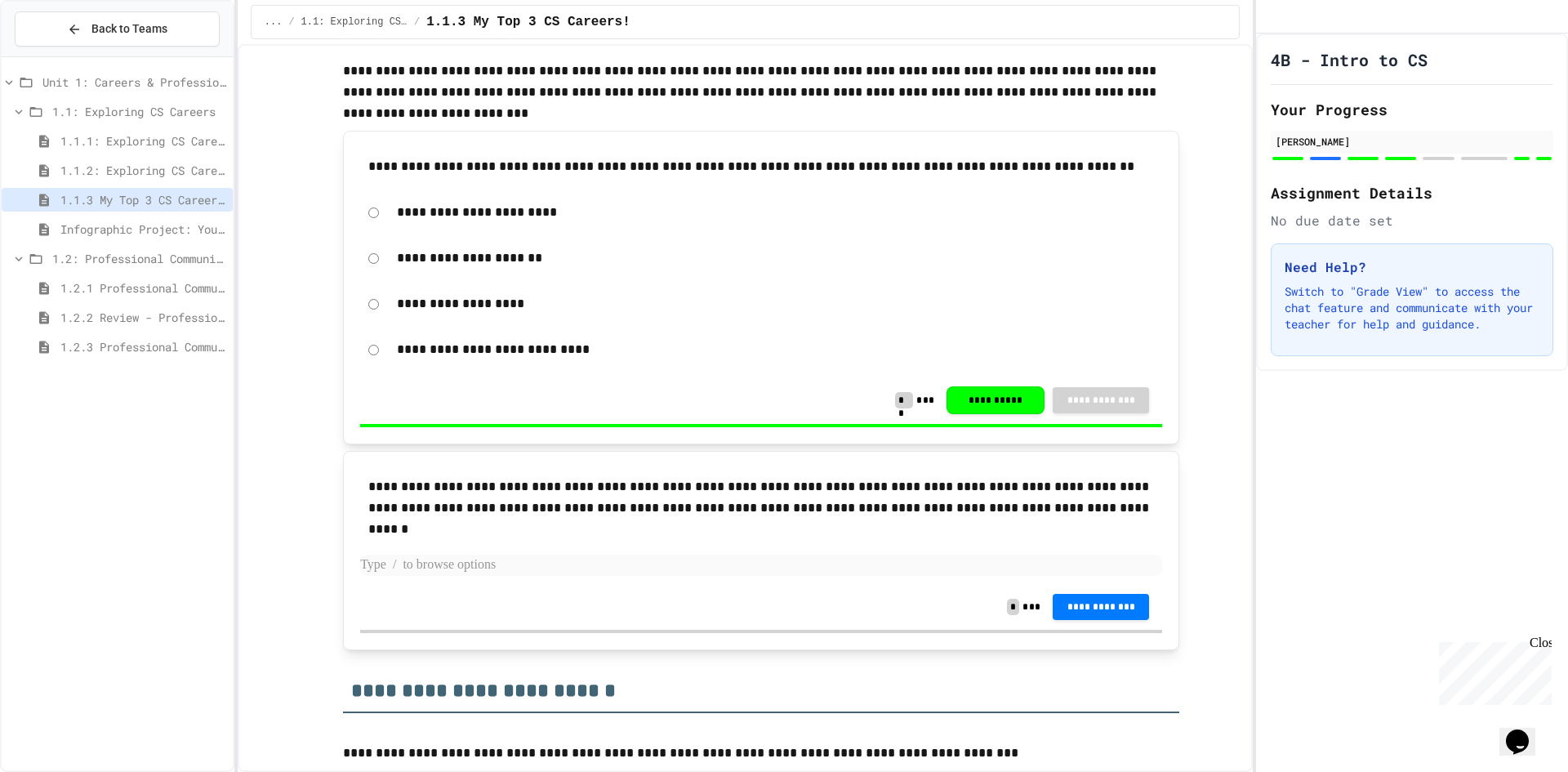
click at [584, 570] on p at bounding box center [761, 565] width 802 height 21
click at [1101, 599] on button "**********" at bounding box center [1101, 606] width 97 height 26
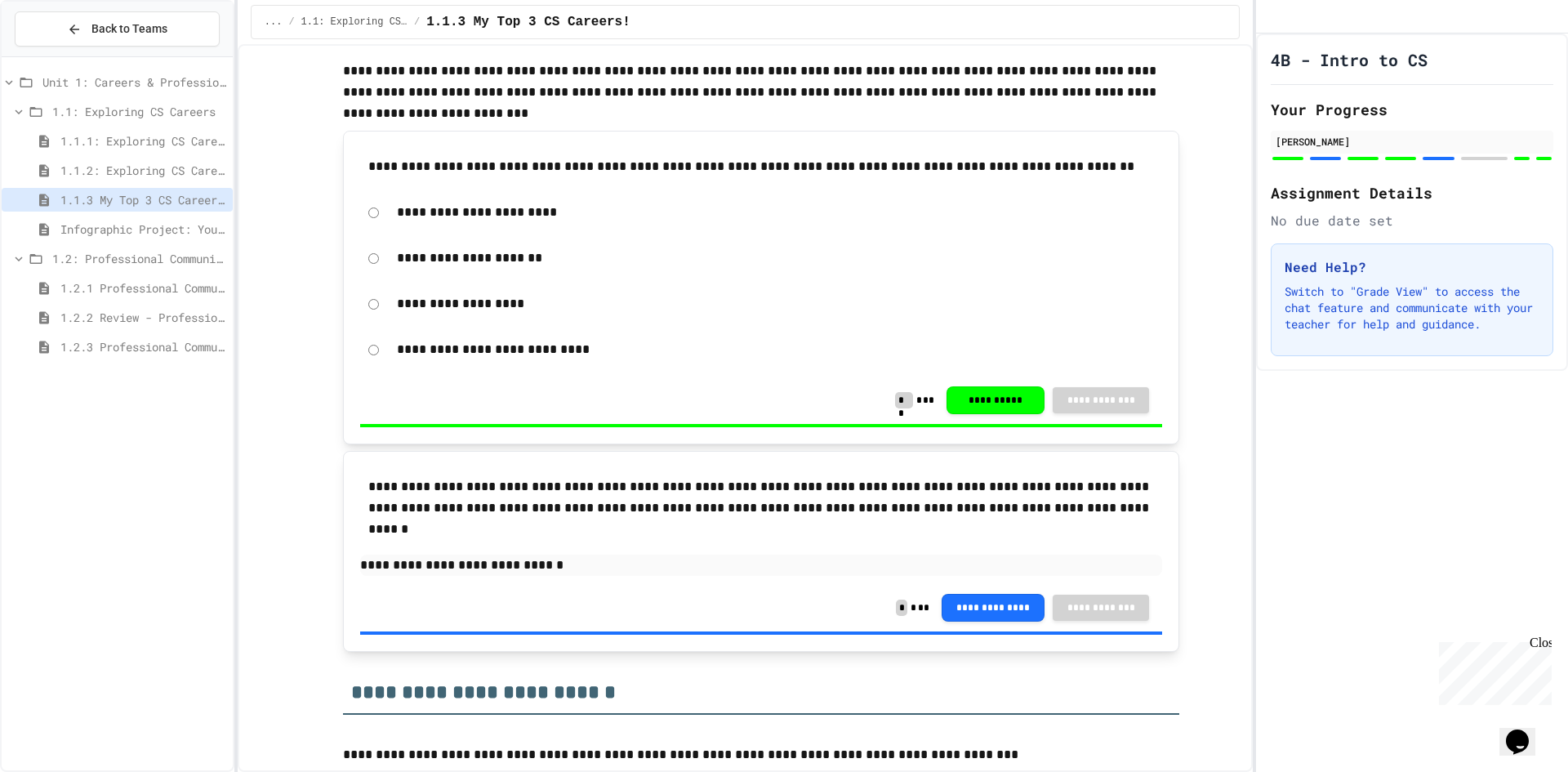
drag, startPoint x: 1179, startPoint y: 511, endPoint x: 1214, endPoint y: 503, distance: 35.9
drag, startPoint x: 1359, startPoint y: 34, endPoint x: 1263, endPoint y: 35, distance: 96.0
drag, startPoint x: 648, startPoint y: 542, endPoint x: 636, endPoint y: 560, distance: 21.6
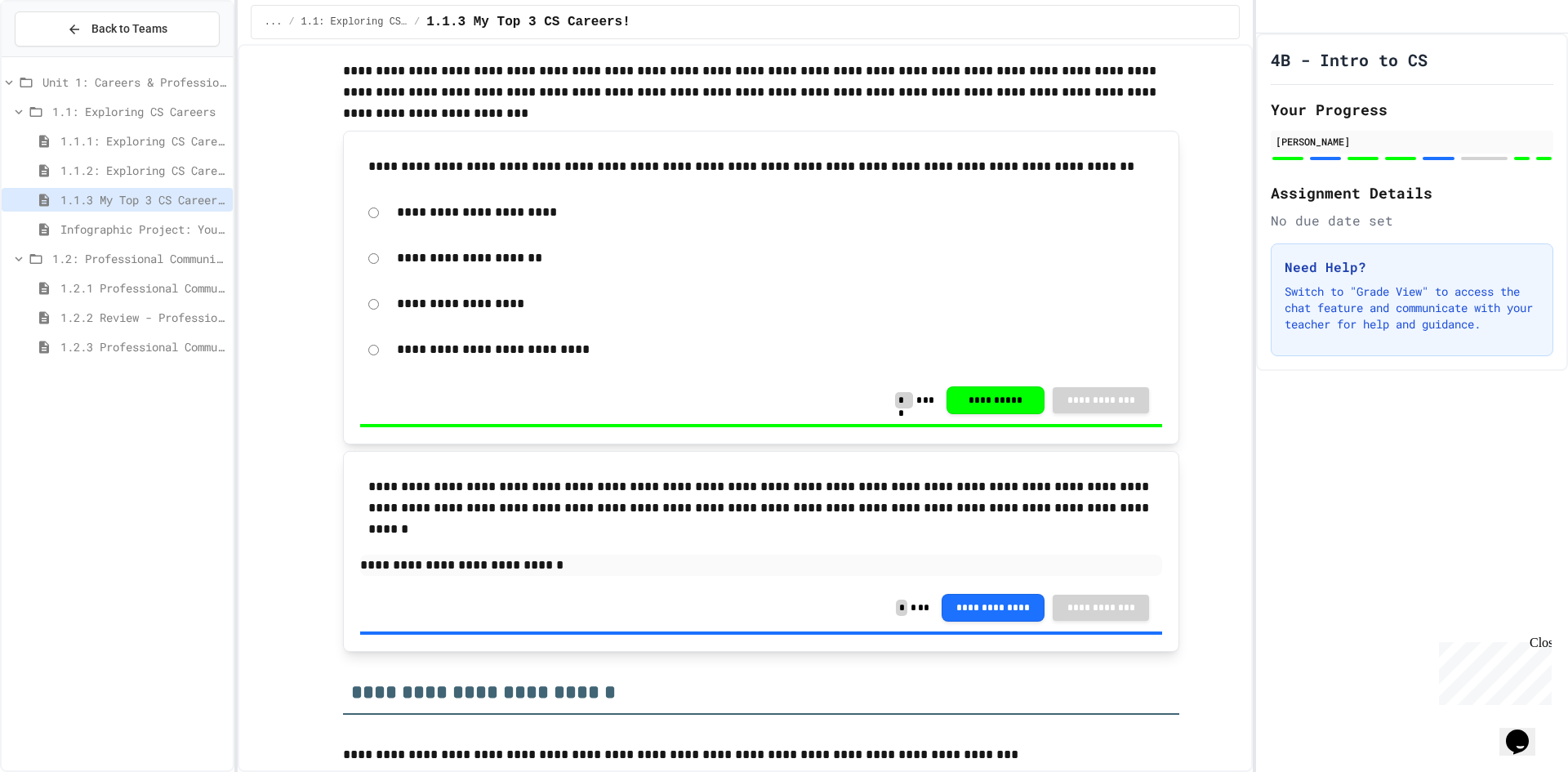
drag, startPoint x: 636, startPoint y: 560, endPoint x: 553, endPoint y: 681, distance: 146.7
click at [553, 681] on h2 "**********" at bounding box center [761, 687] width 837 height 57
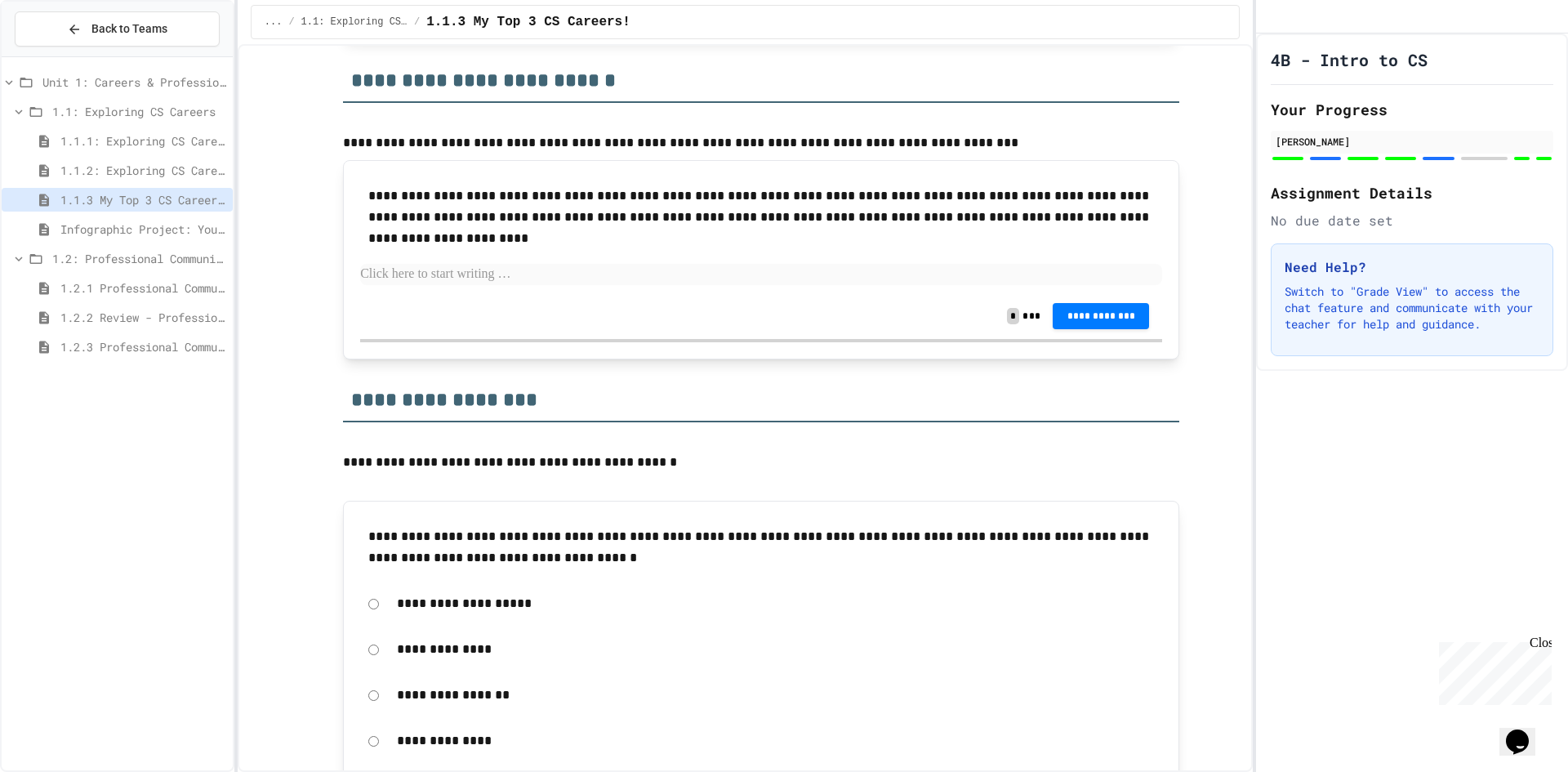
scroll to position [2124, 0]
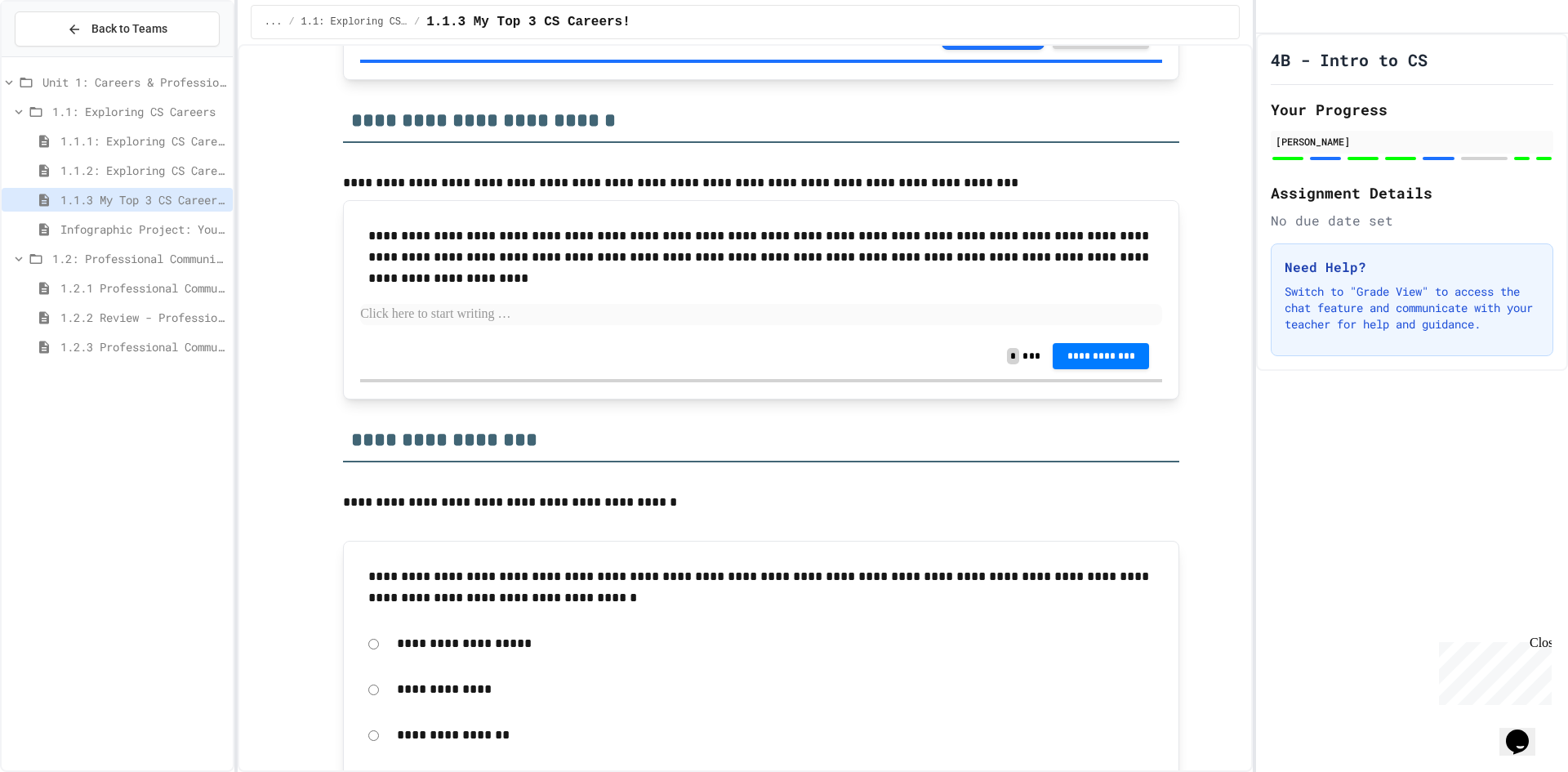
click at [520, 305] on p at bounding box center [761, 315] width 802 height 21
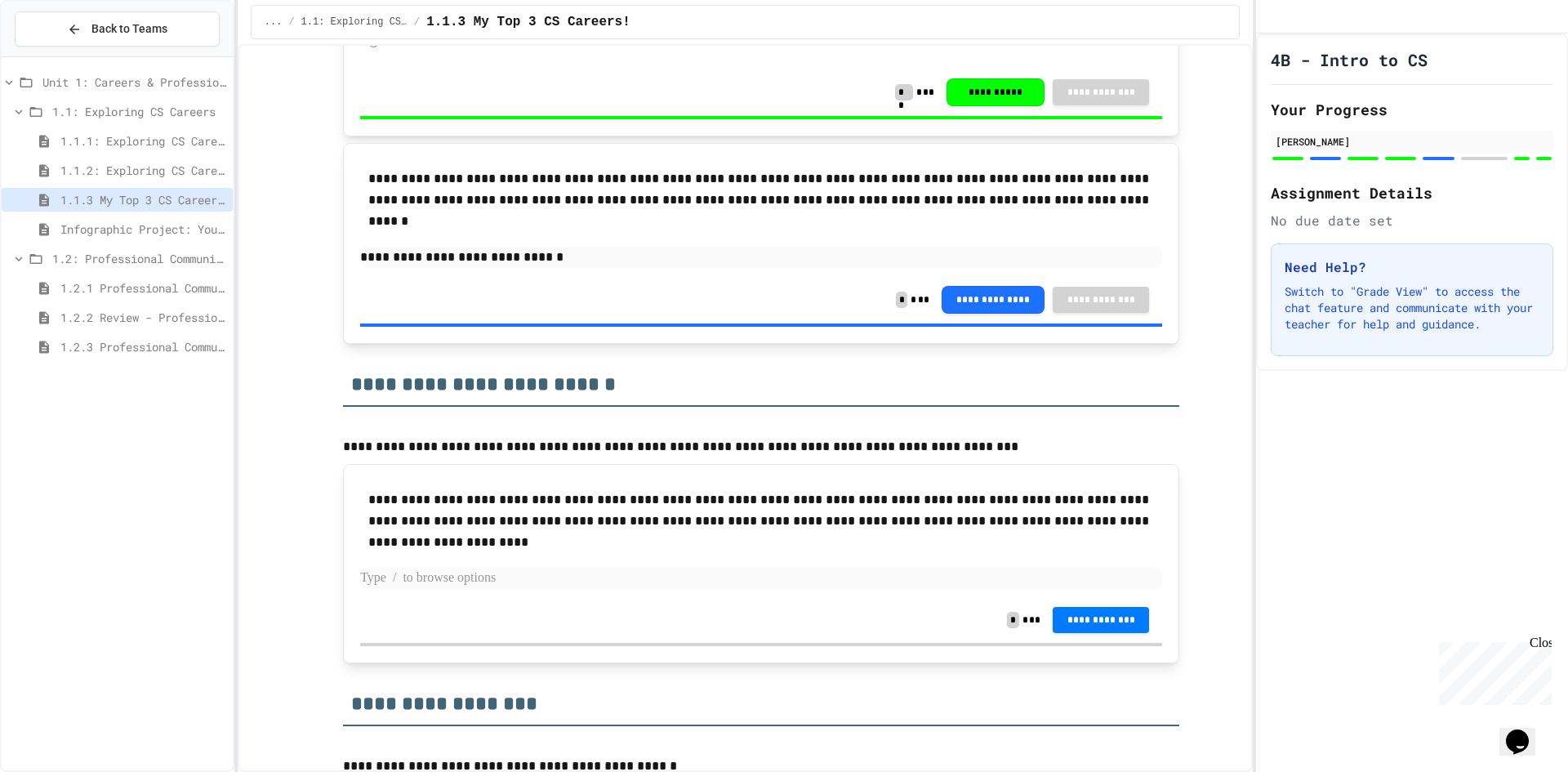
scroll to position [1821, 0]
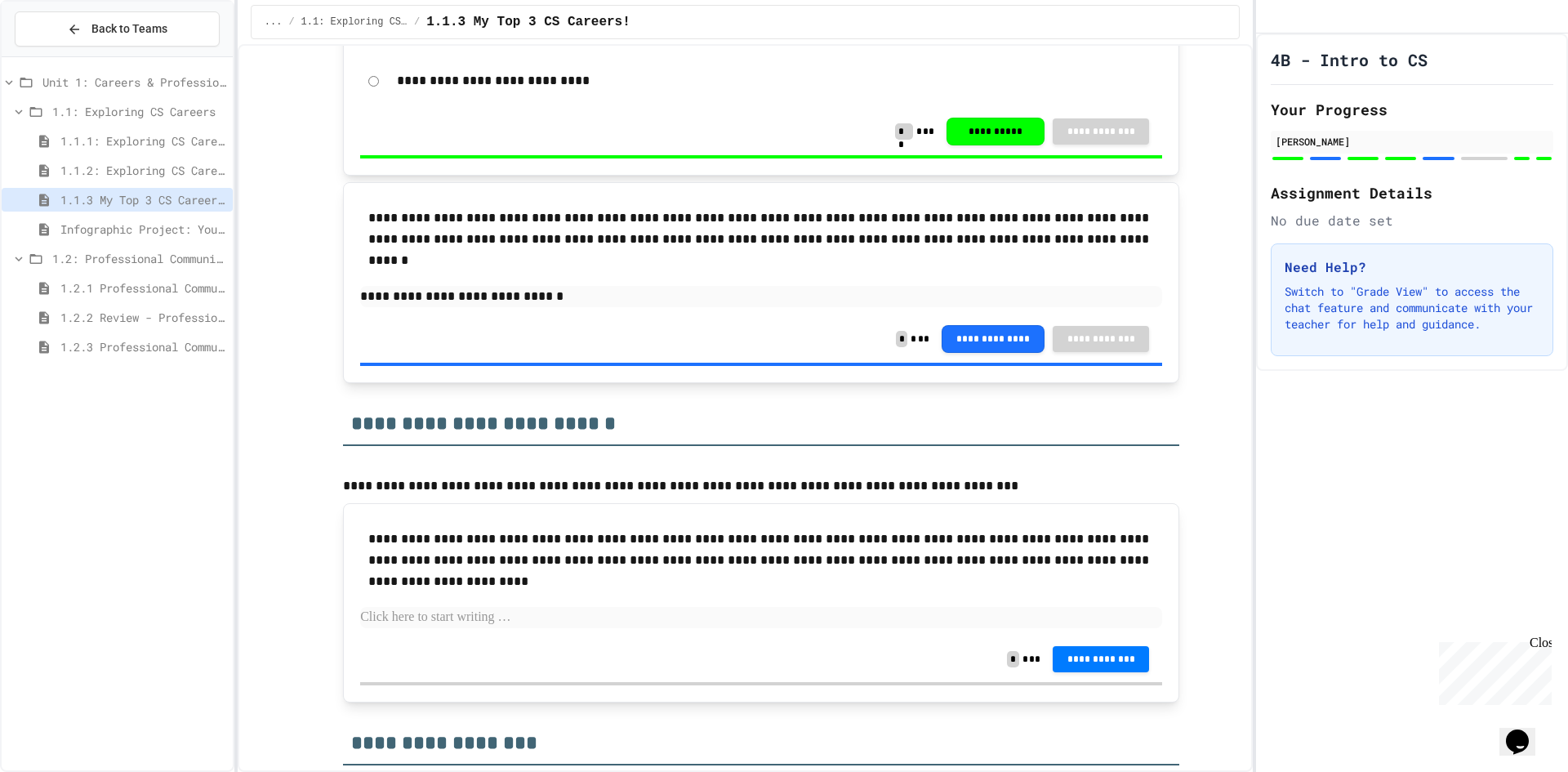
click at [135, 136] on span "1.1.1: Exploring CS Careers" at bounding box center [143, 140] width 166 height 17
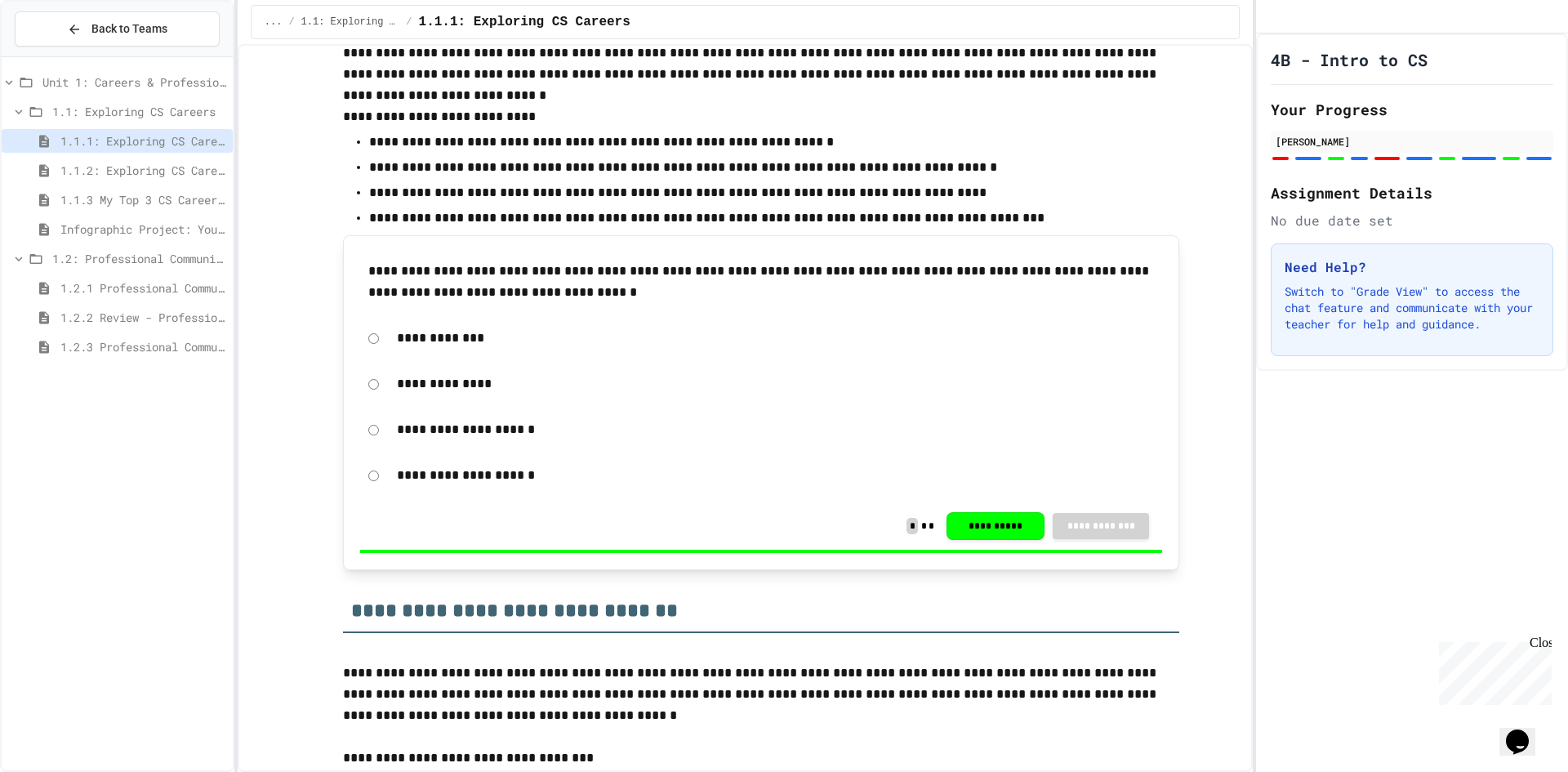
scroll to position [1143, 0]
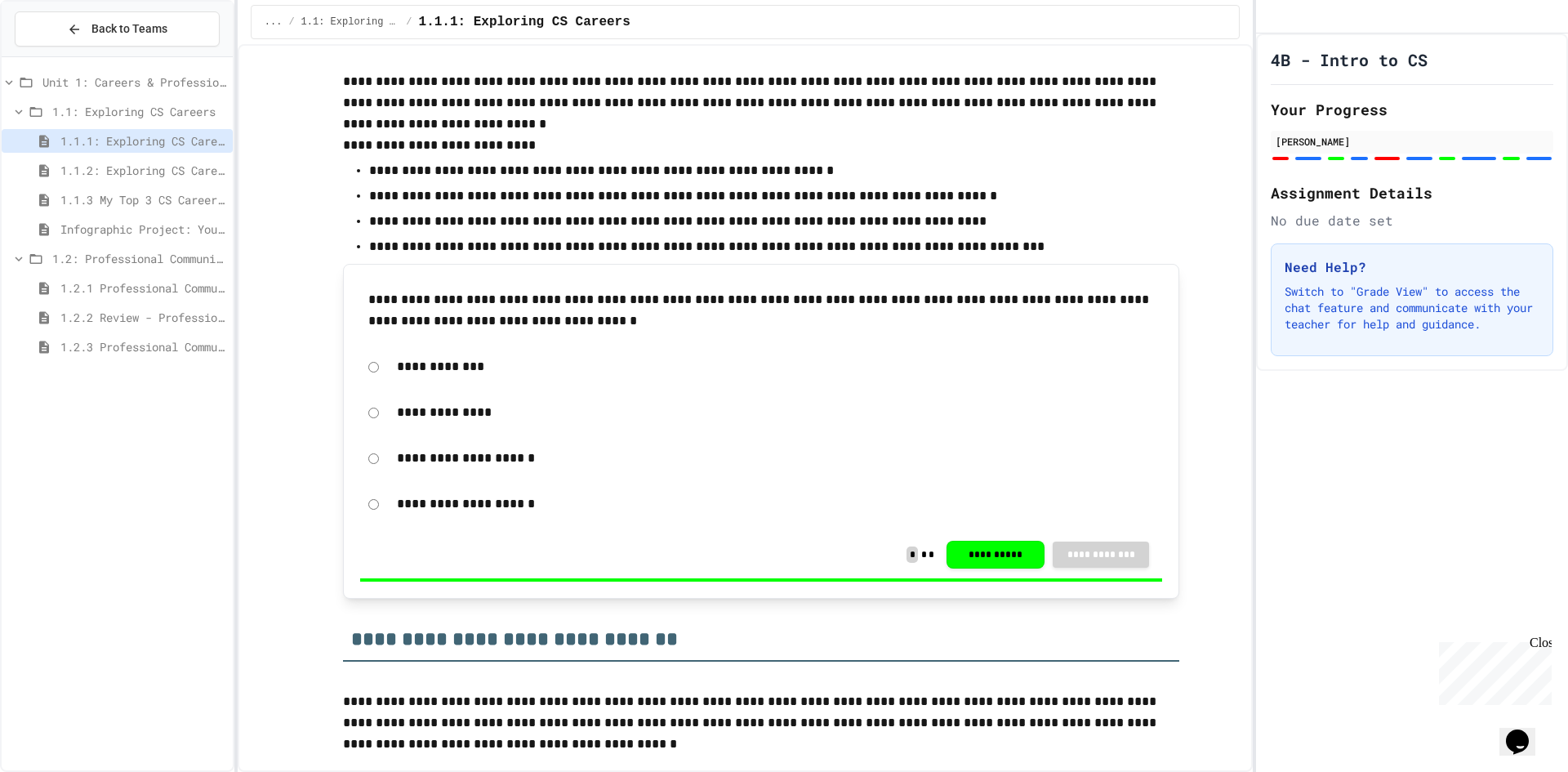
click at [194, 203] on span "1.1.3 My Top 3 CS Careers!" at bounding box center [143, 199] width 166 height 17
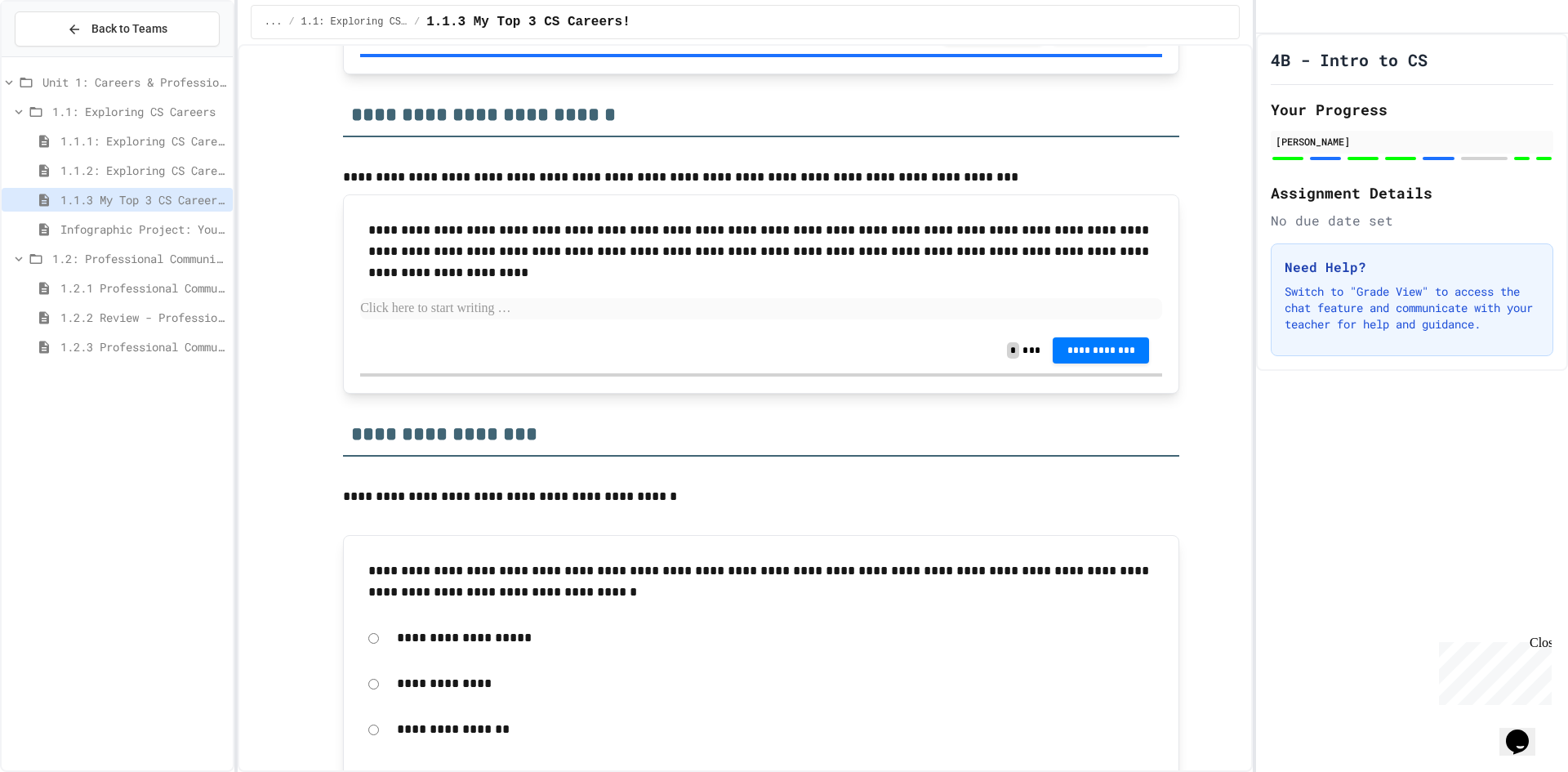
scroll to position [2124, 0]
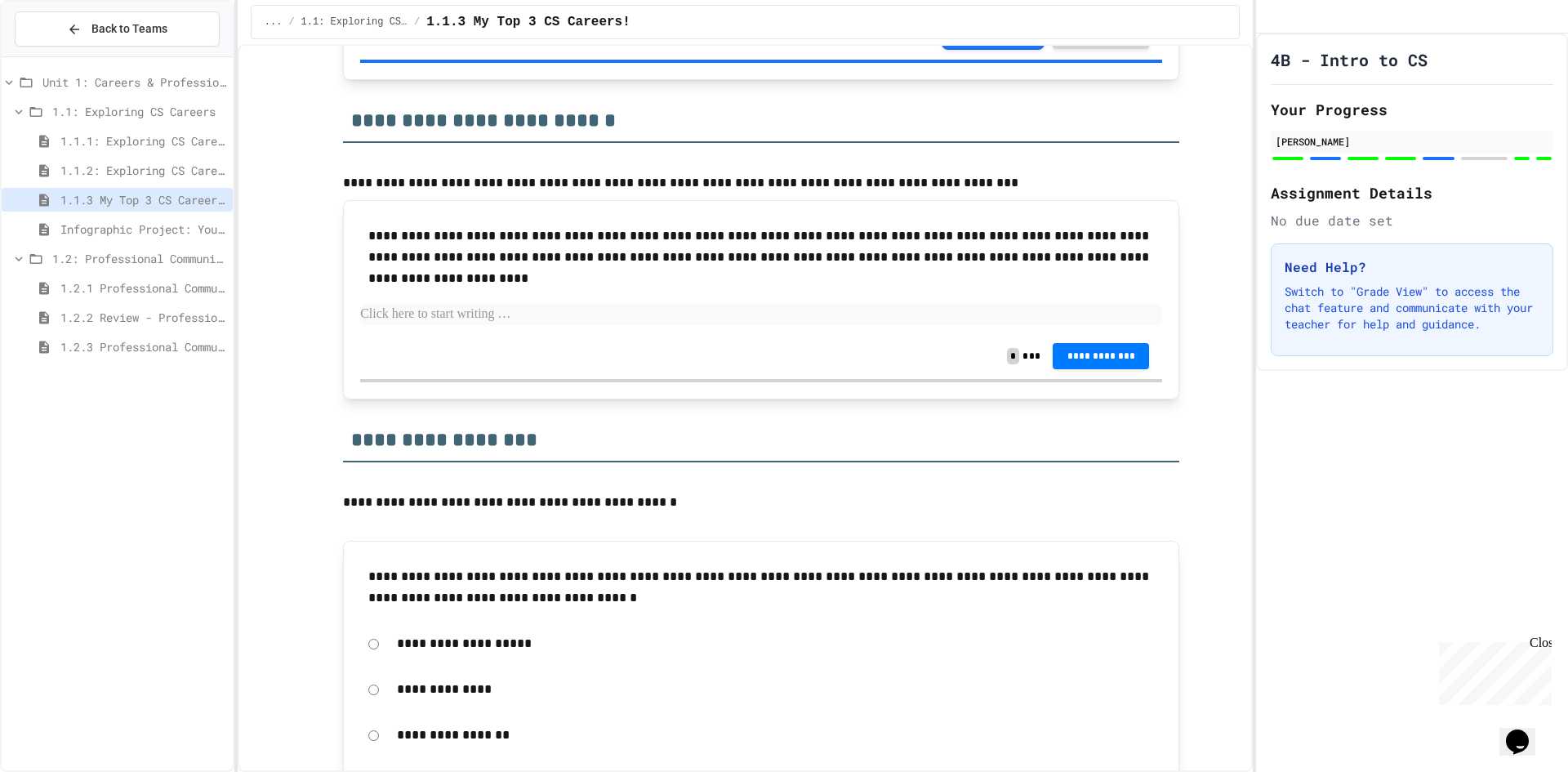
click at [530, 318] on p at bounding box center [761, 315] width 802 height 21
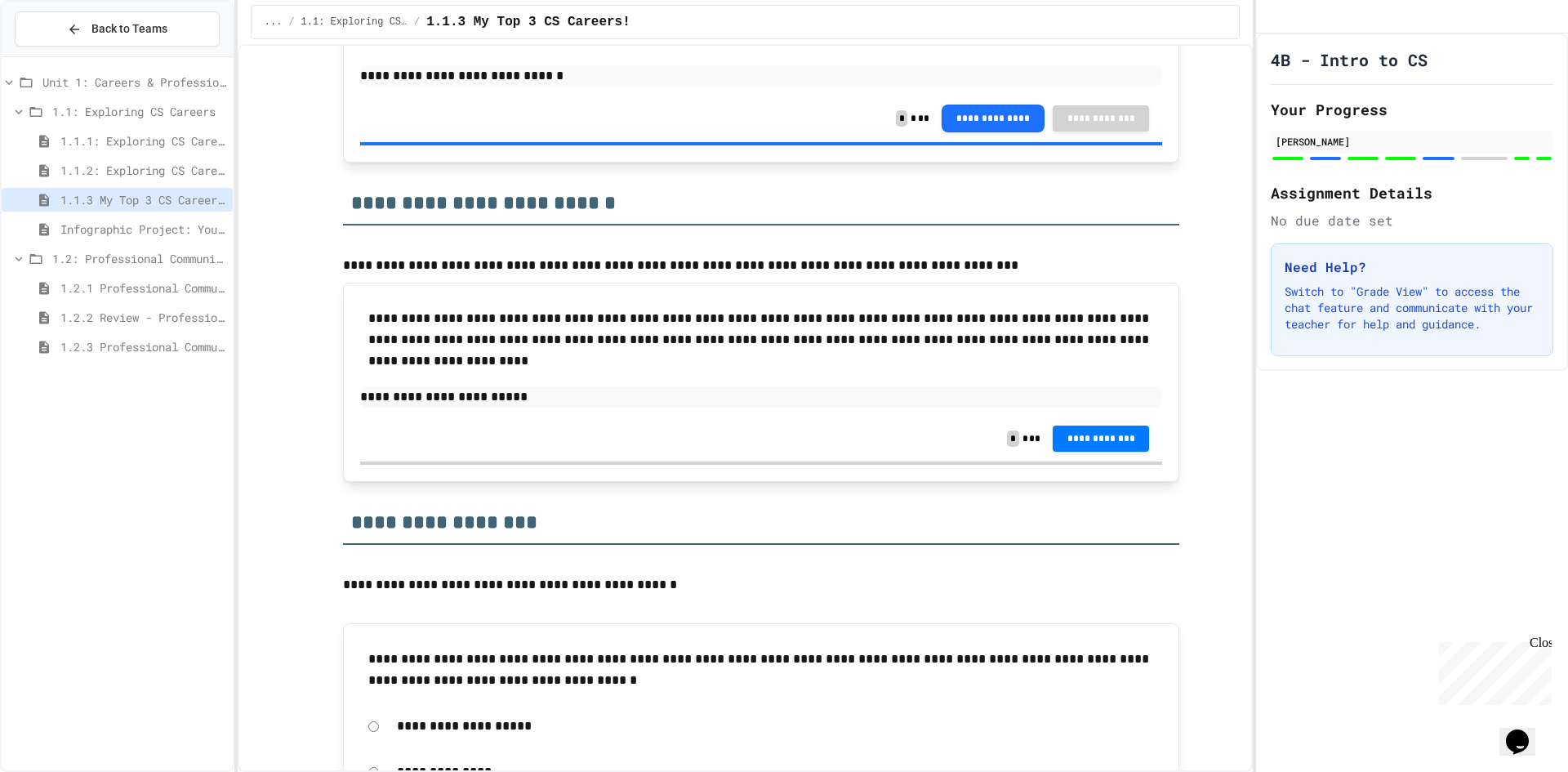
scroll to position [2042, 0]
click at [1097, 446] on button "**********" at bounding box center [1101, 435] width 97 height 26
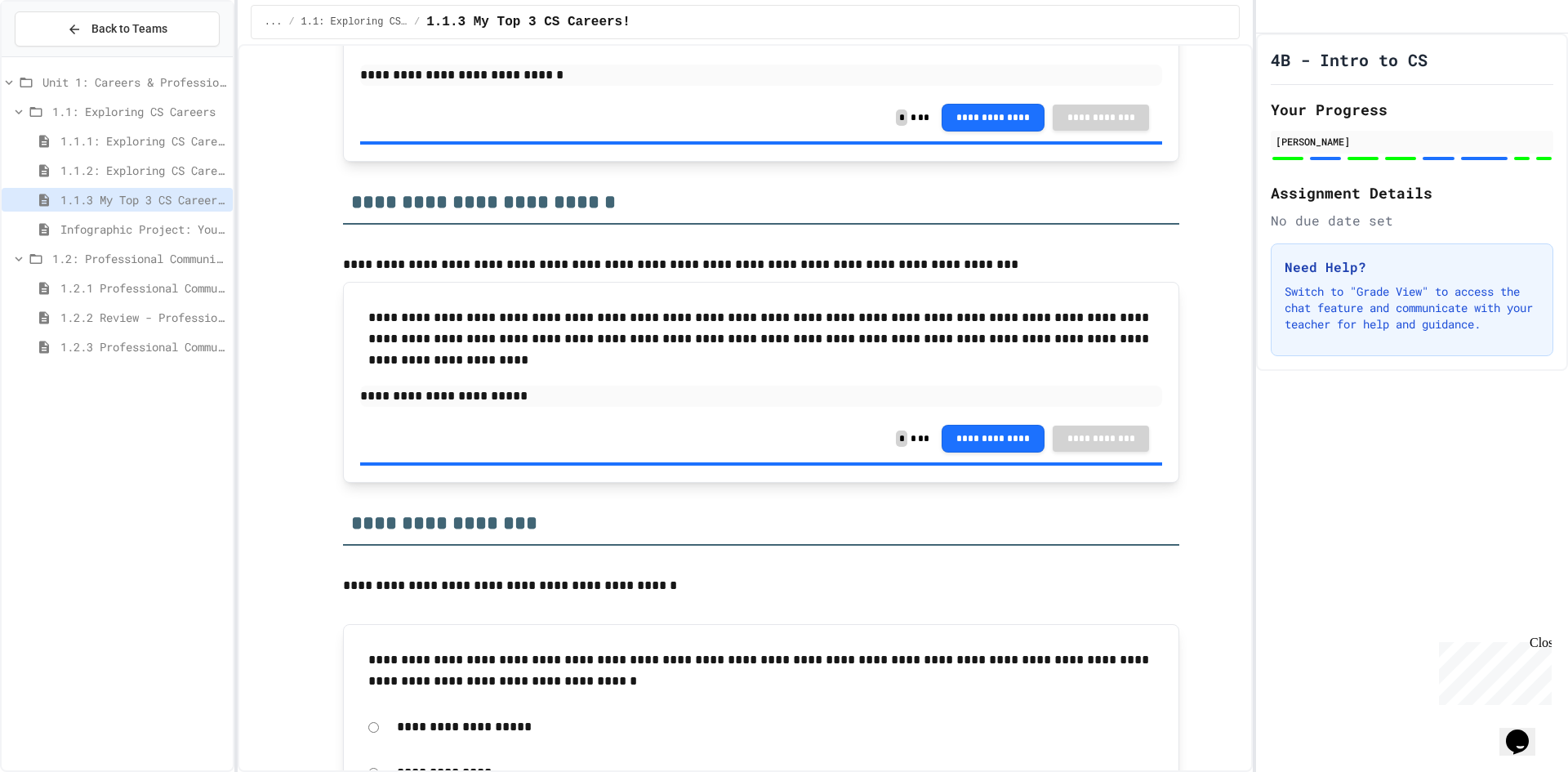
click at [204, 230] on span "Infographic Project: Your favorite CS" at bounding box center [143, 229] width 166 height 17
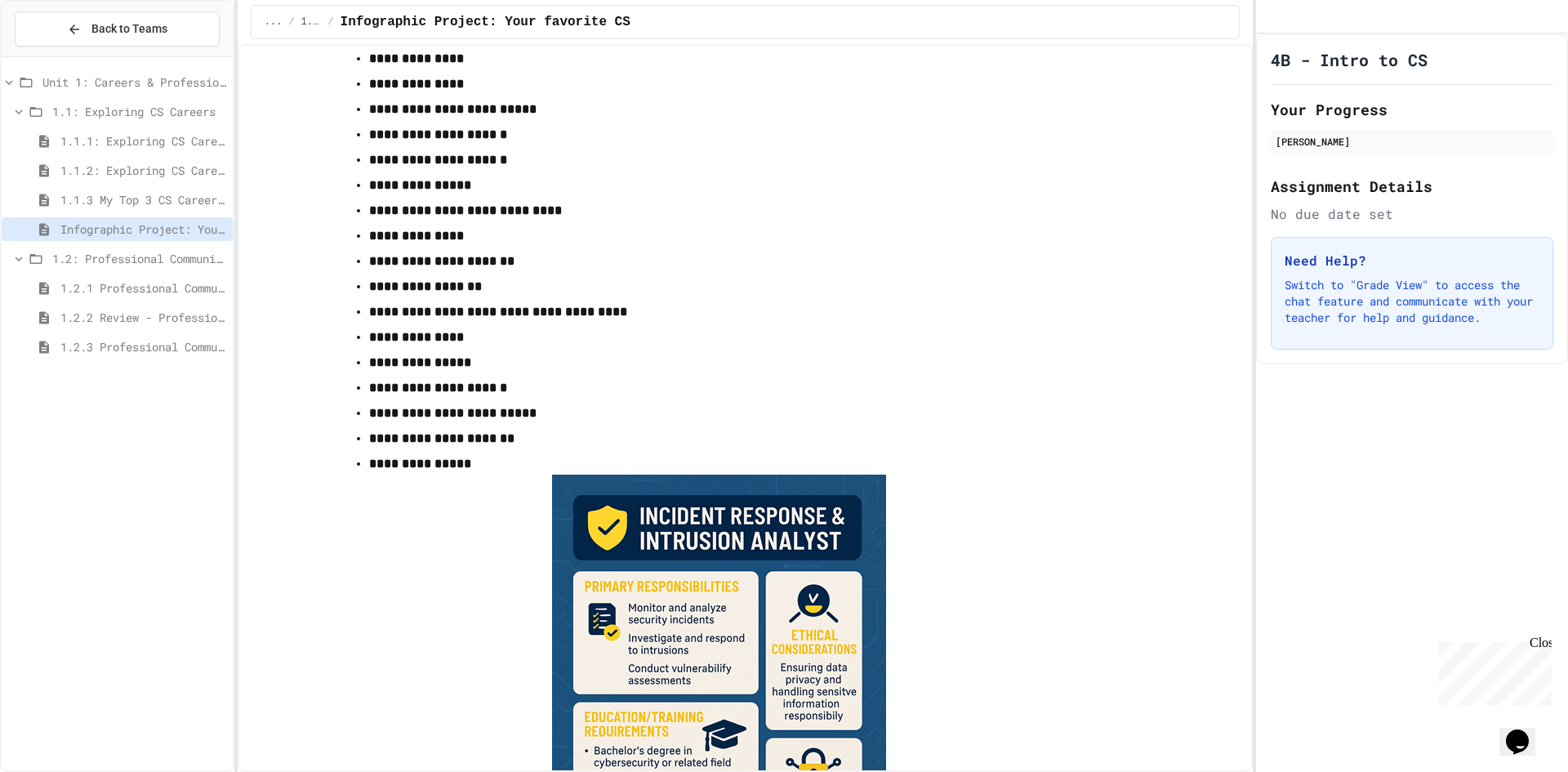
scroll to position [1765, 0]
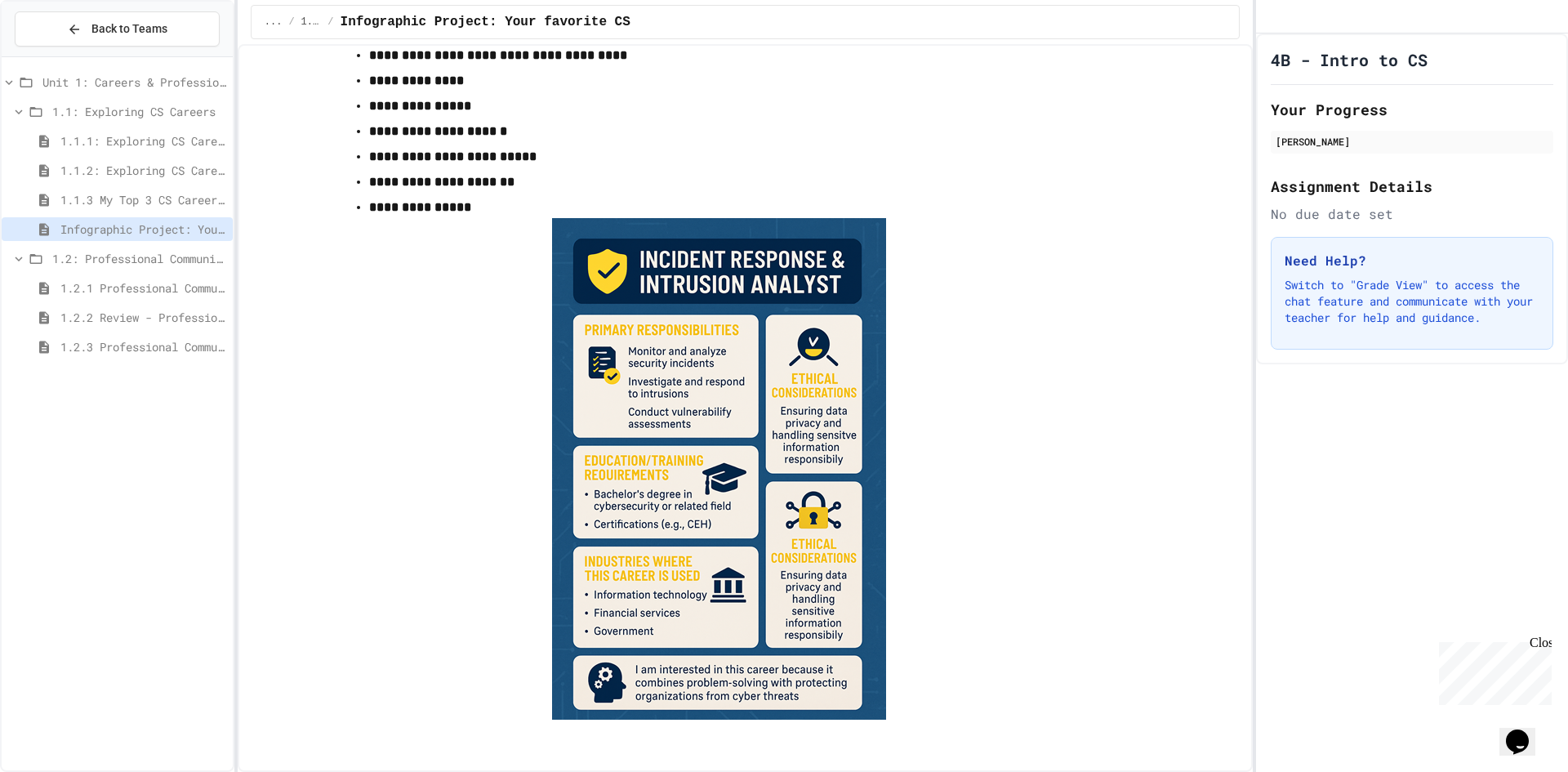
click at [137, 274] on div "1.2: Professional Communication" at bounding box center [117, 261] width 231 height 29
click at [109, 285] on span "1.2.1 Professional Communication" at bounding box center [143, 287] width 166 height 17
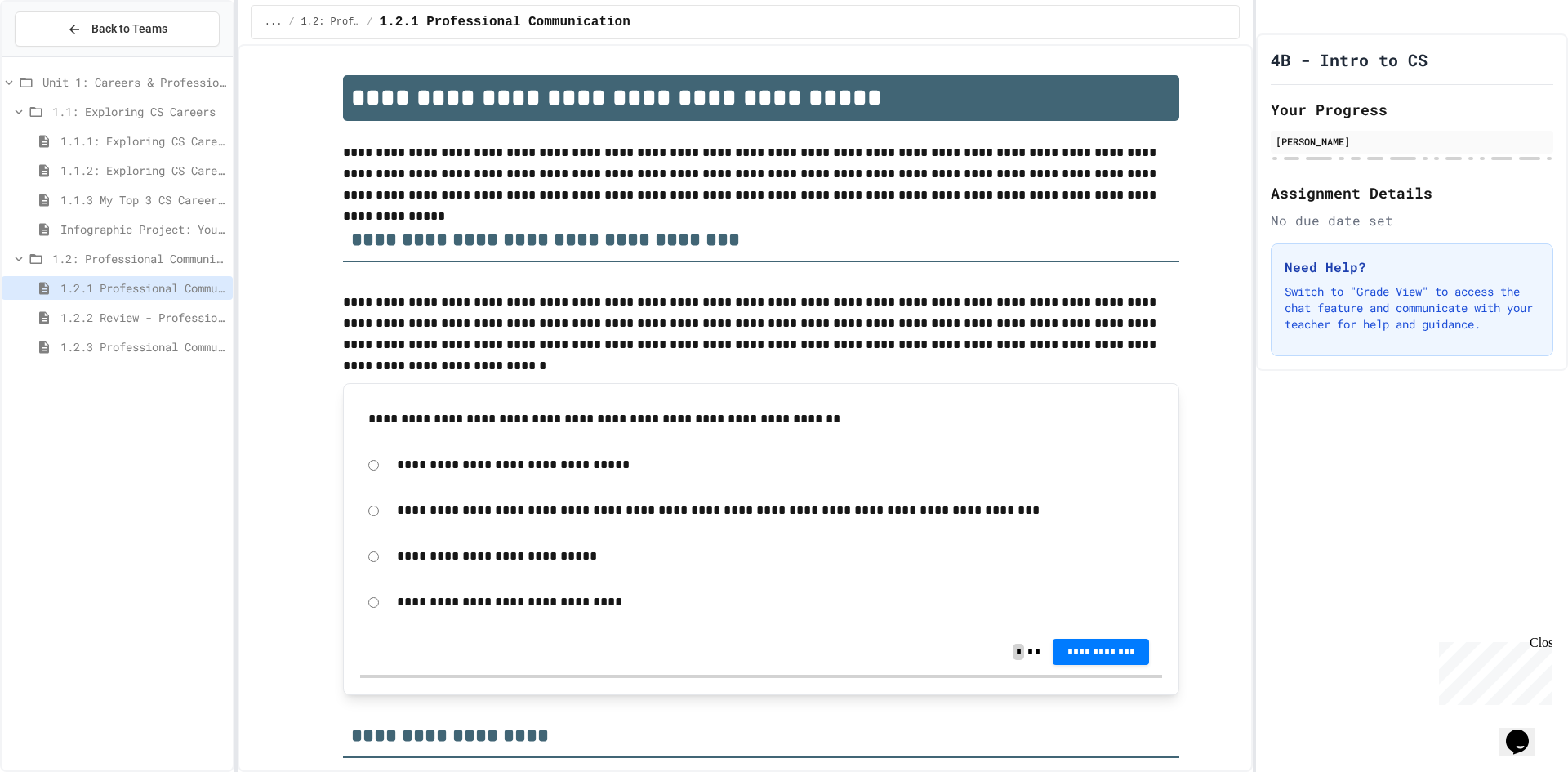
click at [56, 225] on div "Infographic Project: Your favorite CS" at bounding box center [117, 229] width 231 height 24
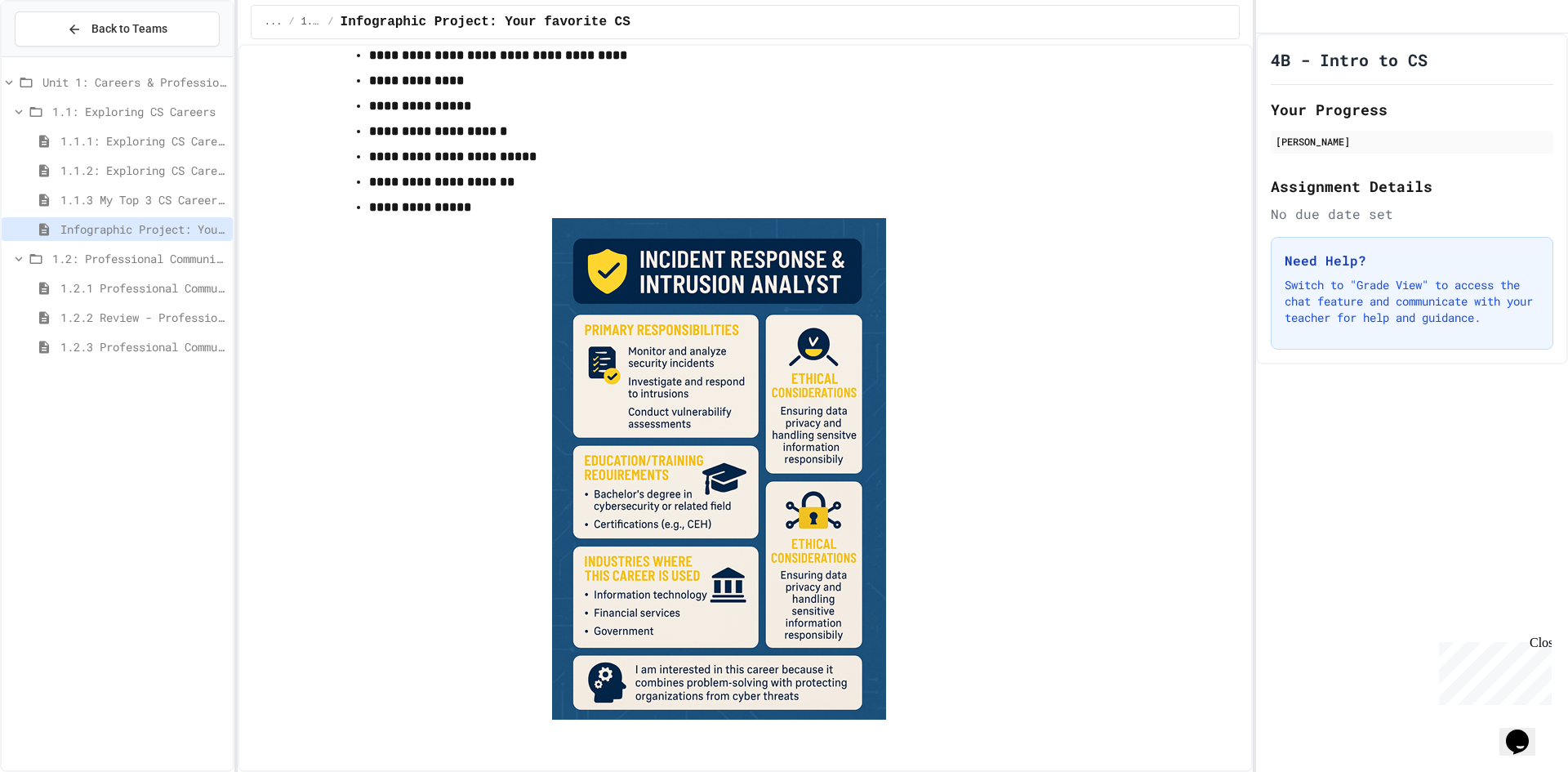
scroll to position [1765, 0]
click at [190, 269] on div "1.2: Professional Communication" at bounding box center [117, 258] width 231 height 24
click at [173, 261] on span "1.2: Professional Communication" at bounding box center [139, 258] width 174 height 17
click at [144, 285] on span "1.2.1 Professional Communication" at bounding box center [143, 287] width 166 height 17
